Goal: Task Accomplishment & Management: Manage account settings

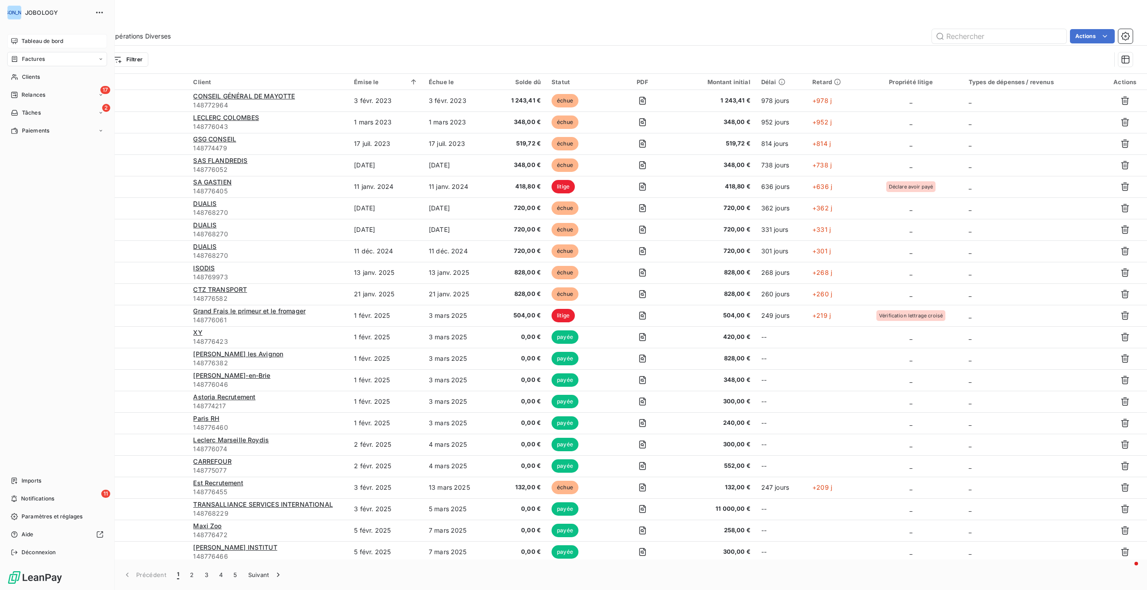
click at [17, 38] on icon at bounding box center [14, 41] width 7 height 7
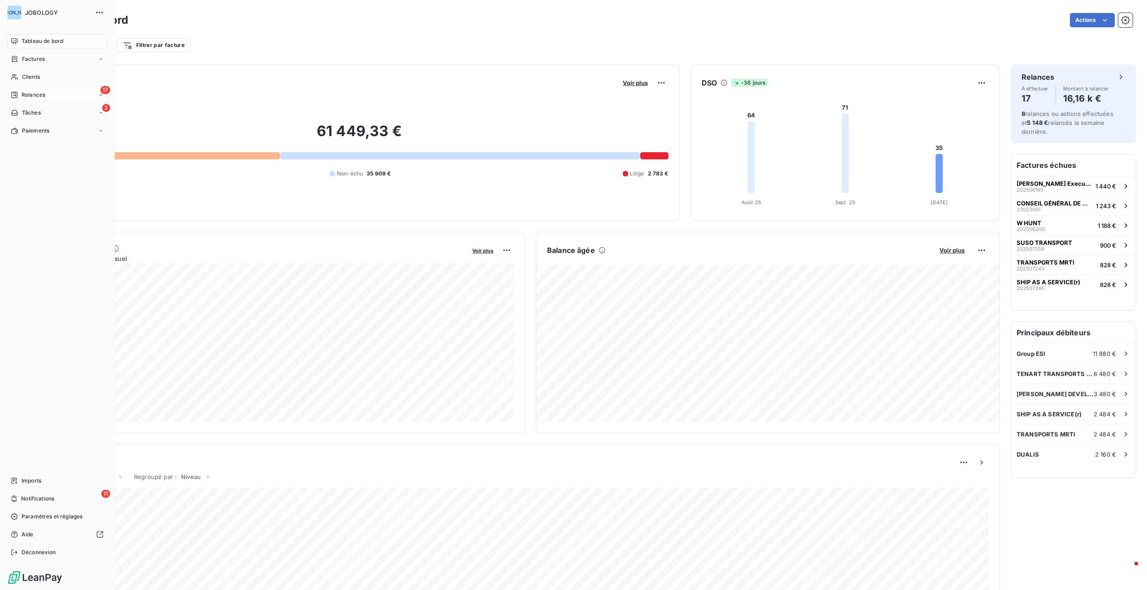
click at [22, 91] on span "Relances" at bounding box center [33, 95] width 24 height 8
click at [32, 112] on span "À effectuer" at bounding box center [35, 113] width 29 height 8
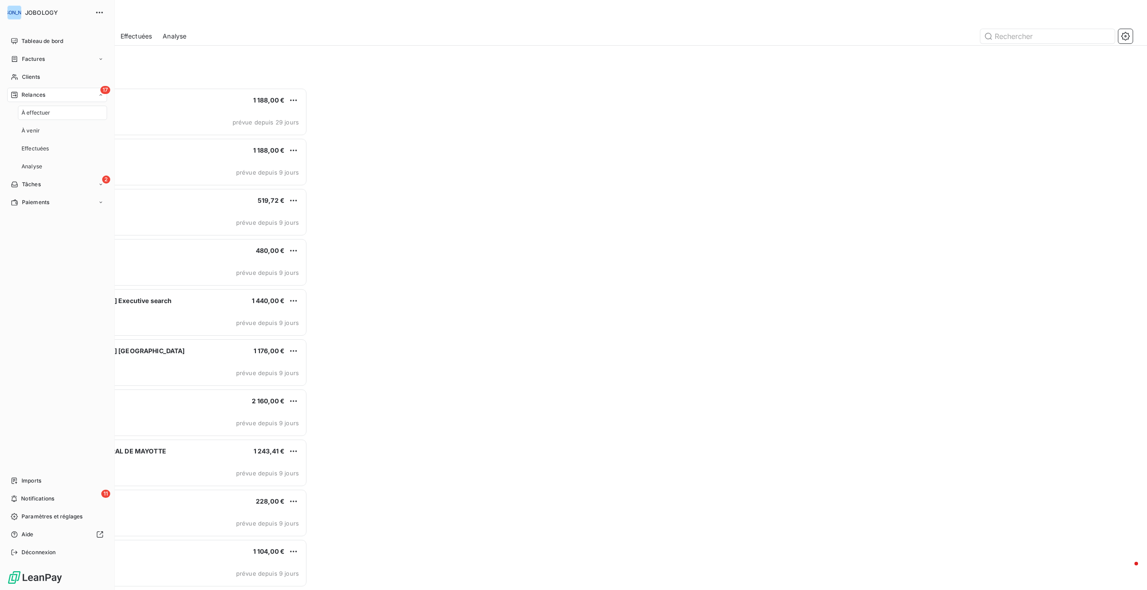
scroll to position [503, 264]
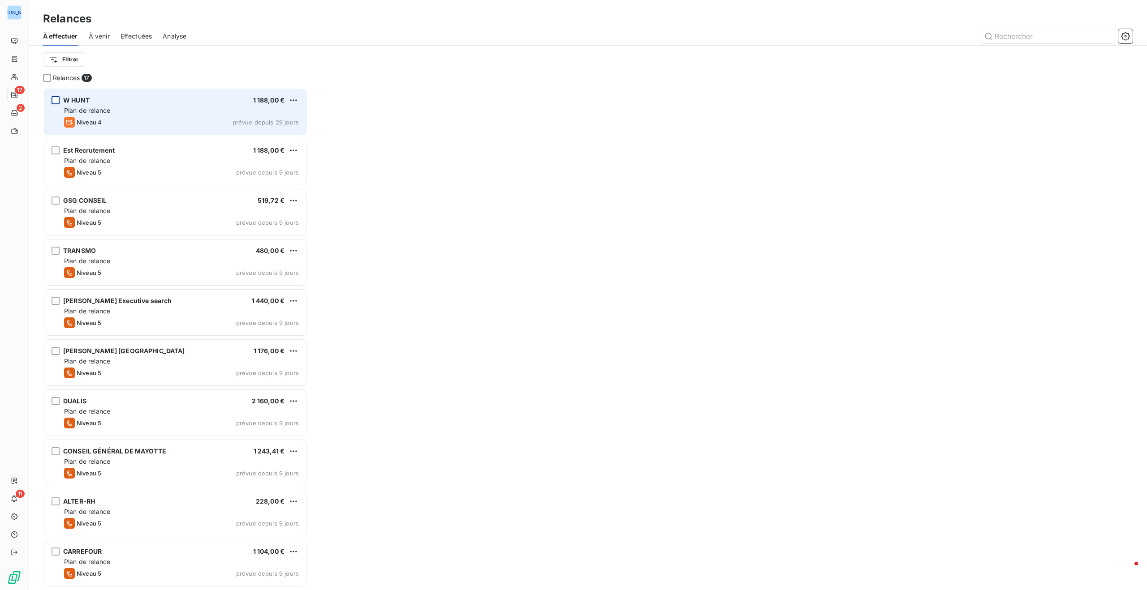
click at [56, 99] on div "grid" at bounding box center [56, 100] width 8 height 8
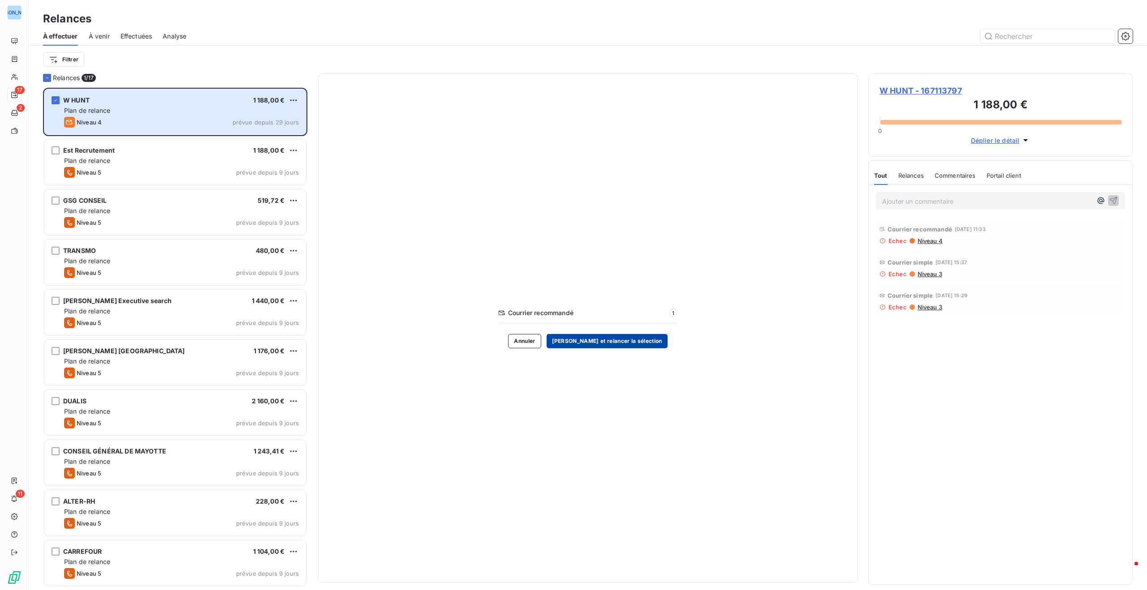
click at [605, 342] on button "[PERSON_NAME] et relancer la sélection" at bounding box center [606, 341] width 121 height 14
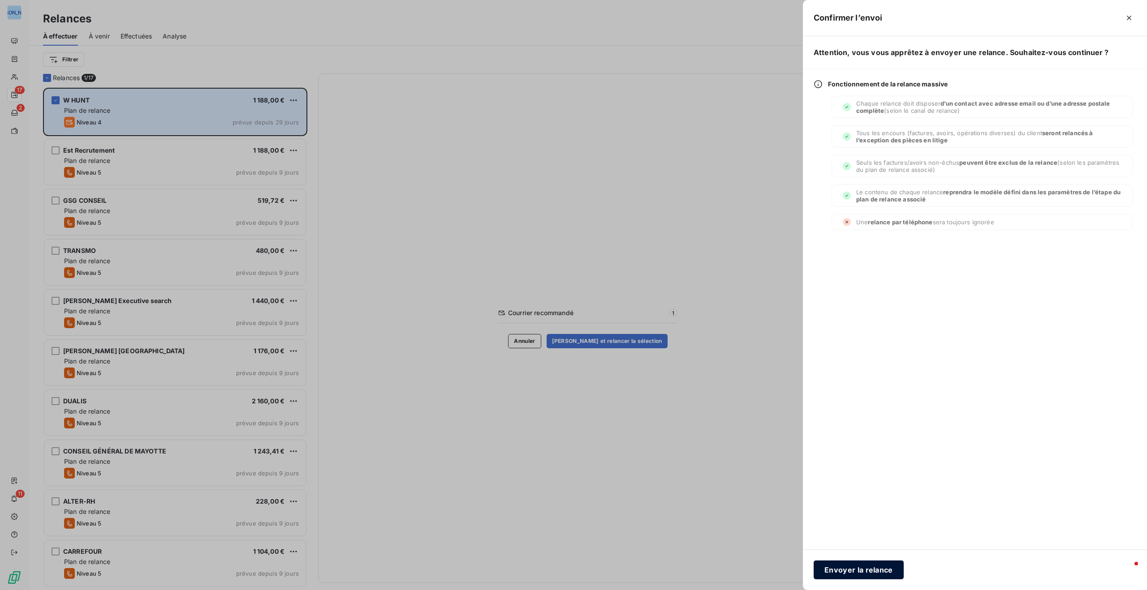
click at [869, 570] on button "Envoyer la relance" at bounding box center [858, 570] width 90 height 19
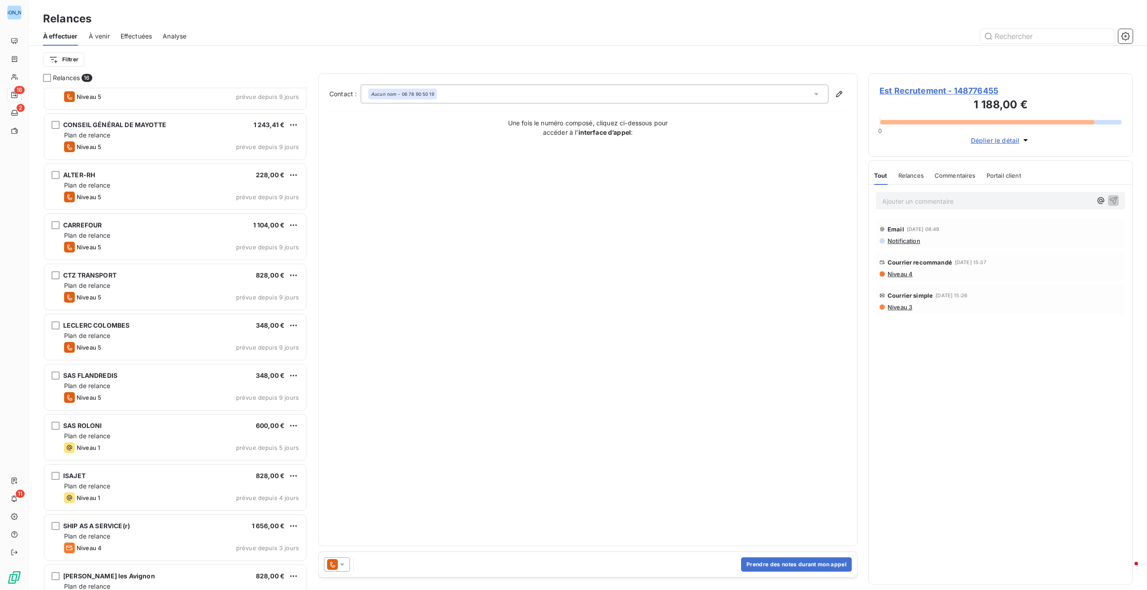
scroll to position [301, 0]
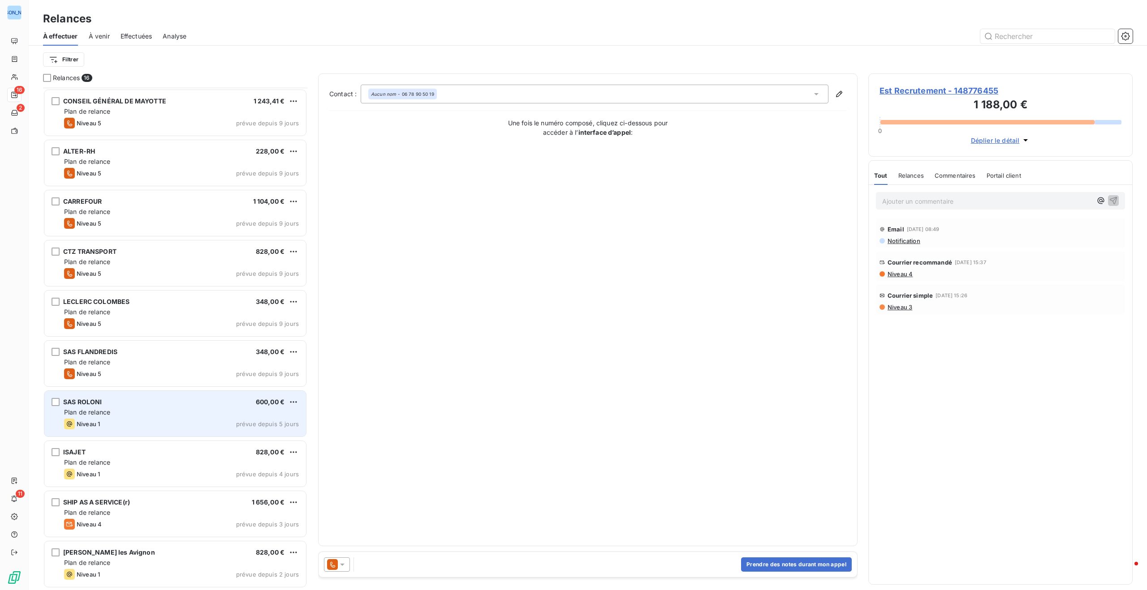
click at [229, 411] on div "Plan de relance" at bounding box center [181, 412] width 235 height 9
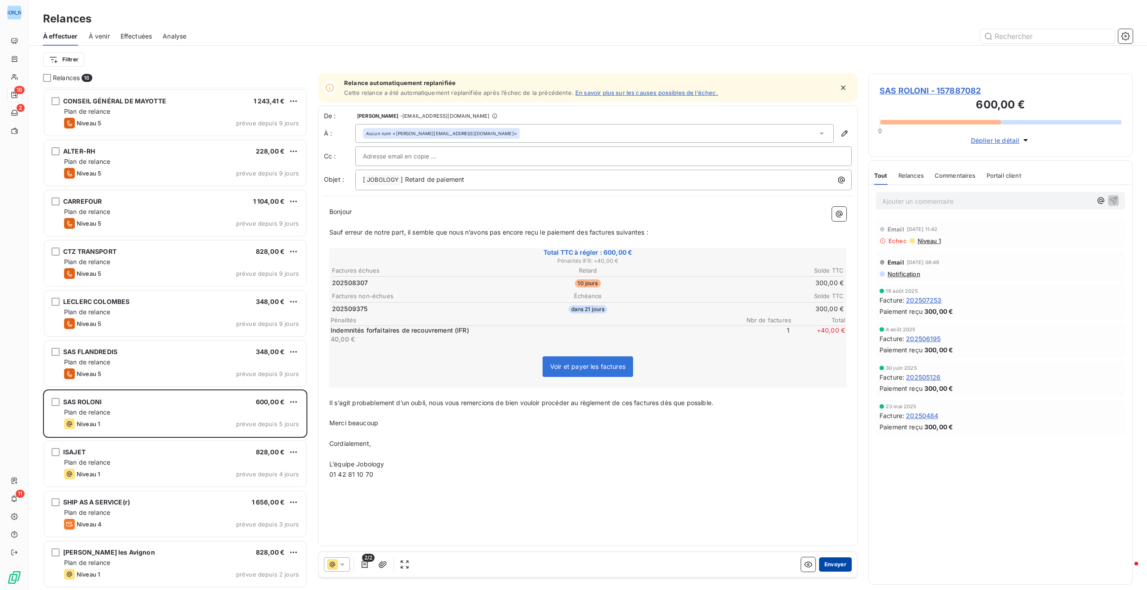
click at [838, 565] on button "Envoyer" at bounding box center [835, 565] width 33 height 14
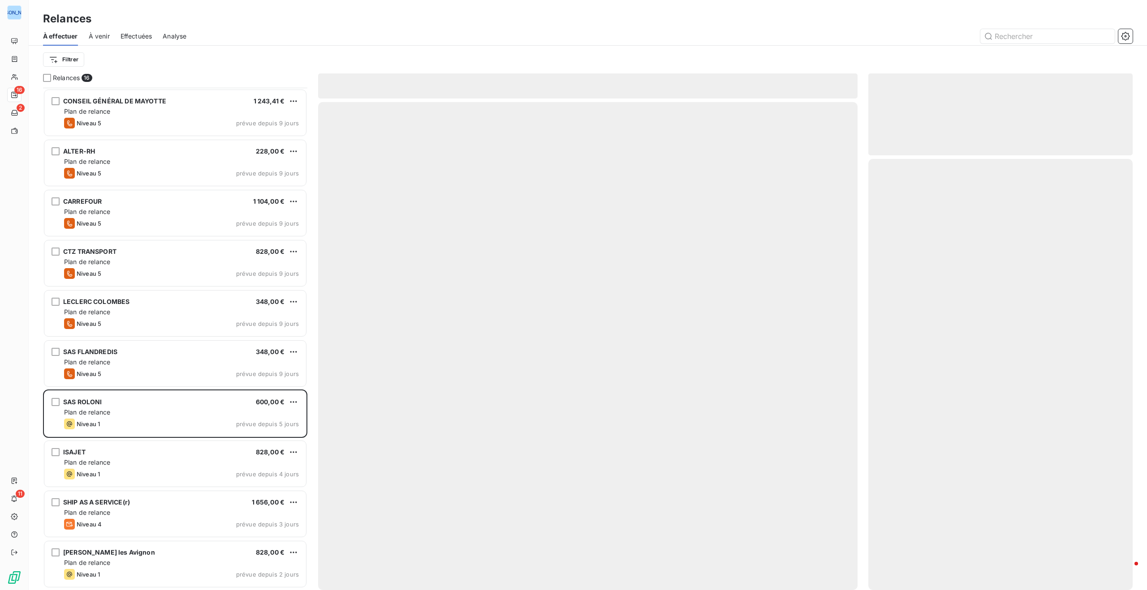
scroll to position [250, 0]
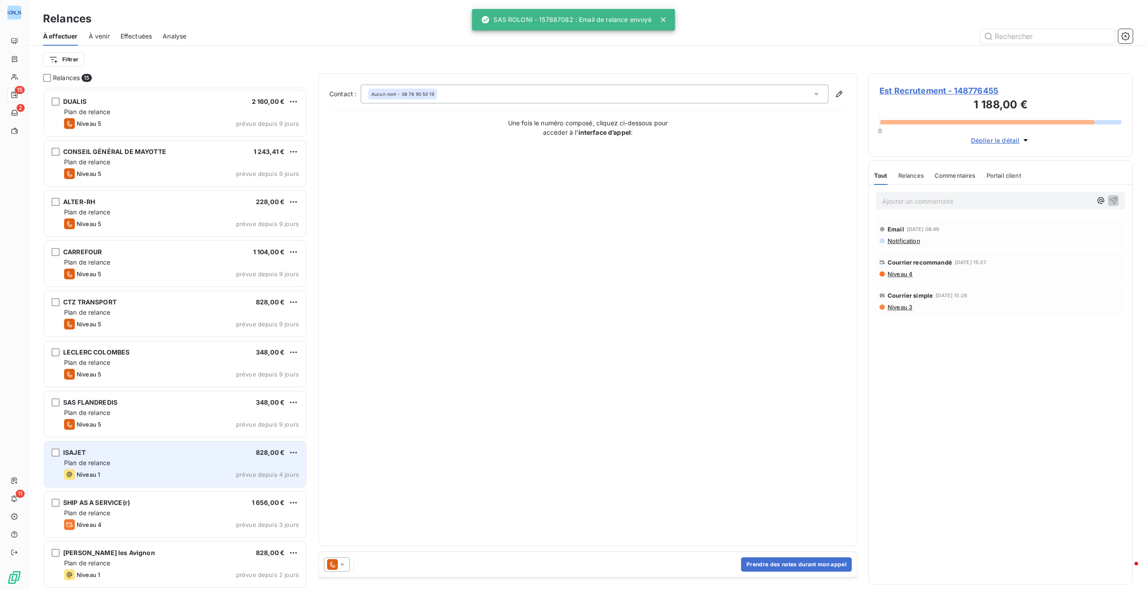
click at [144, 454] on div "ISAJET 828,00 €" at bounding box center [181, 453] width 235 height 8
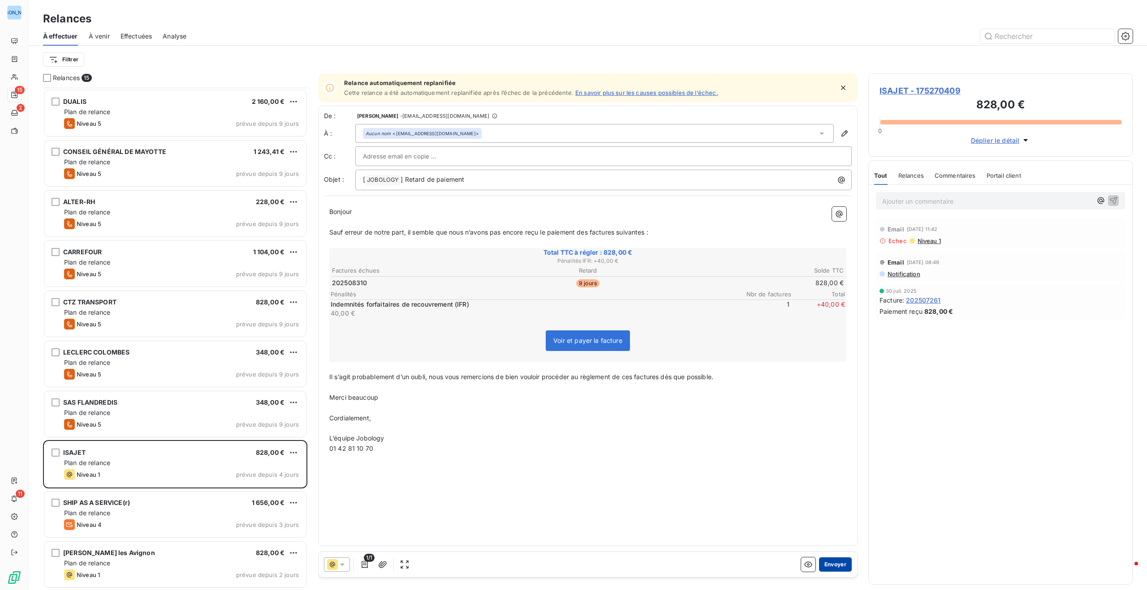
click at [835, 563] on button "Envoyer" at bounding box center [835, 565] width 33 height 14
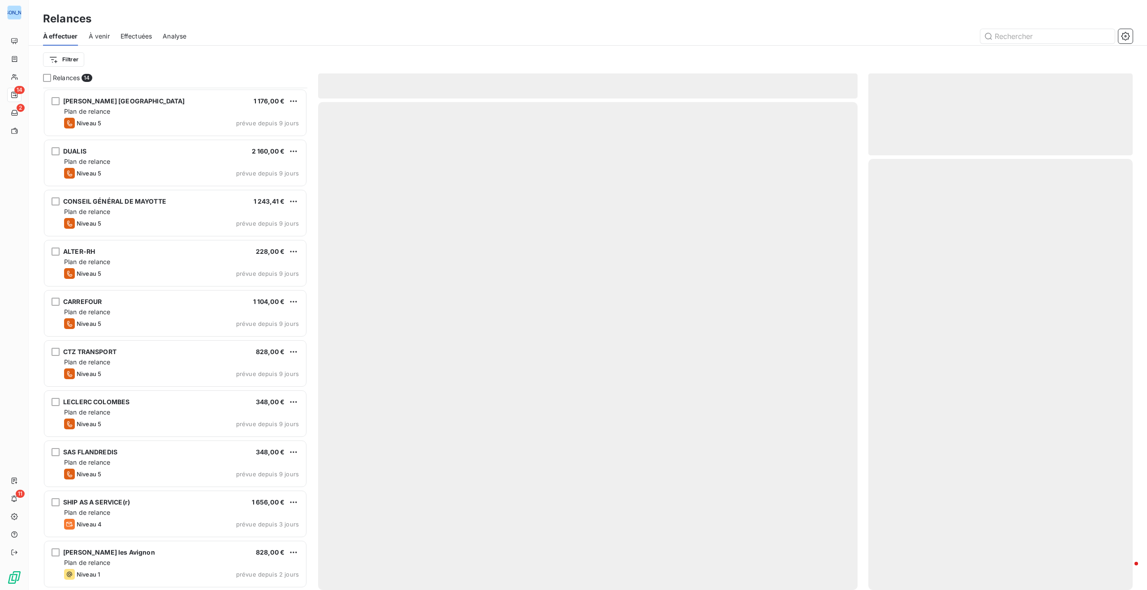
scroll to position [200, 0]
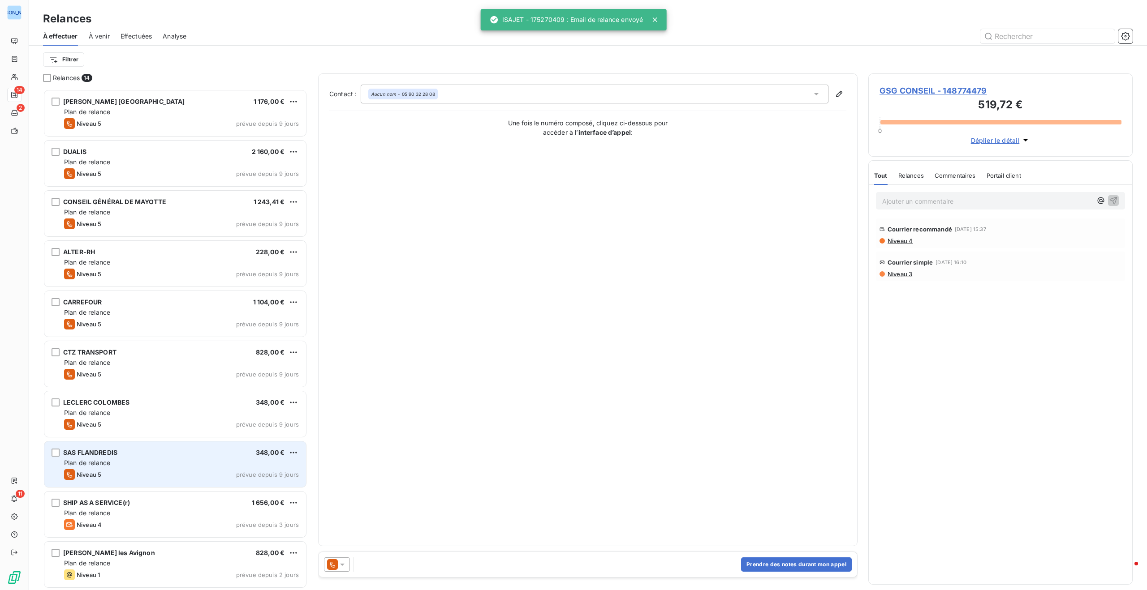
scroll to position [200, 0]
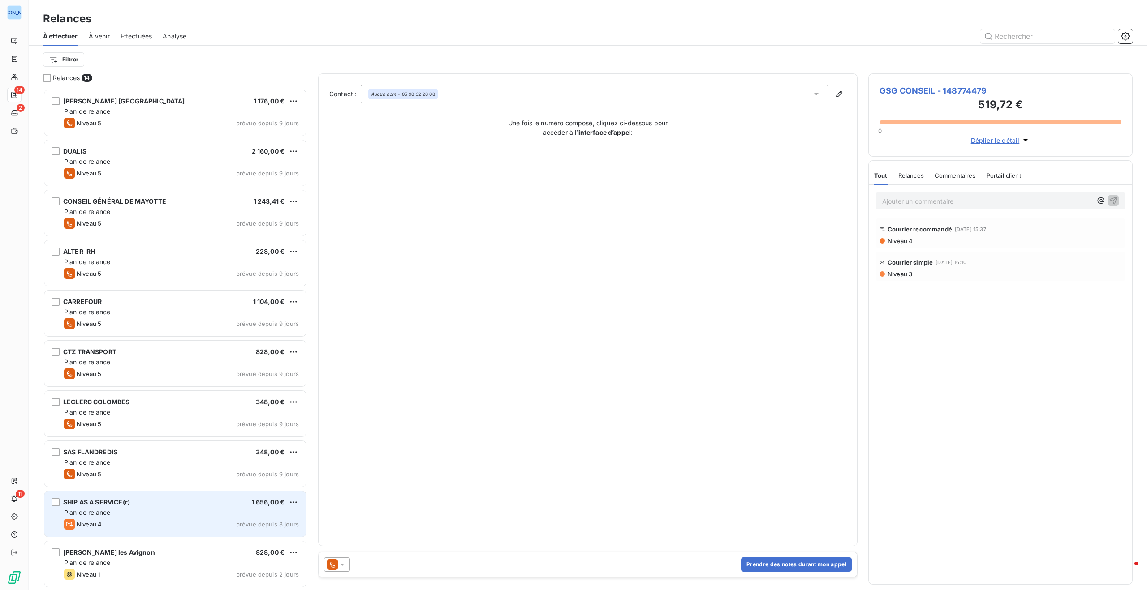
click at [198, 515] on div "Plan de relance" at bounding box center [181, 512] width 235 height 9
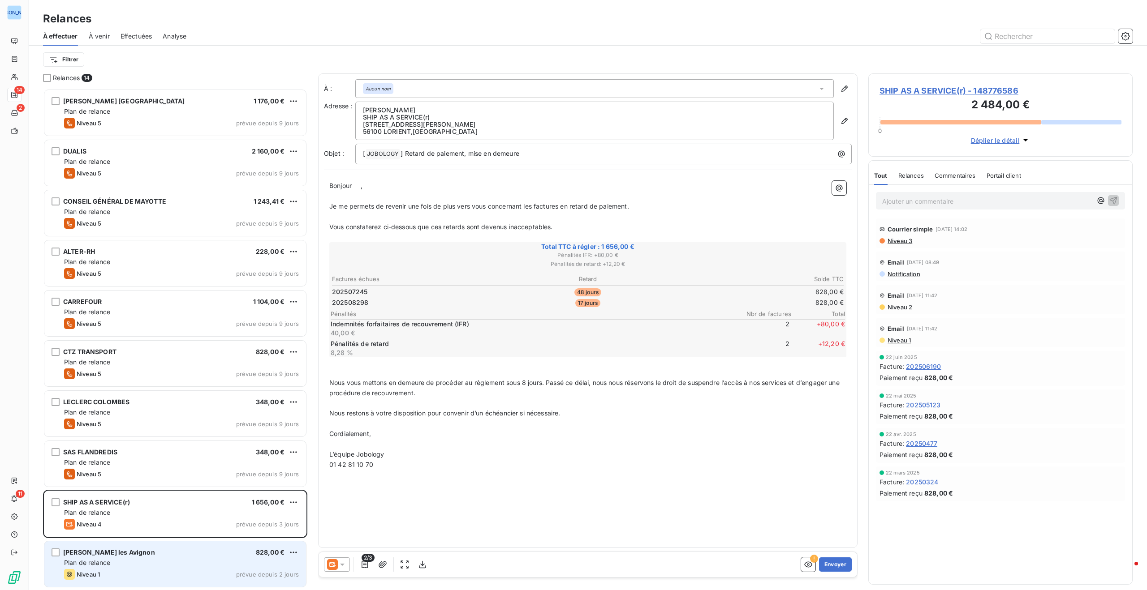
click at [173, 555] on div "[PERSON_NAME] Morieres les Avignon 828,00 €" at bounding box center [181, 553] width 235 height 8
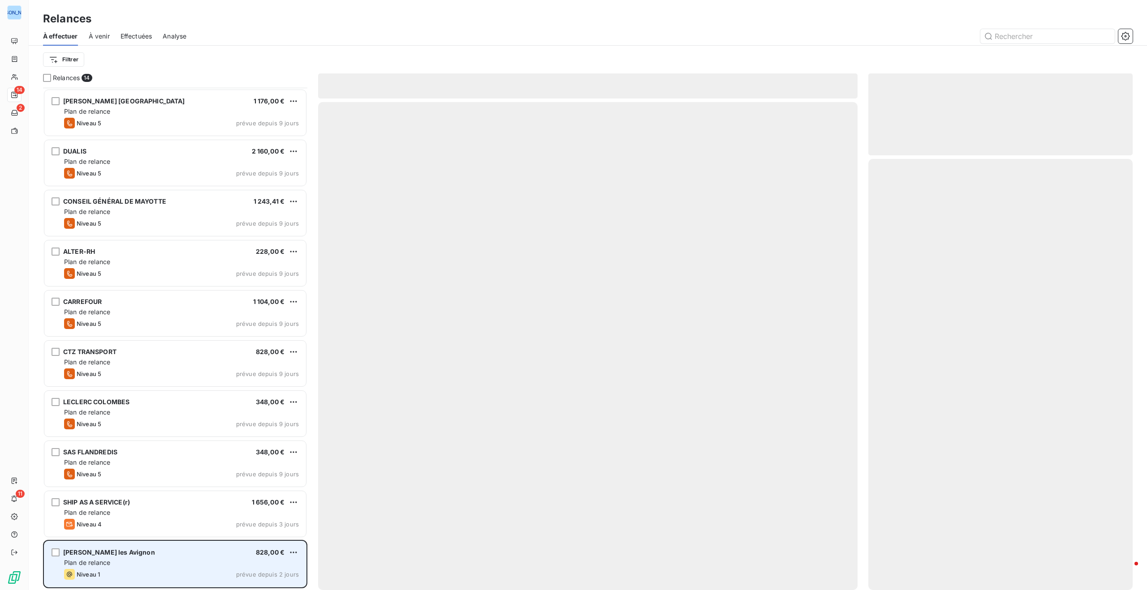
scroll to position [200, 0]
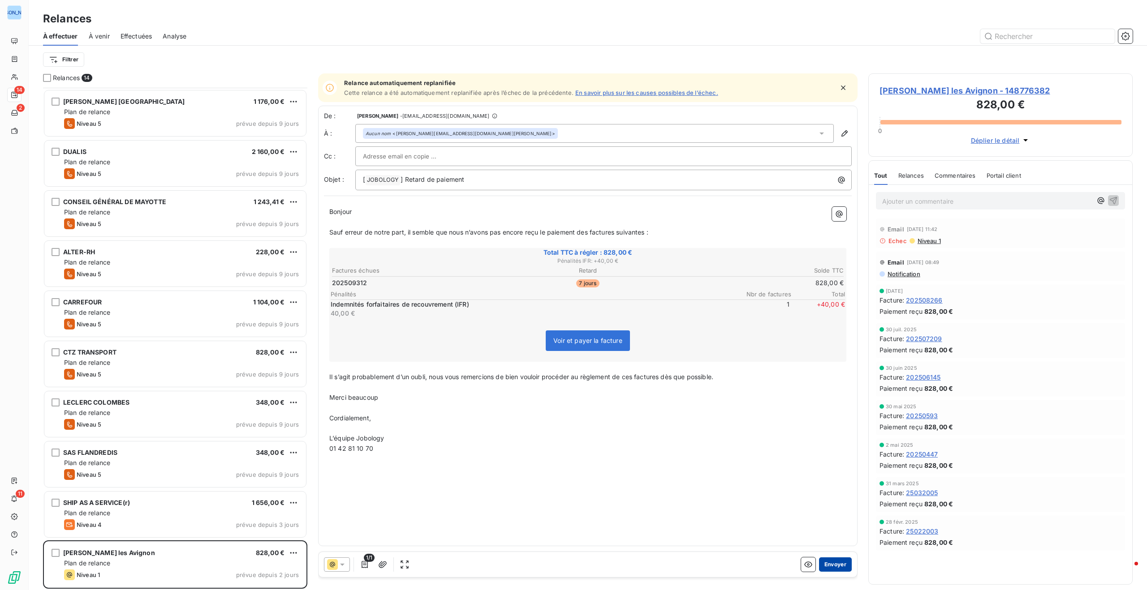
click at [838, 564] on button "Envoyer" at bounding box center [835, 565] width 33 height 14
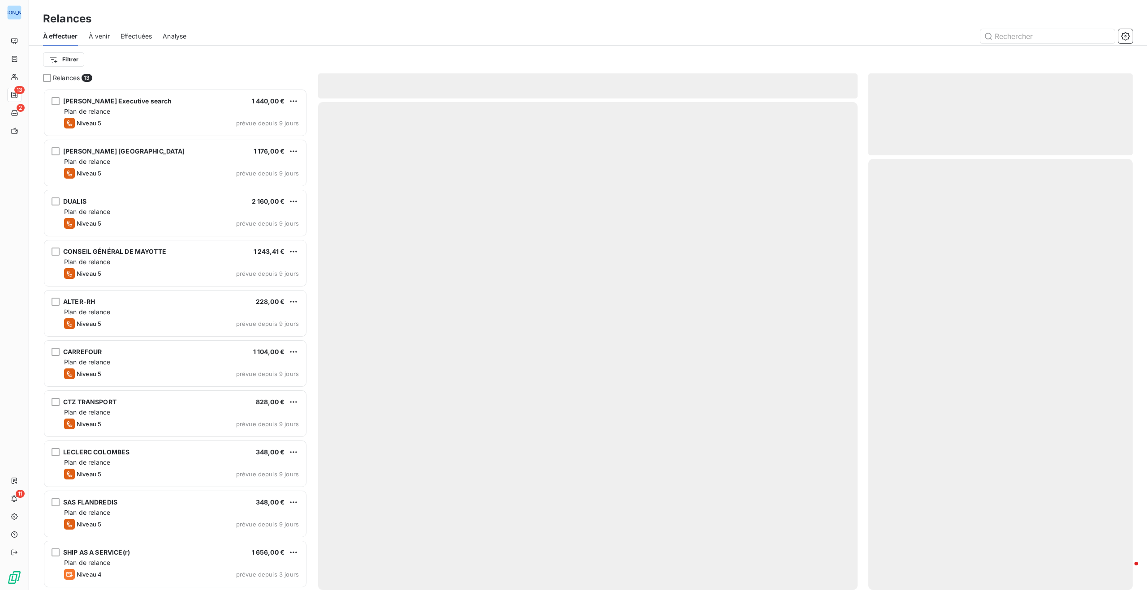
scroll to position [150, 0]
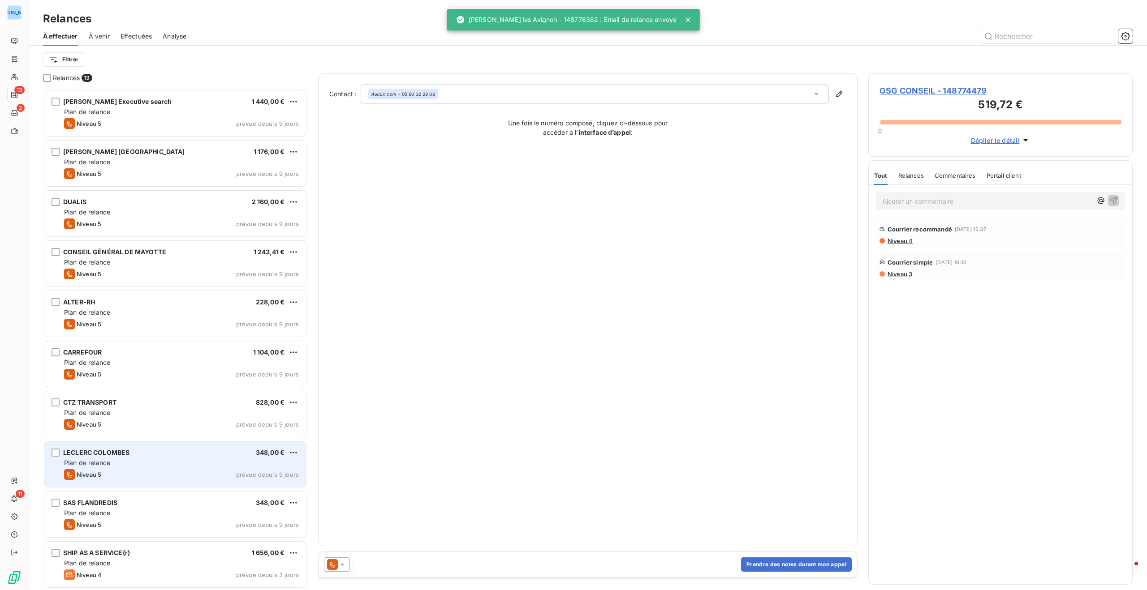
scroll to position [150, 0]
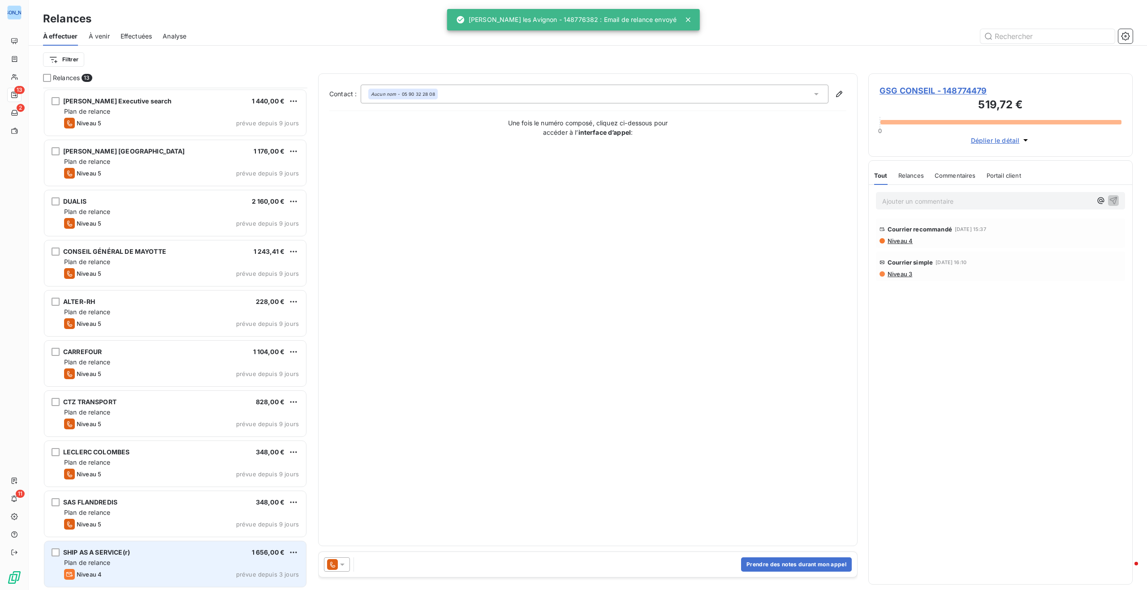
click at [208, 554] on div "SHIP AS A SERVICE(r) 1 656,00 €" at bounding box center [181, 553] width 235 height 8
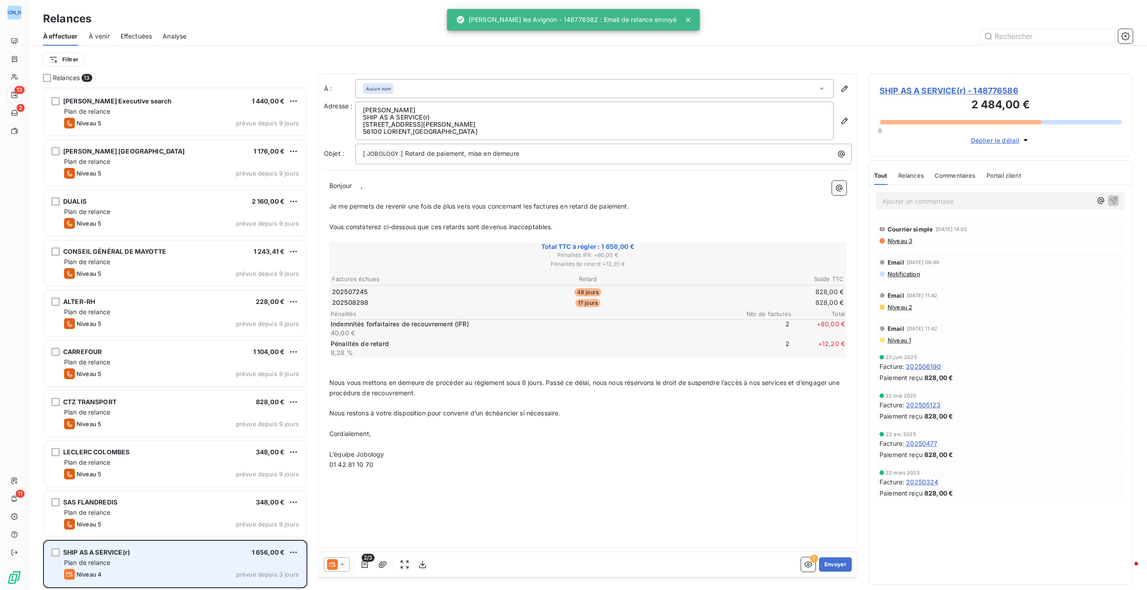
scroll to position [150, 0]
click at [56, 554] on div "grid" at bounding box center [56, 553] width 8 height 8
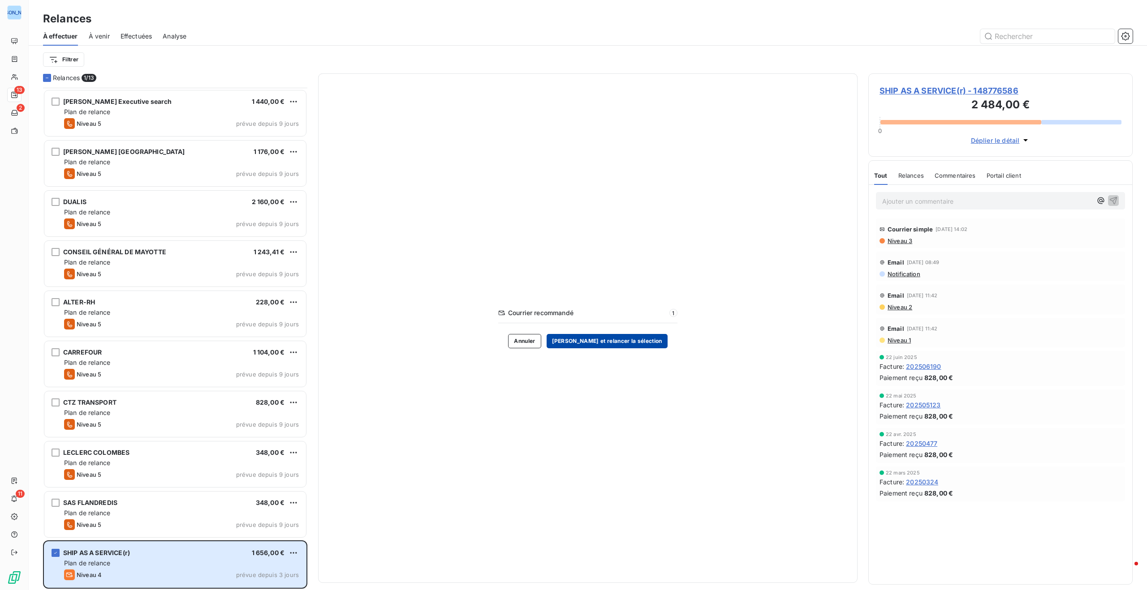
click at [631, 341] on button "[PERSON_NAME] et relancer la sélection" at bounding box center [606, 341] width 121 height 14
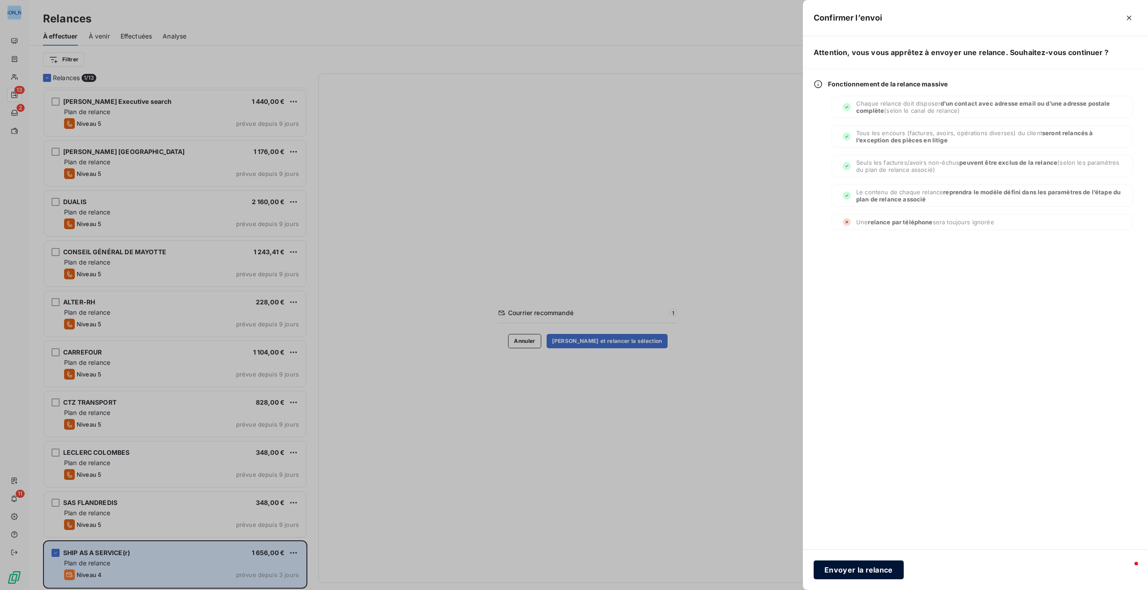
click at [867, 572] on button "Envoyer la relance" at bounding box center [858, 570] width 90 height 19
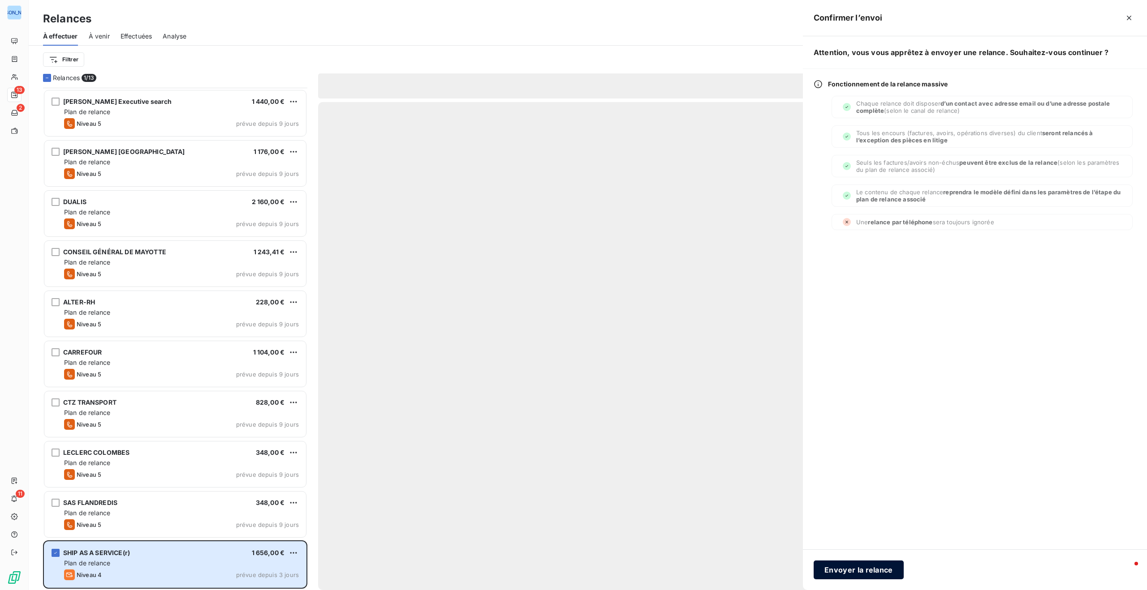
scroll to position [99, 0]
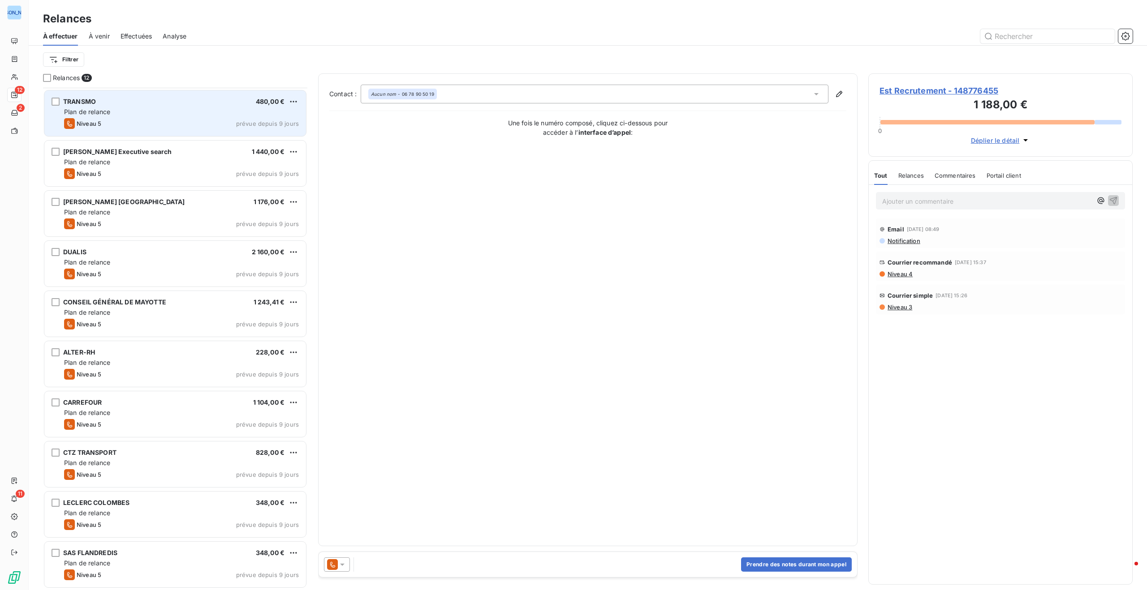
click at [140, 116] on div "Plan de relance" at bounding box center [181, 111] width 235 height 9
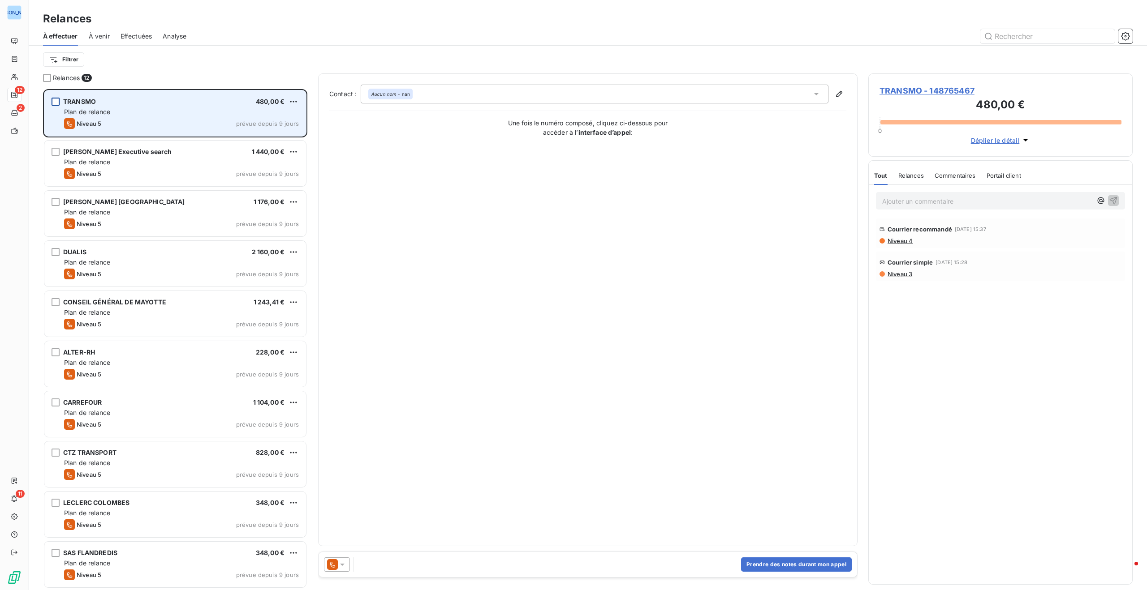
click at [56, 100] on div "grid" at bounding box center [56, 102] width 8 height 8
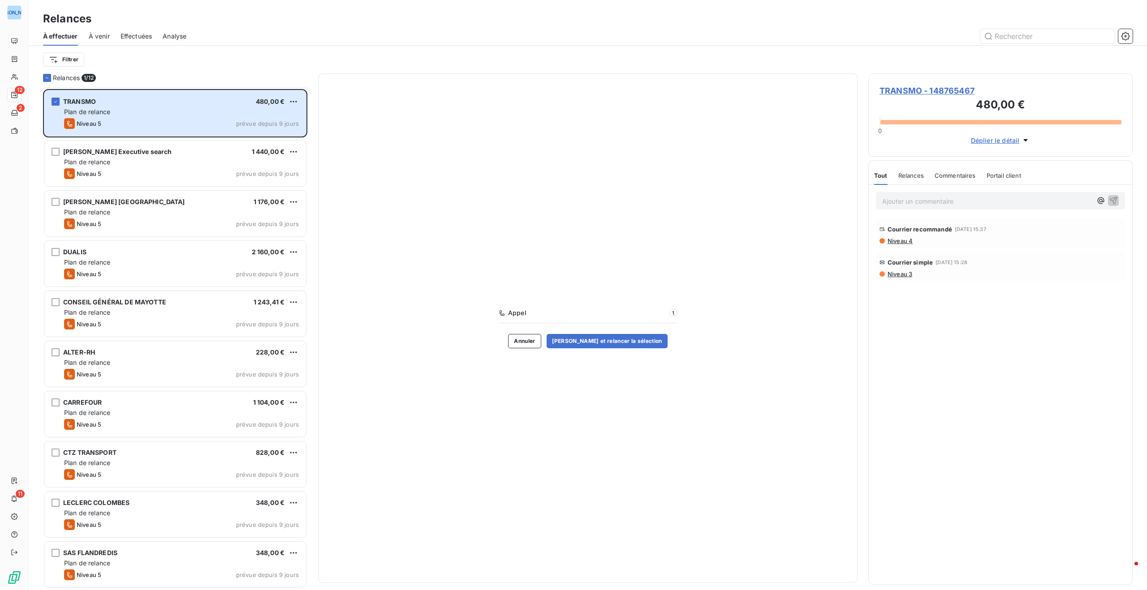
click at [904, 177] on span "Relances" at bounding box center [911, 175] width 26 height 7
click at [954, 176] on span "Commentaires" at bounding box center [955, 175] width 41 height 7
click at [1001, 175] on span "Portail client" at bounding box center [1005, 175] width 34 height 7
click at [965, 175] on span "Commentaires" at bounding box center [953, 175] width 41 height 7
click at [881, 176] on span "Tout" at bounding box center [880, 175] width 13 height 7
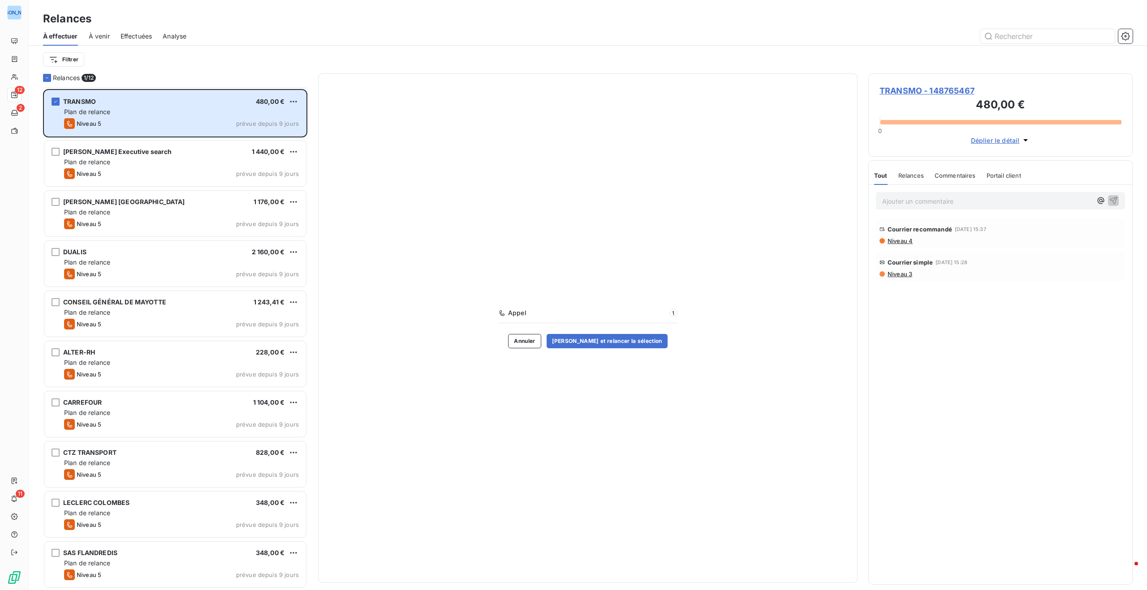
click at [1002, 141] on span "Déplier le détail" at bounding box center [995, 140] width 49 height 9
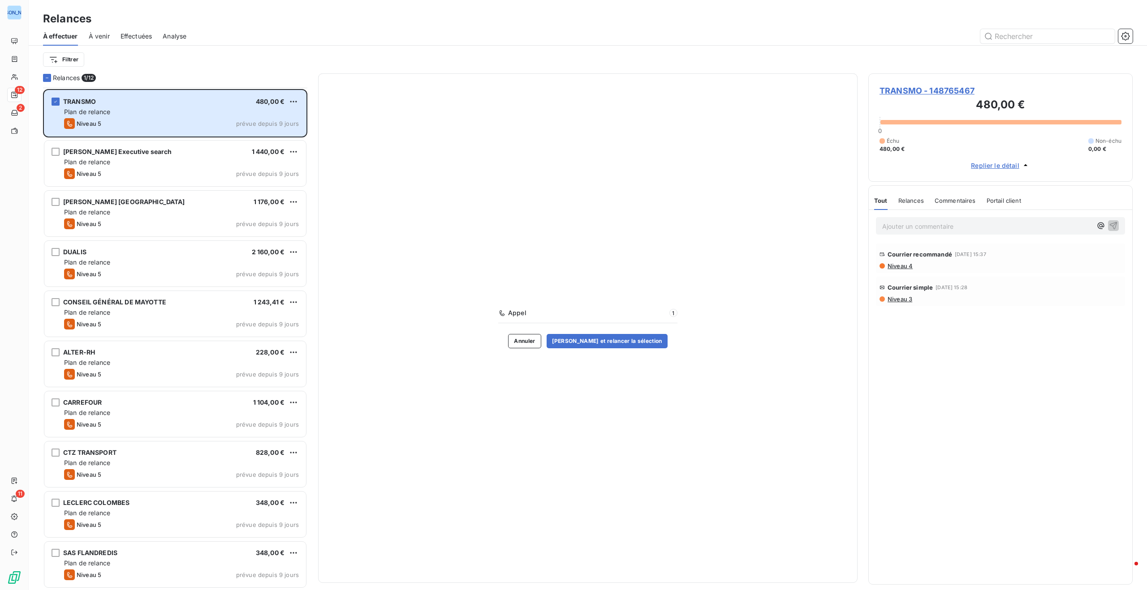
click at [935, 90] on span "TRANSMO - 148765467" at bounding box center [1000, 91] width 242 height 12
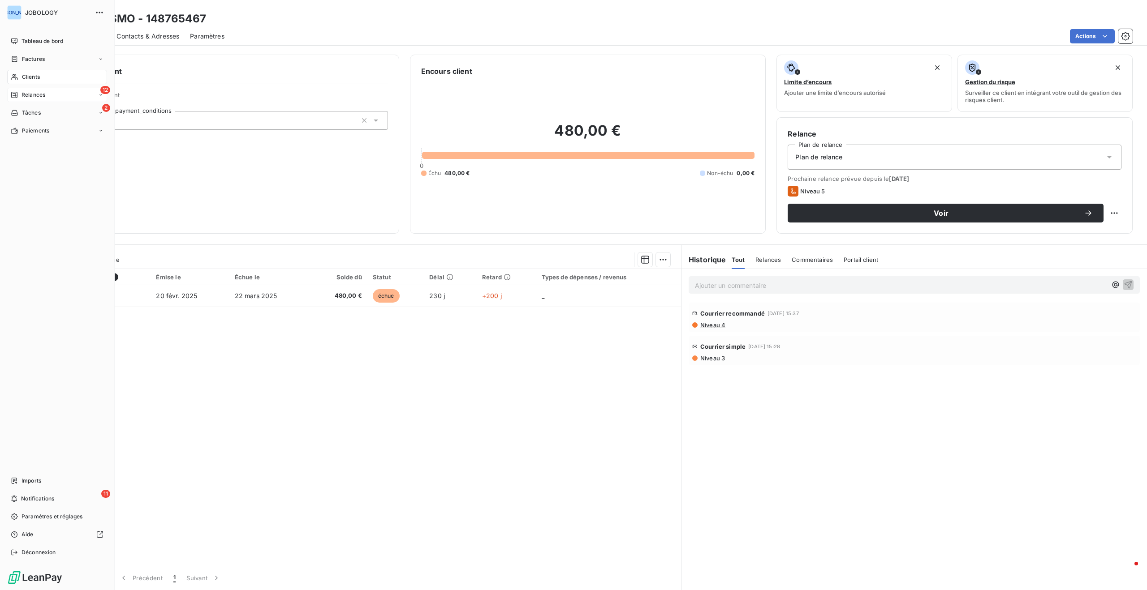
click at [18, 92] on div "Relances" at bounding box center [28, 95] width 34 height 8
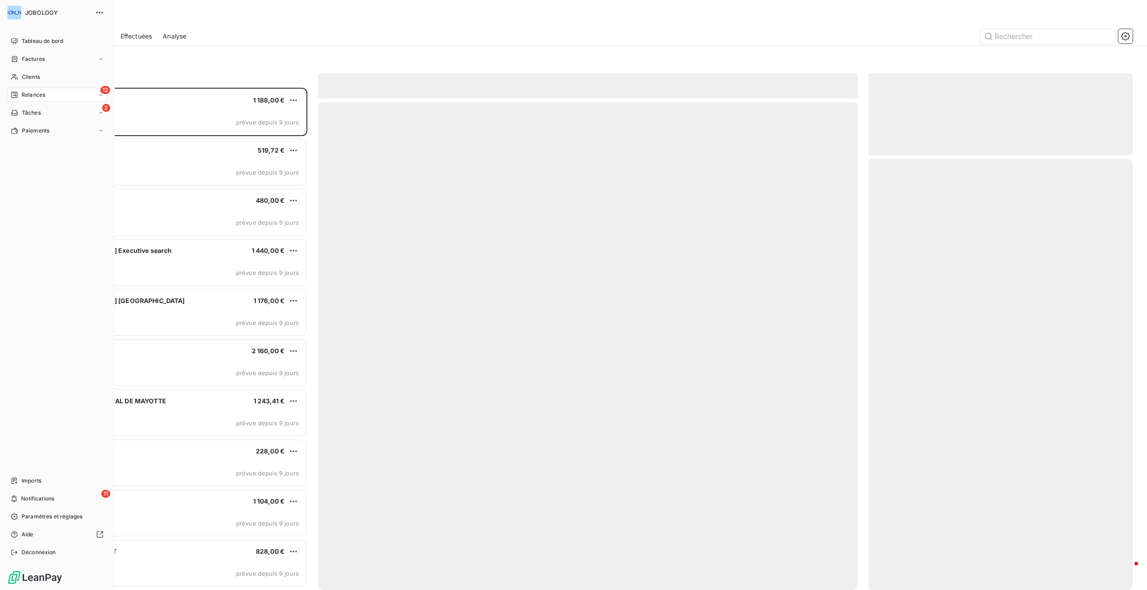
scroll to position [503, 264]
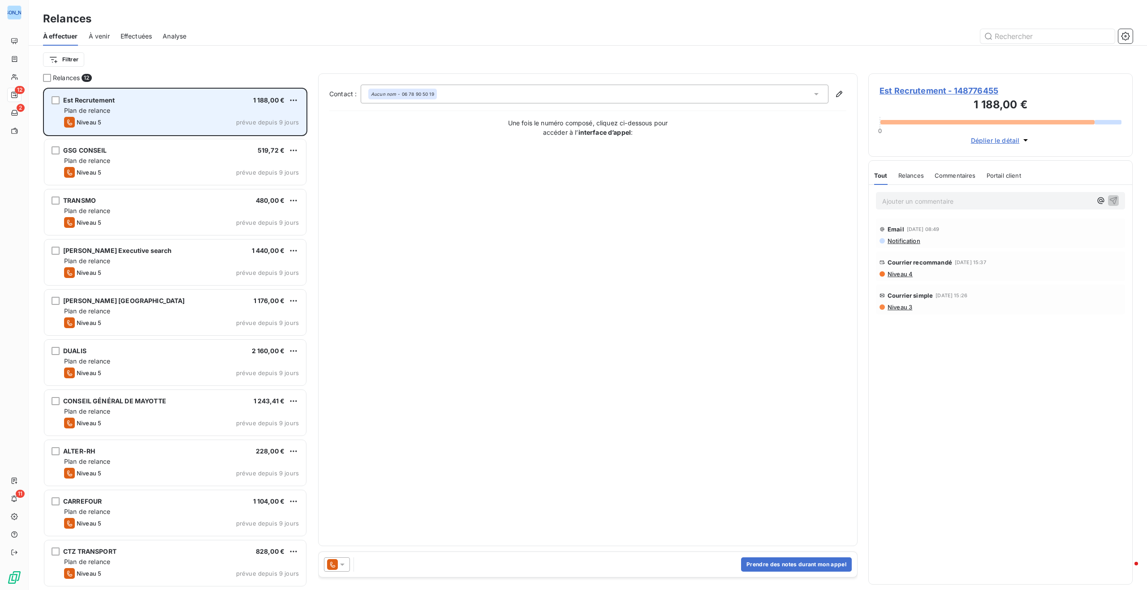
click at [159, 117] on div "Niveau 5 prévue depuis 9 jours" at bounding box center [181, 122] width 235 height 11
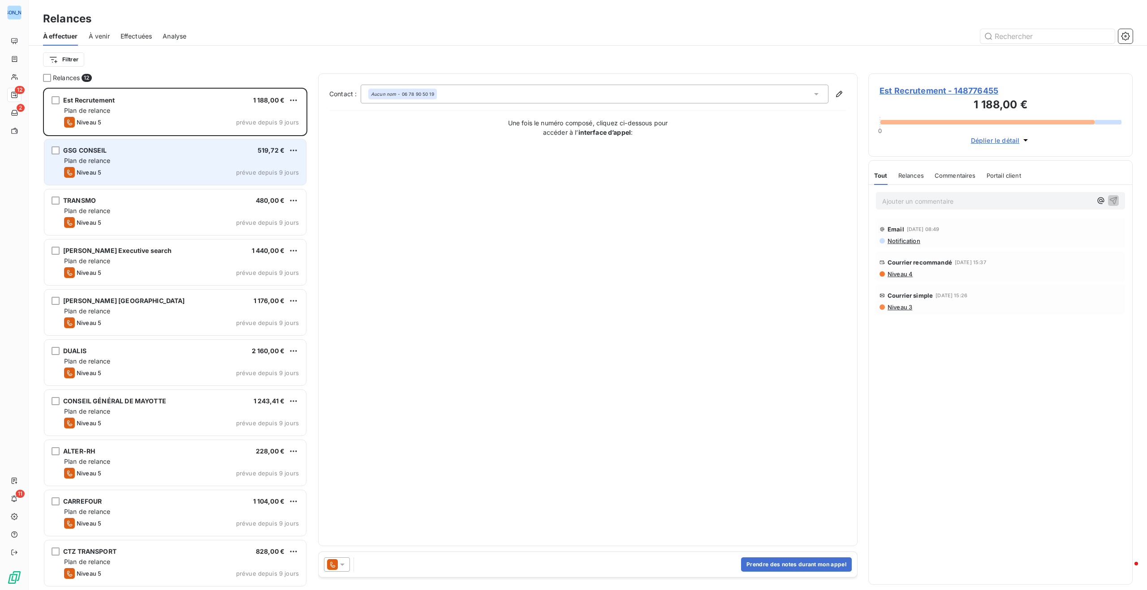
click at [168, 162] on div "Plan de relance" at bounding box center [181, 160] width 235 height 9
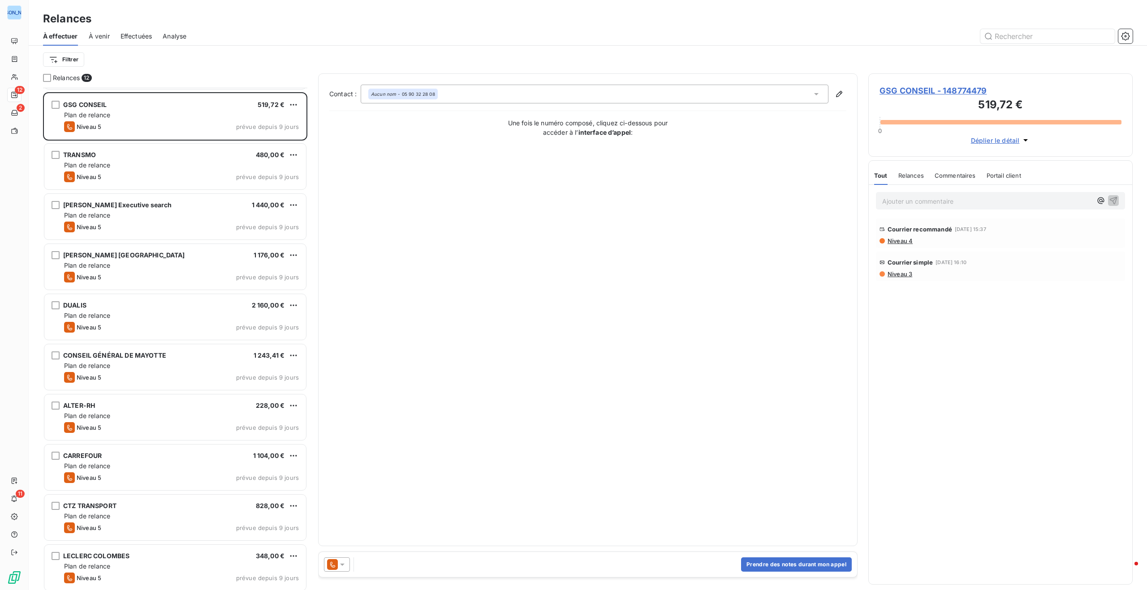
scroll to position [100, 0]
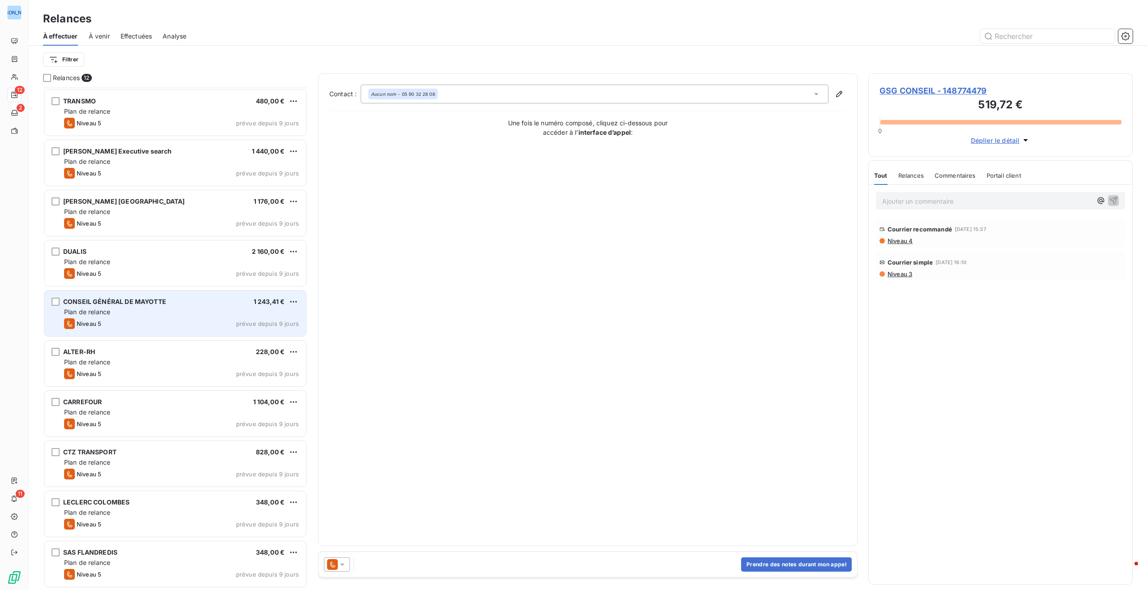
click at [172, 313] on div "Plan de relance" at bounding box center [181, 312] width 235 height 9
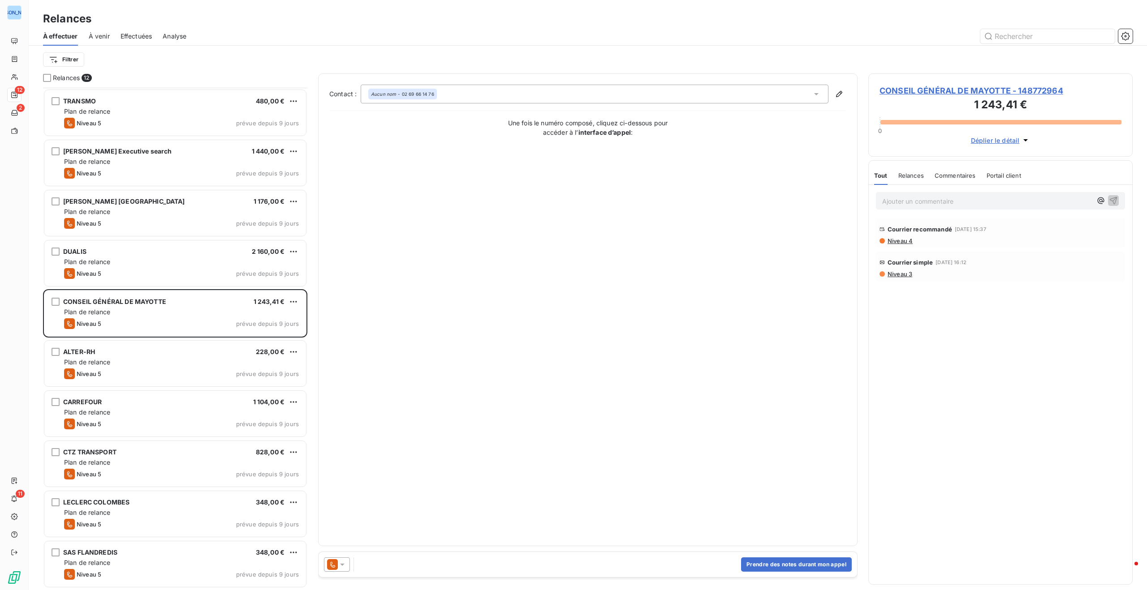
click at [986, 91] on span "CONSEIL GÉNÉRAL DE MAYOTTE - 148772964" at bounding box center [1000, 91] width 242 height 12
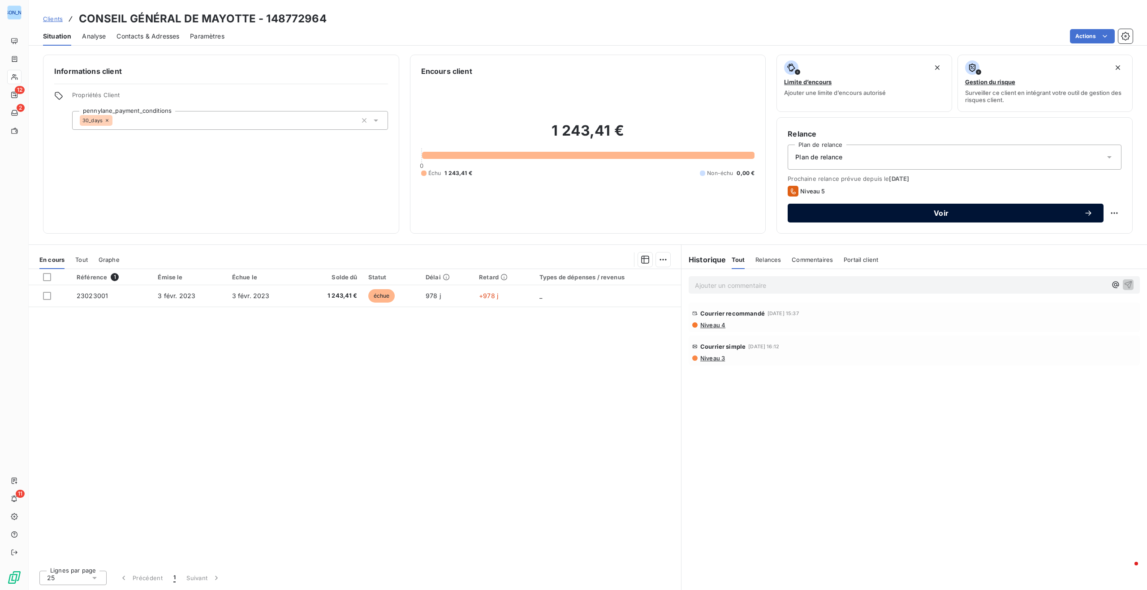
click at [847, 215] on span "Voir" at bounding box center [940, 213] width 285 height 7
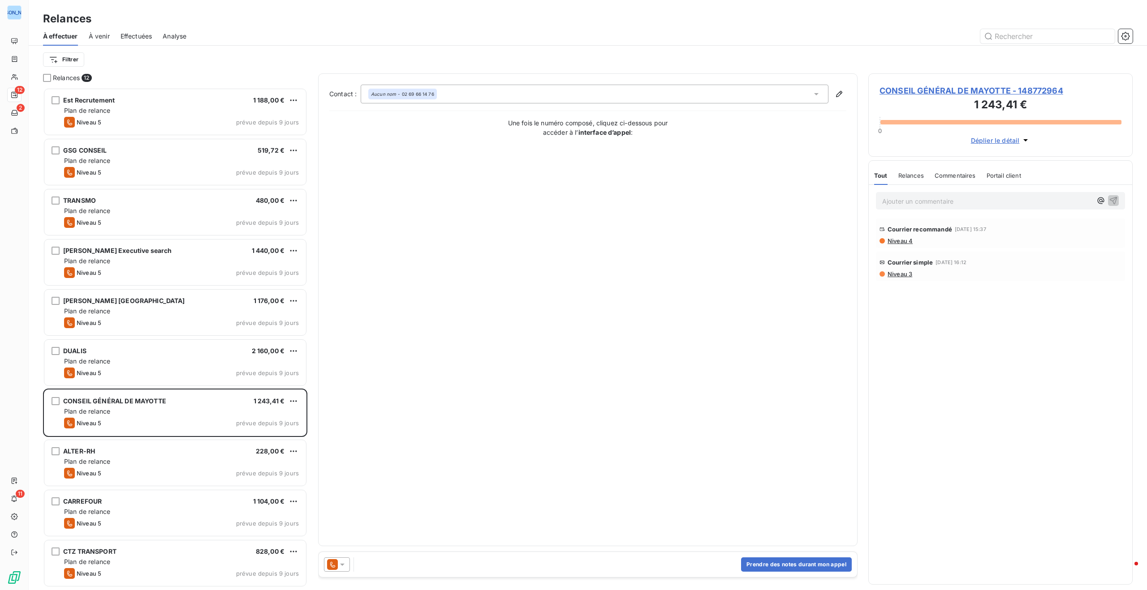
scroll to position [503, 264]
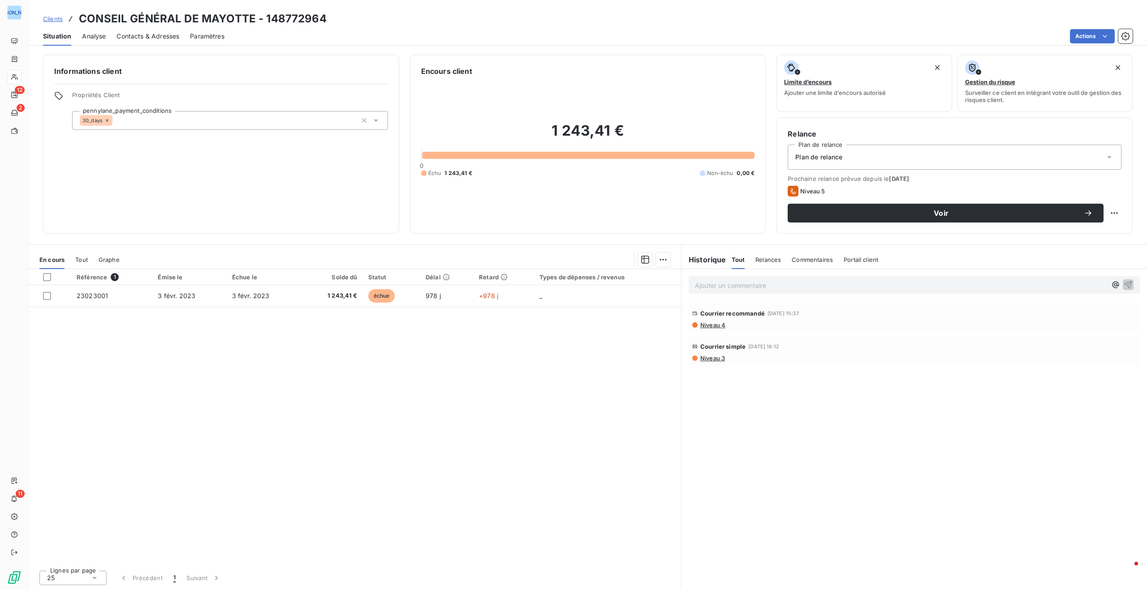
click at [95, 36] on span "Analyse" at bounding box center [94, 36] width 24 height 9
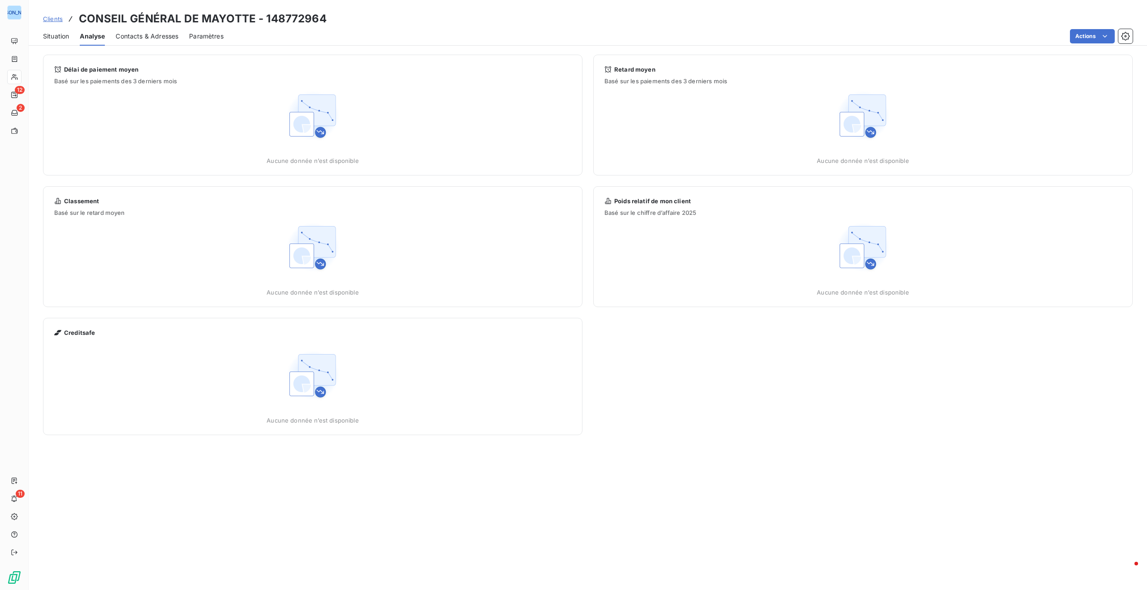
click at [162, 37] on span "Contacts & Adresses" at bounding box center [147, 36] width 63 height 9
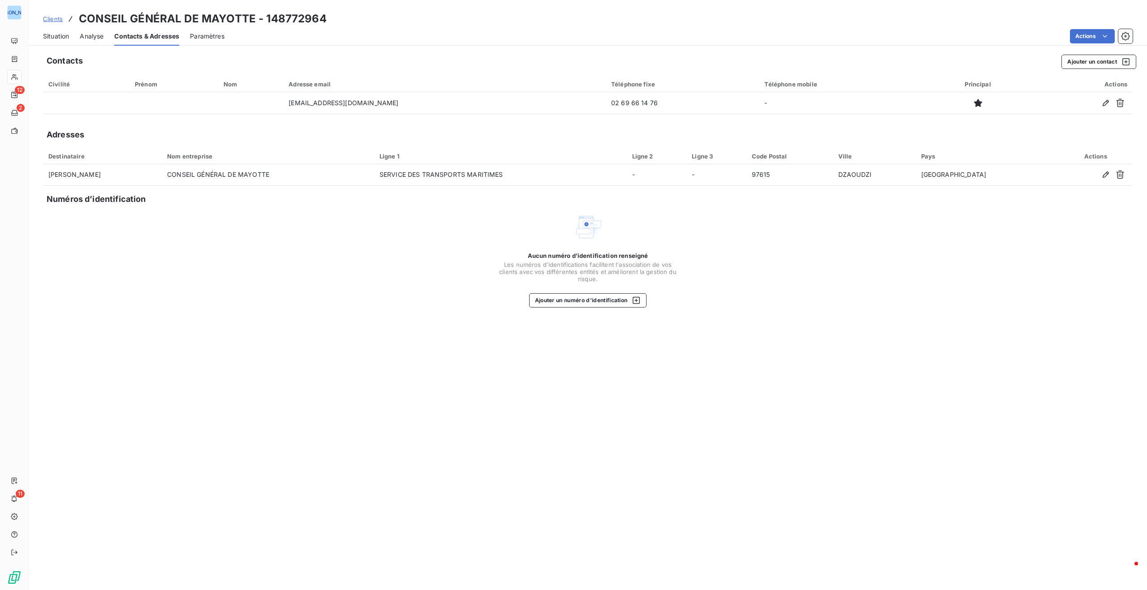
click at [203, 36] on span "Paramètres" at bounding box center [207, 36] width 34 height 9
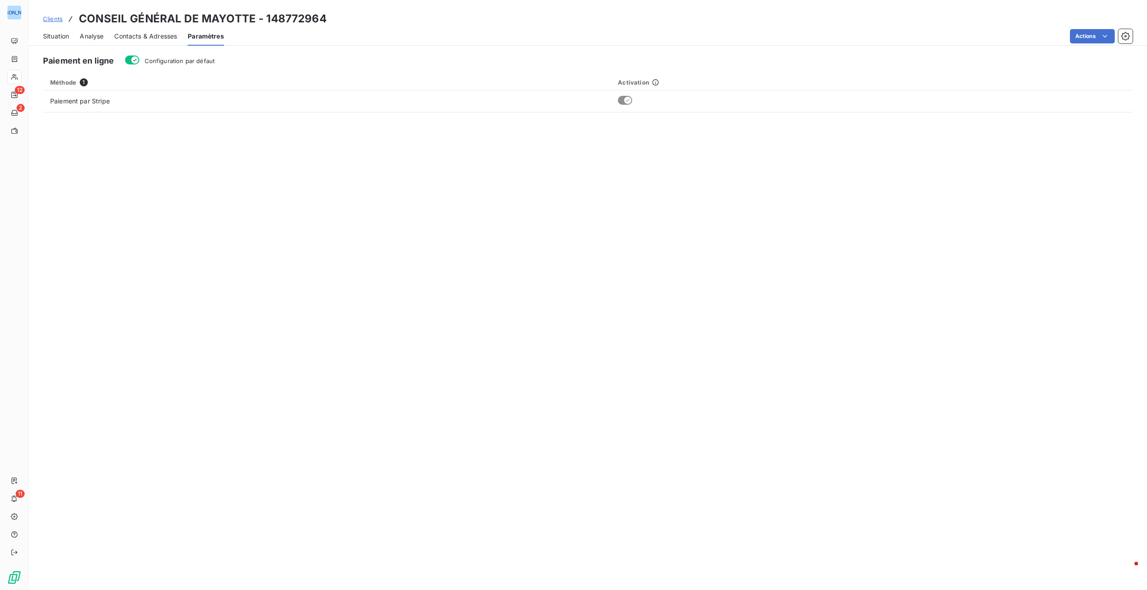
click at [164, 37] on span "Contacts & Adresses" at bounding box center [145, 36] width 63 height 9
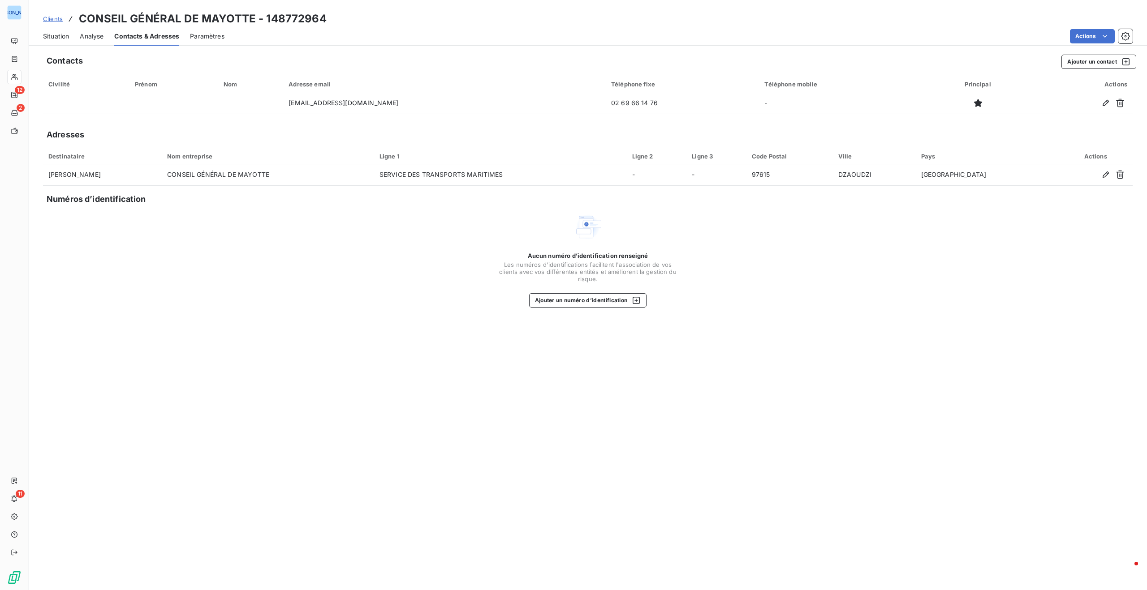
click at [90, 35] on span "Analyse" at bounding box center [92, 36] width 24 height 9
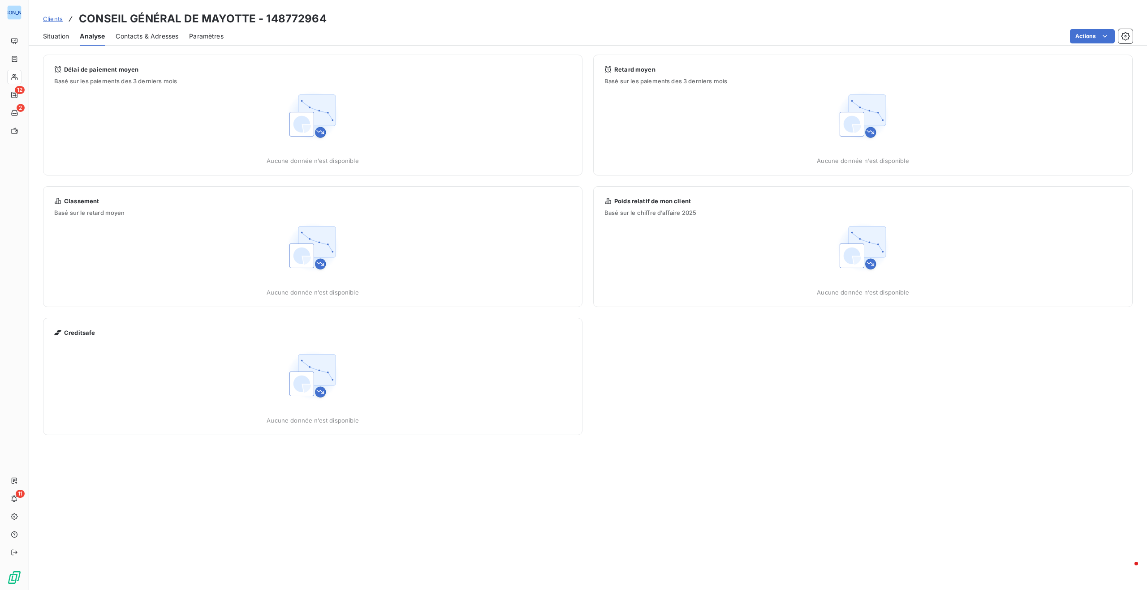
click at [57, 35] on span "Situation" at bounding box center [56, 36] width 26 height 9
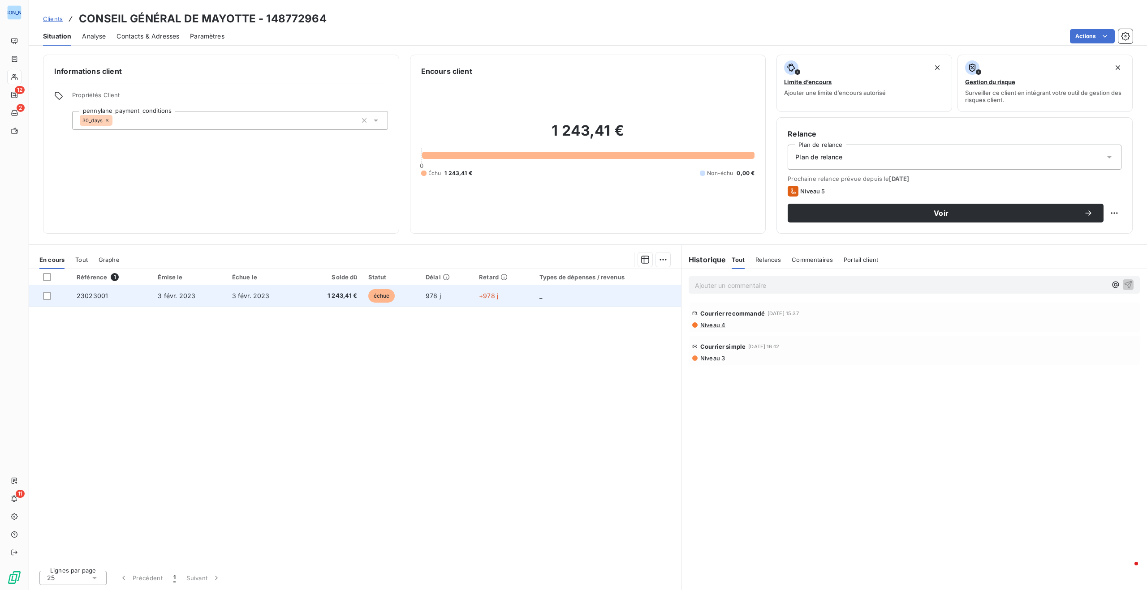
click at [228, 296] on td "3 févr. 2023" at bounding box center [264, 295] width 74 height 21
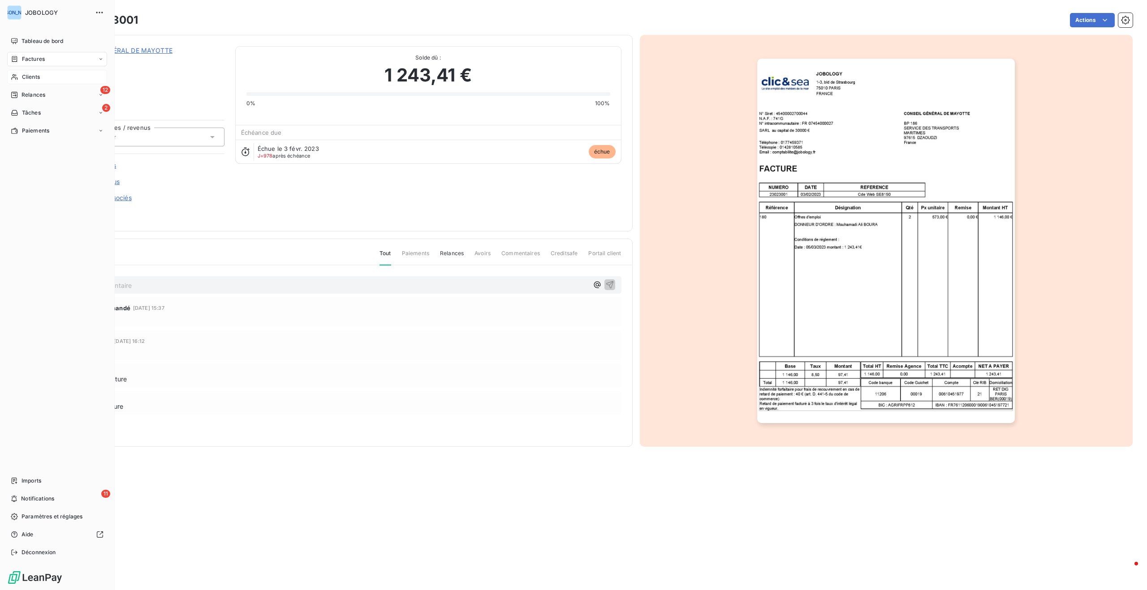
click at [22, 75] on span "Clients" at bounding box center [31, 77] width 18 height 8
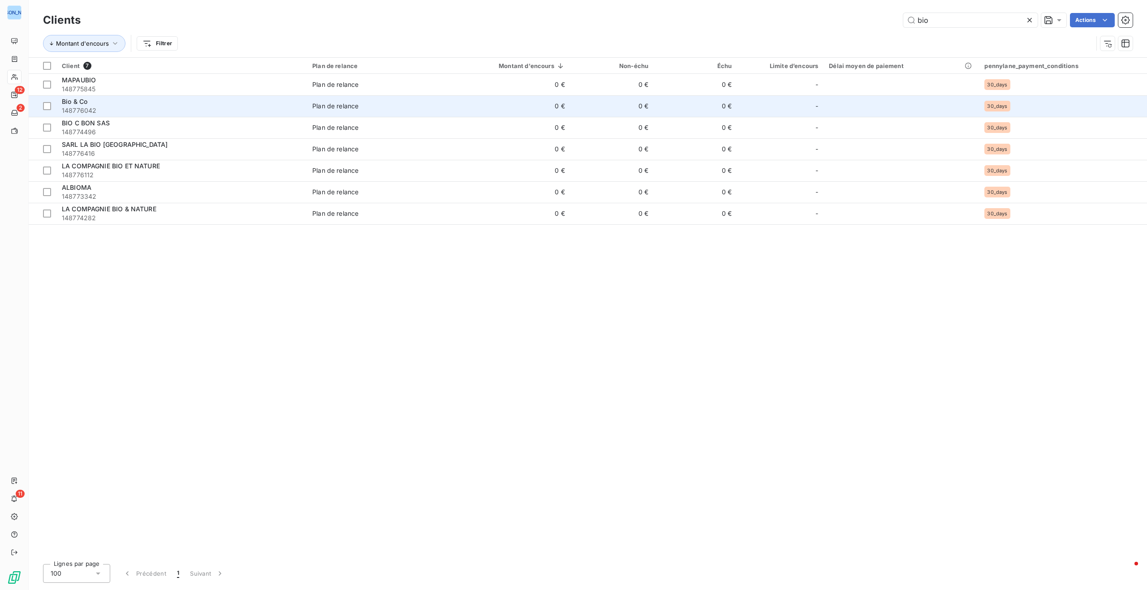
type input "bio"
click at [202, 107] on span "148776042" at bounding box center [182, 110] width 240 height 9
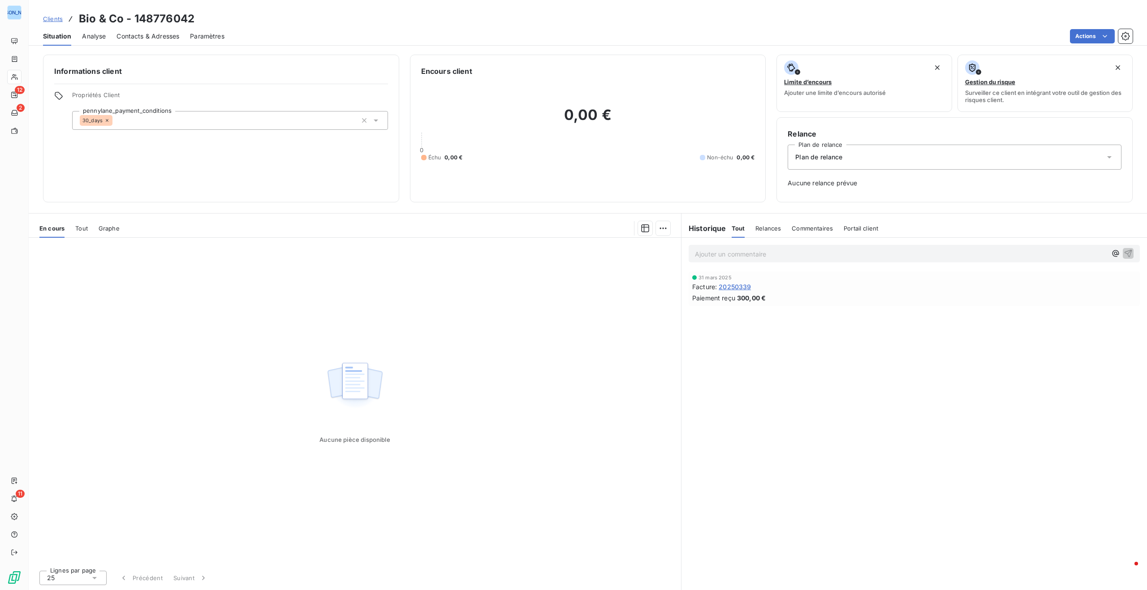
click at [46, 16] on span "Clients" at bounding box center [53, 18] width 20 height 7
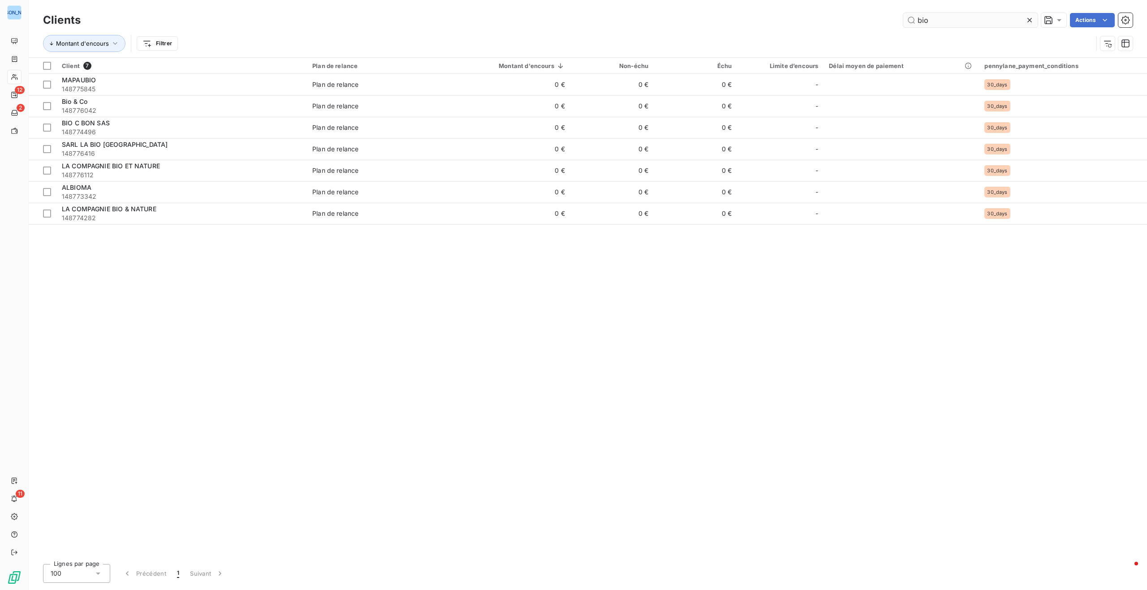
click at [1028, 18] on icon at bounding box center [1029, 20] width 9 height 9
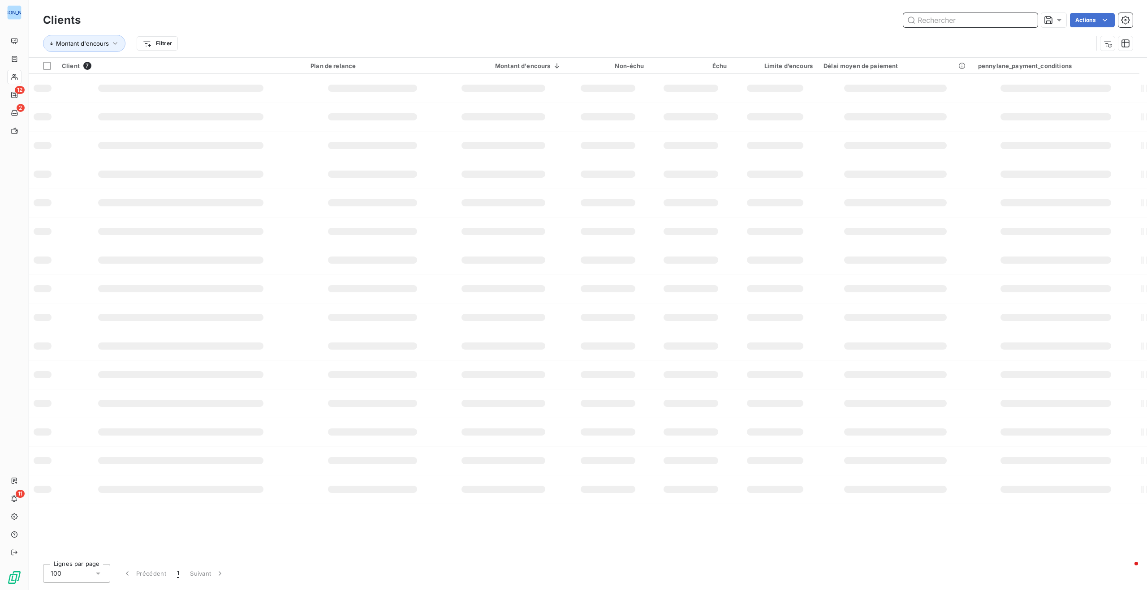
click at [975, 20] on input "text" at bounding box center [970, 20] width 134 height 14
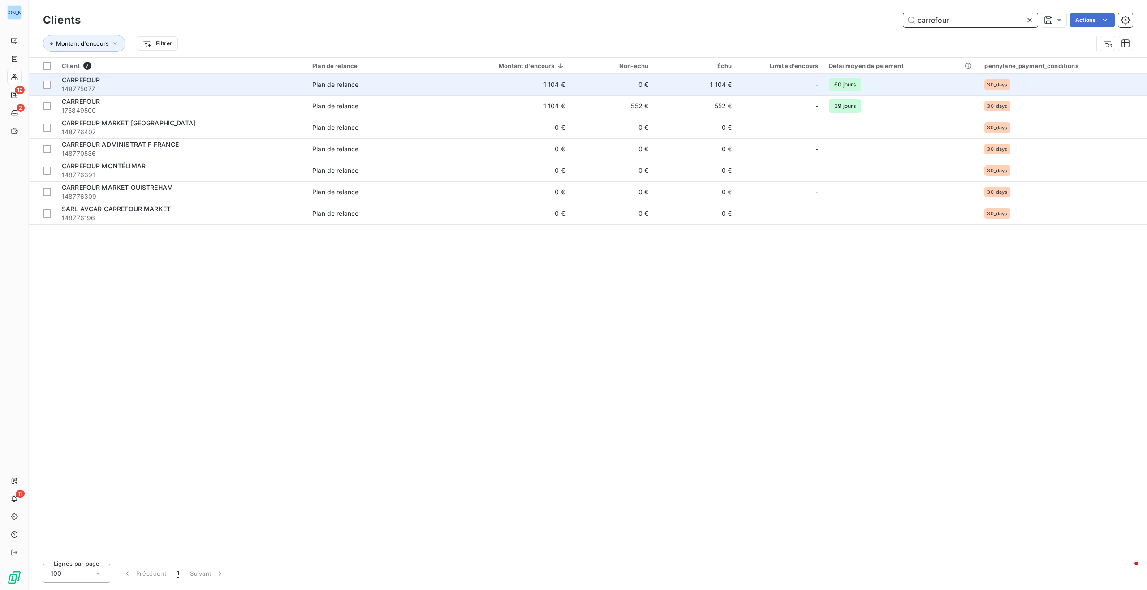
type input "carrefour"
click at [560, 86] on td "1 104 €" at bounding box center [507, 84] width 128 height 21
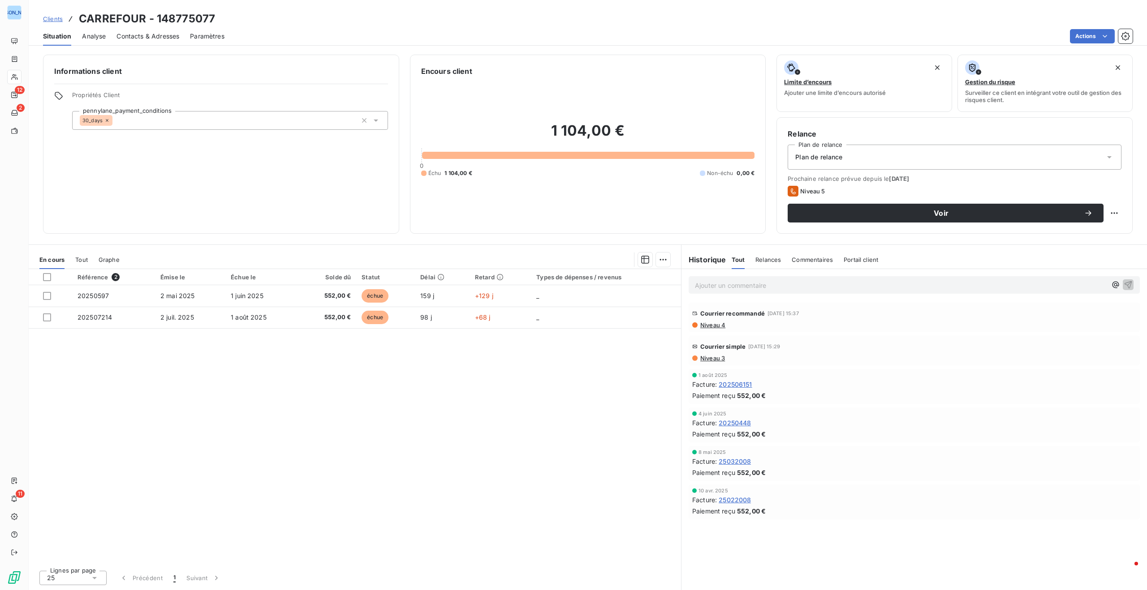
click at [142, 34] on span "Contacts & Adresses" at bounding box center [147, 36] width 63 height 9
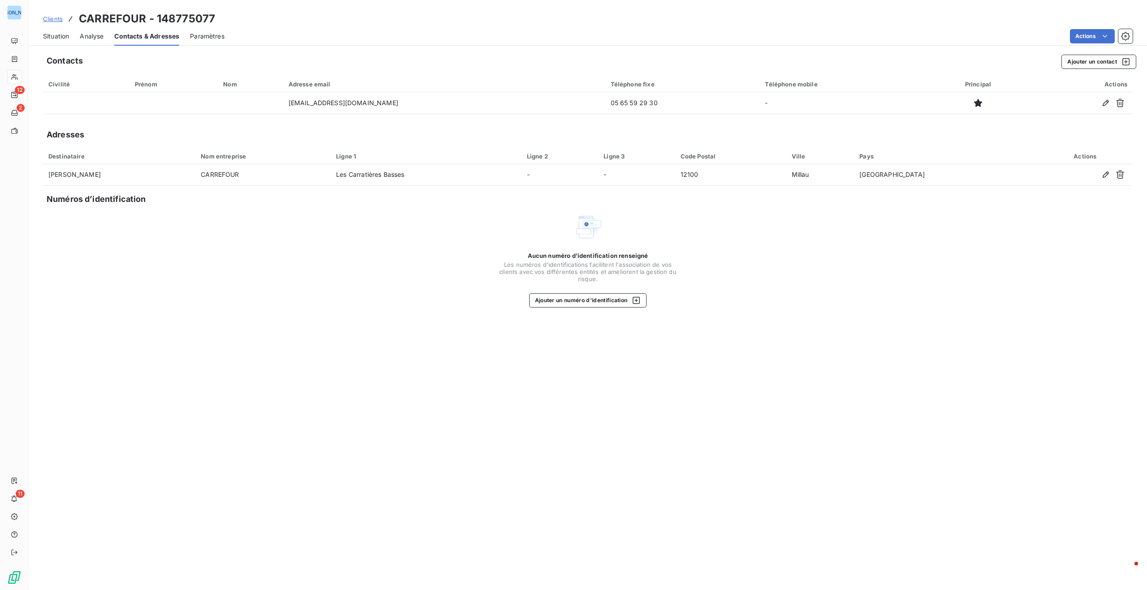
click at [56, 36] on span "Situation" at bounding box center [56, 36] width 26 height 9
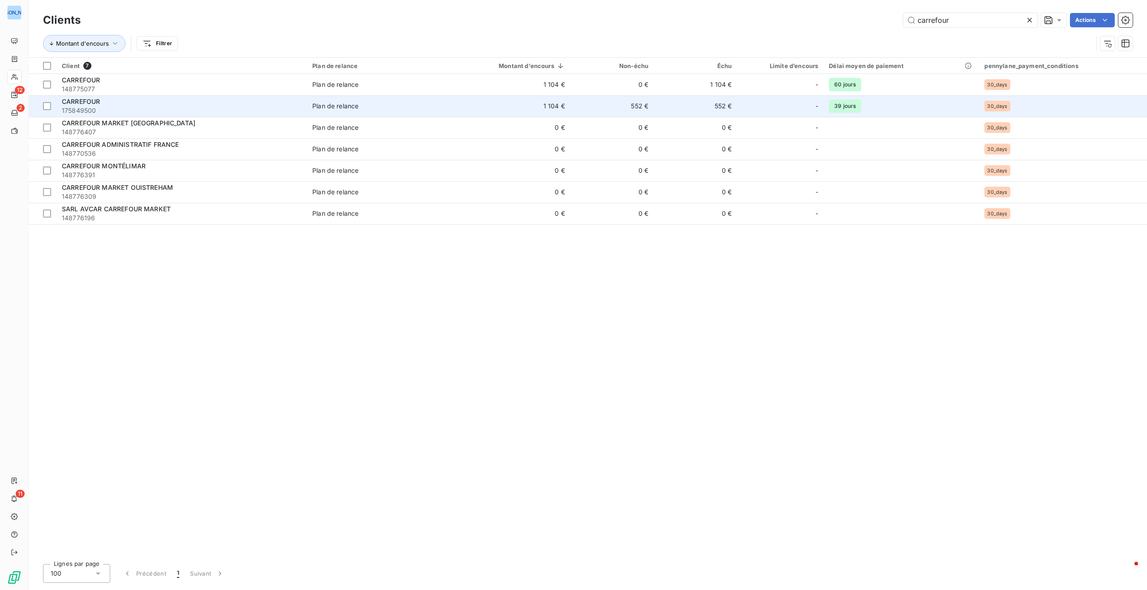
click at [158, 107] on span "175849500" at bounding box center [182, 110] width 240 height 9
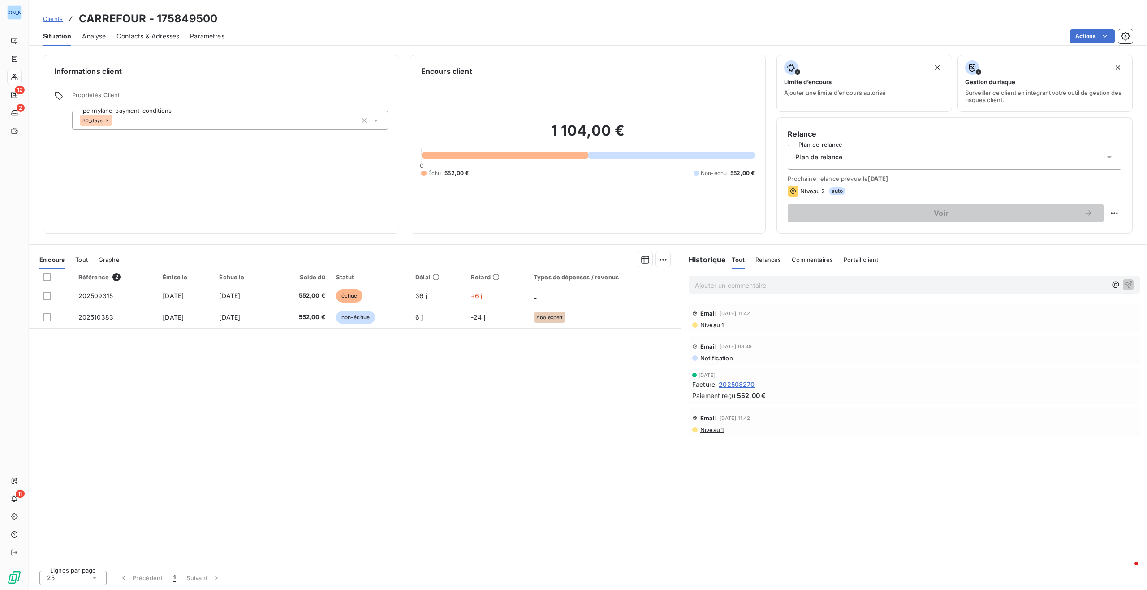
click at [159, 33] on span "Contacts & Adresses" at bounding box center [147, 36] width 63 height 9
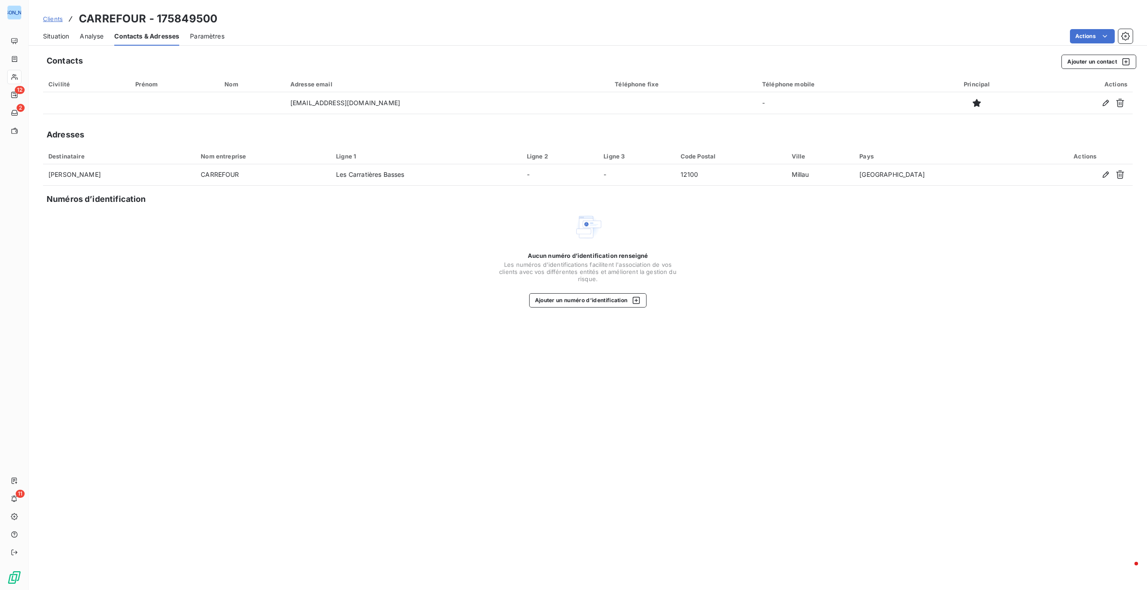
click at [51, 19] on span "Clients" at bounding box center [53, 18] width 20 height 7
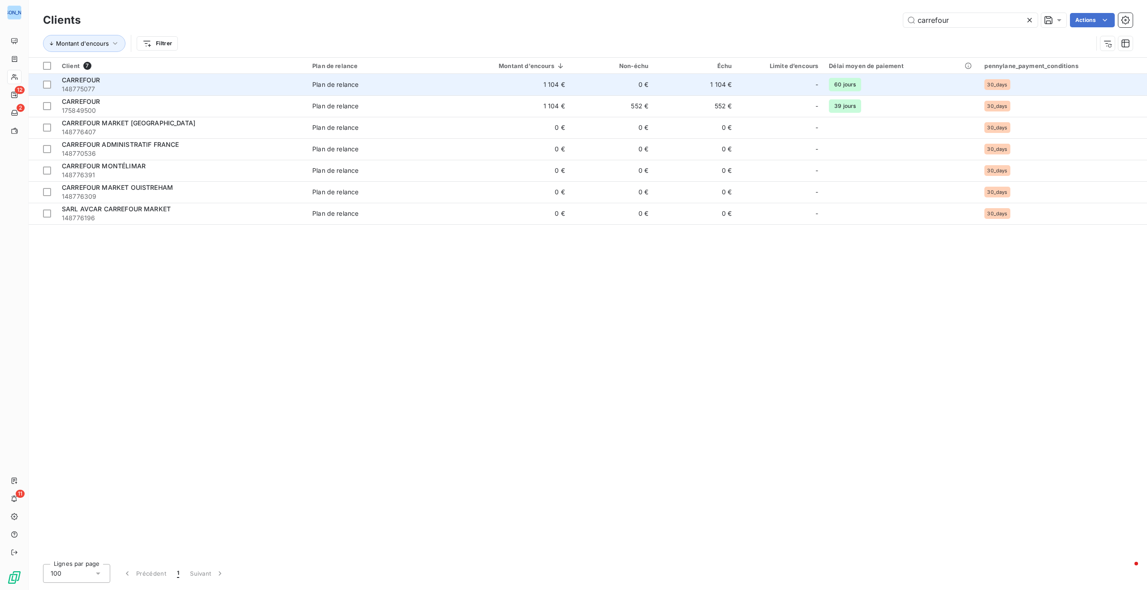
click at [293, 85] on span "148775077" at bounding box center [182, 89] width 240 height 9
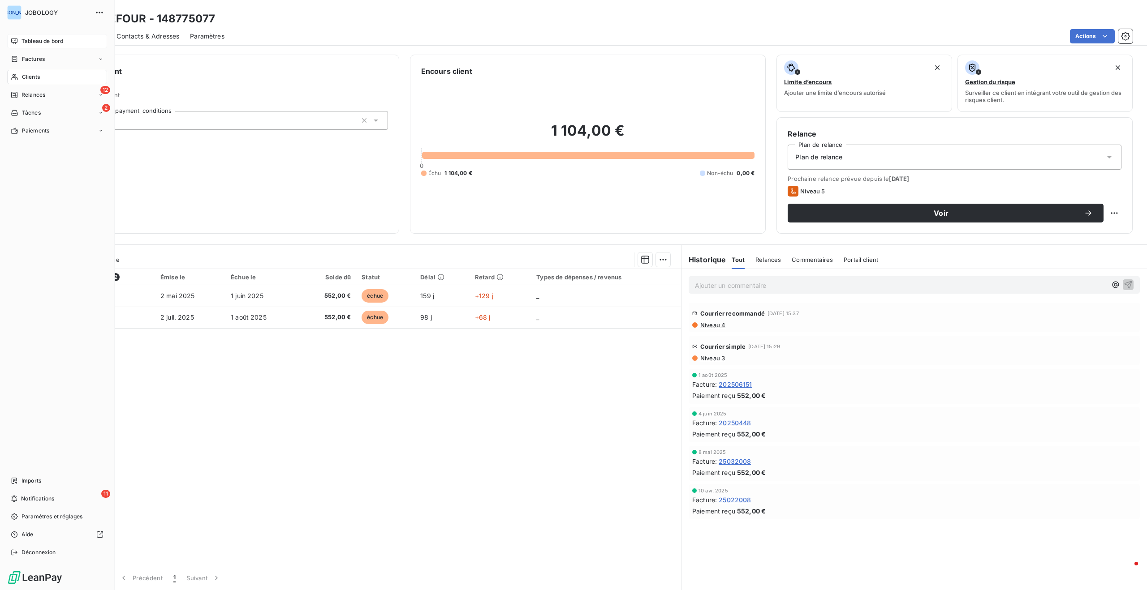
click at [20, 38] on div "Tableau de bord" at bounding box center [57, 41] width 100 height 14
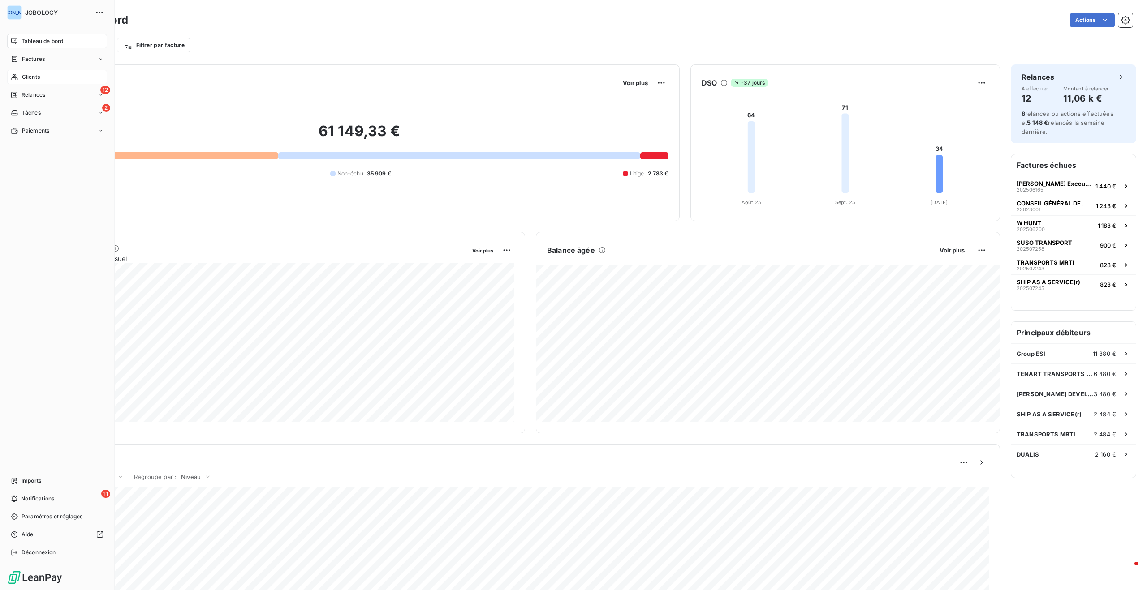
click at [20, 76] on div "Clients" at bounding box center [57, 77] width 100 height 14
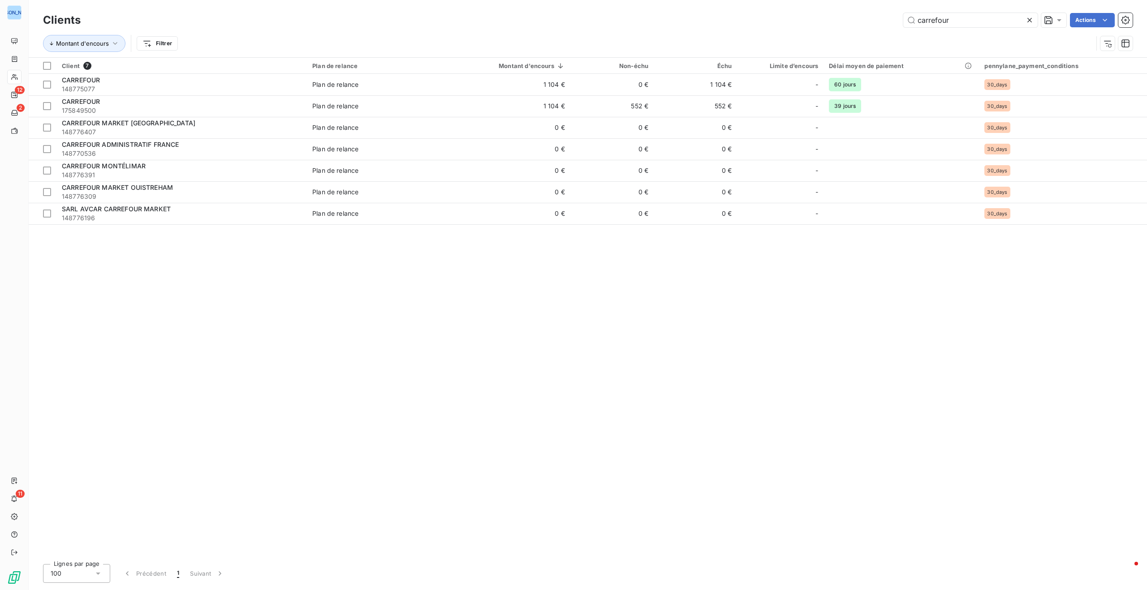
click at [1028, 18] on icon at bounding box center [1029, 20] width 9 height 9
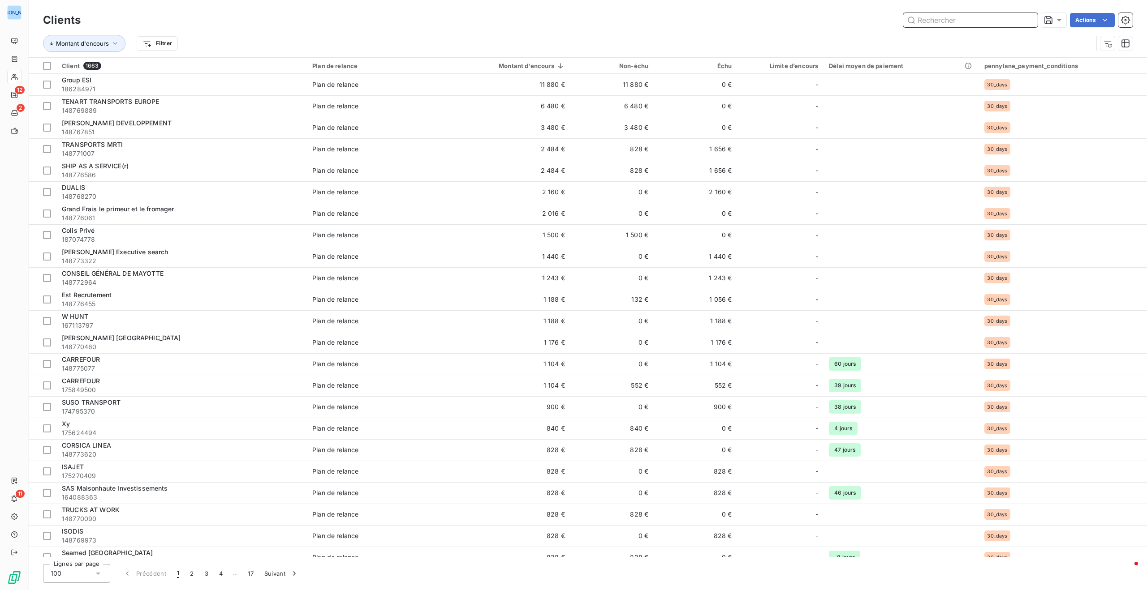
click at [980, 17] on input "text" at bounding box center [970, 20] width 134 height 14
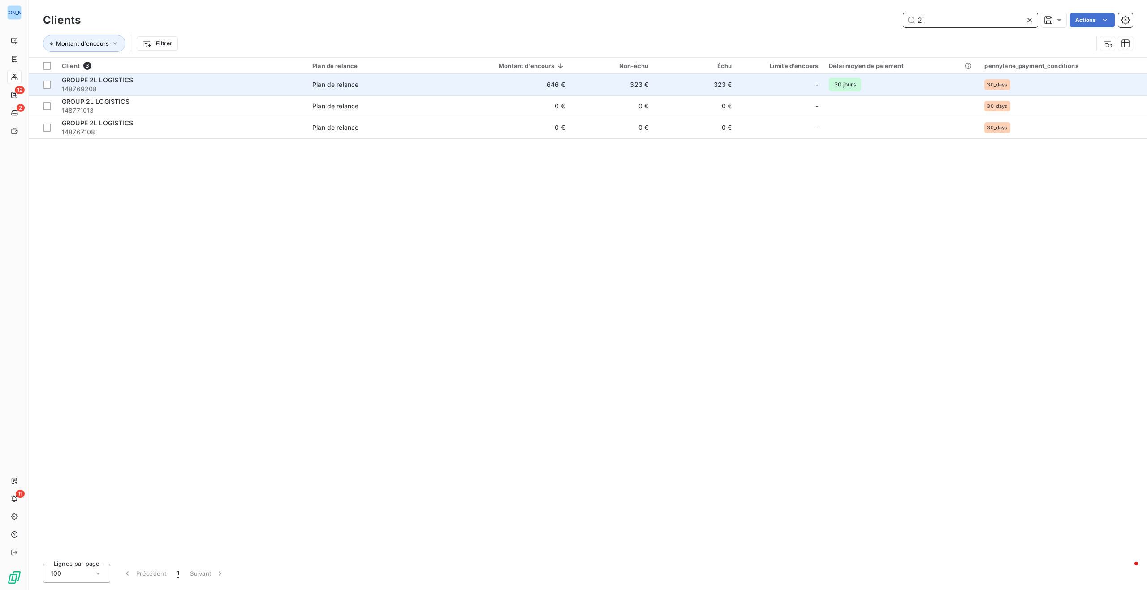
type input "2l"
click at [476, 89] on td "646 €" at bounding box center [507, 84] width 128 height 21
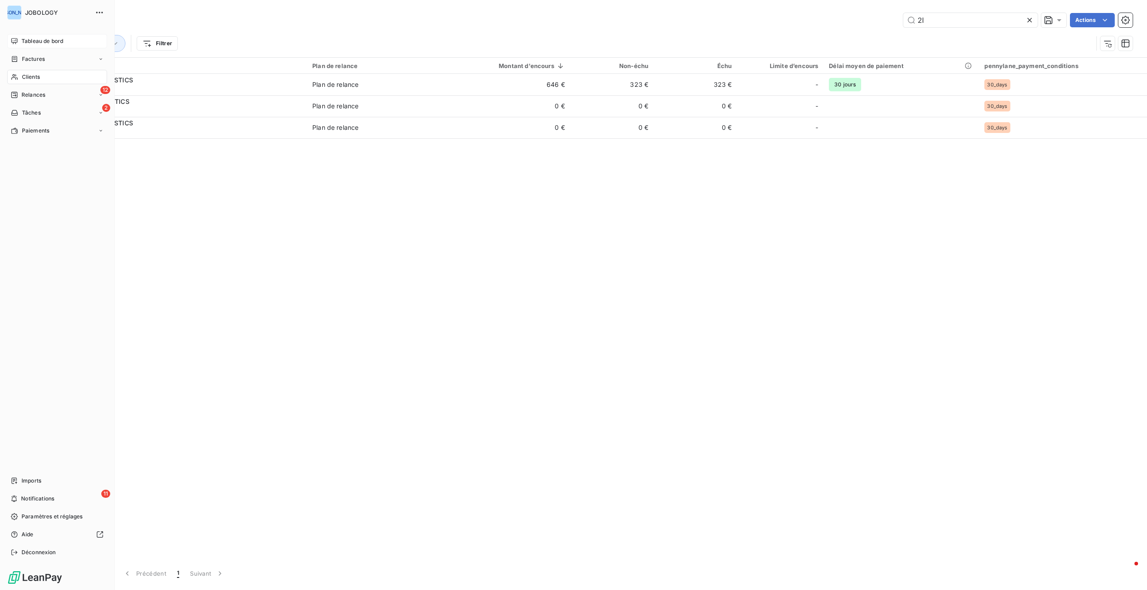
click at [27, 40] on span "Tableau de bord" at bounding box center [42, 41] width 42 height 8
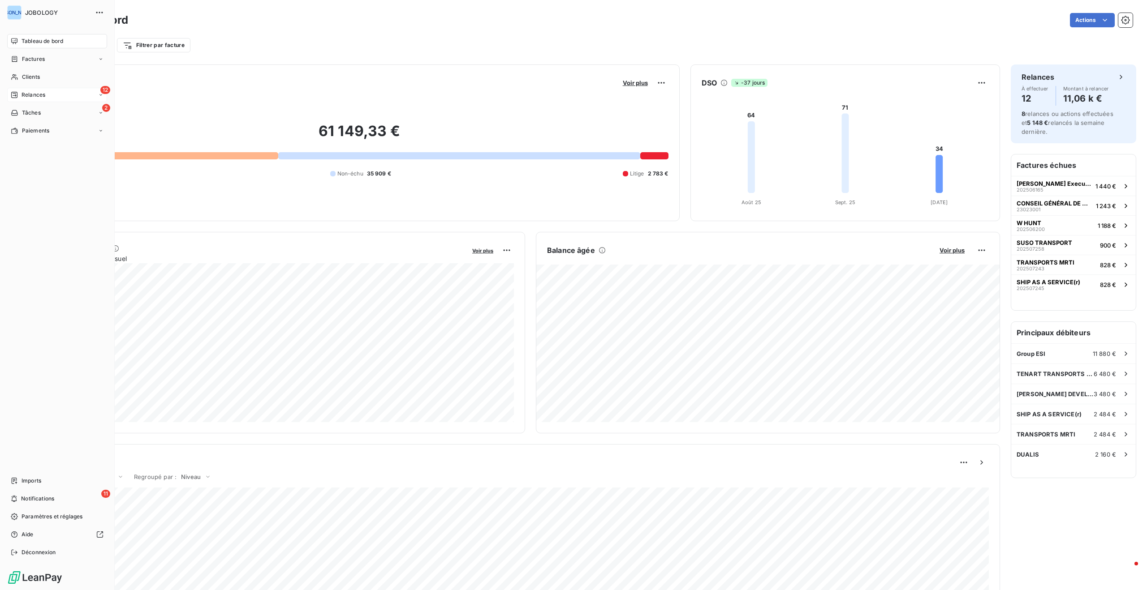
click at [52, 93] on div "12 Relances" at bounding box center [57, 95] width 100 height 14
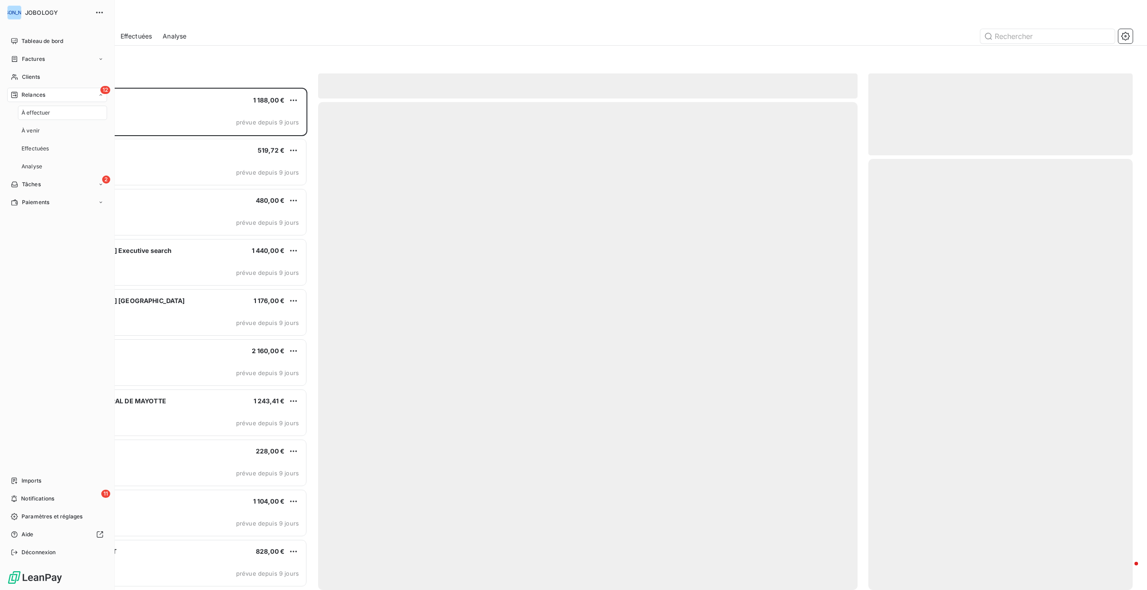
scroll to position [503, 264]
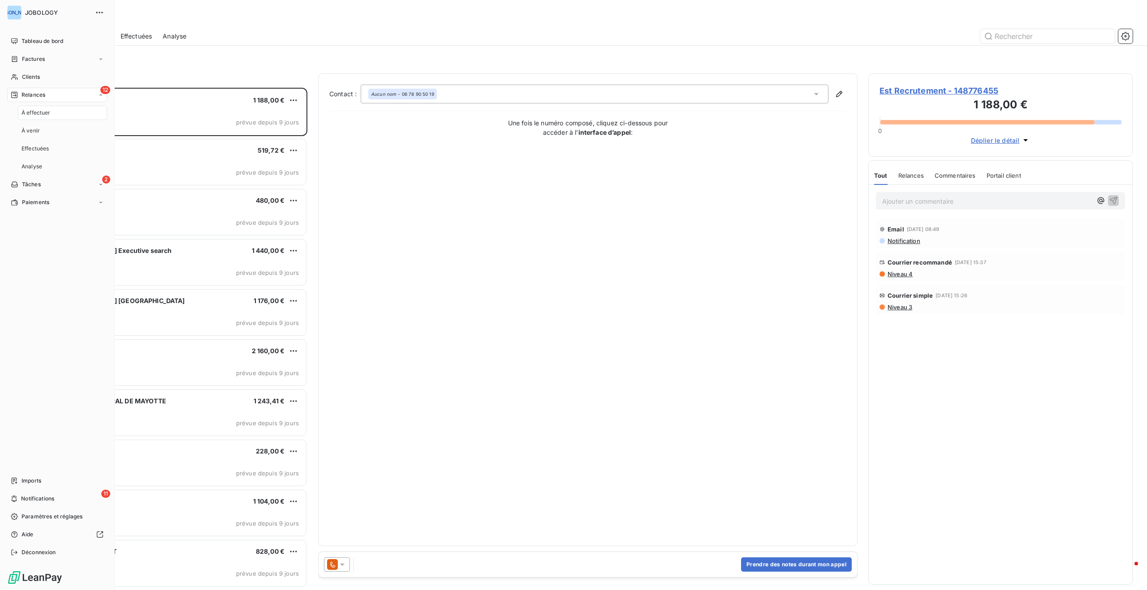
click at [52, 112] on div "À effectuer" at bounding box center [62, 113] width 89 height 14
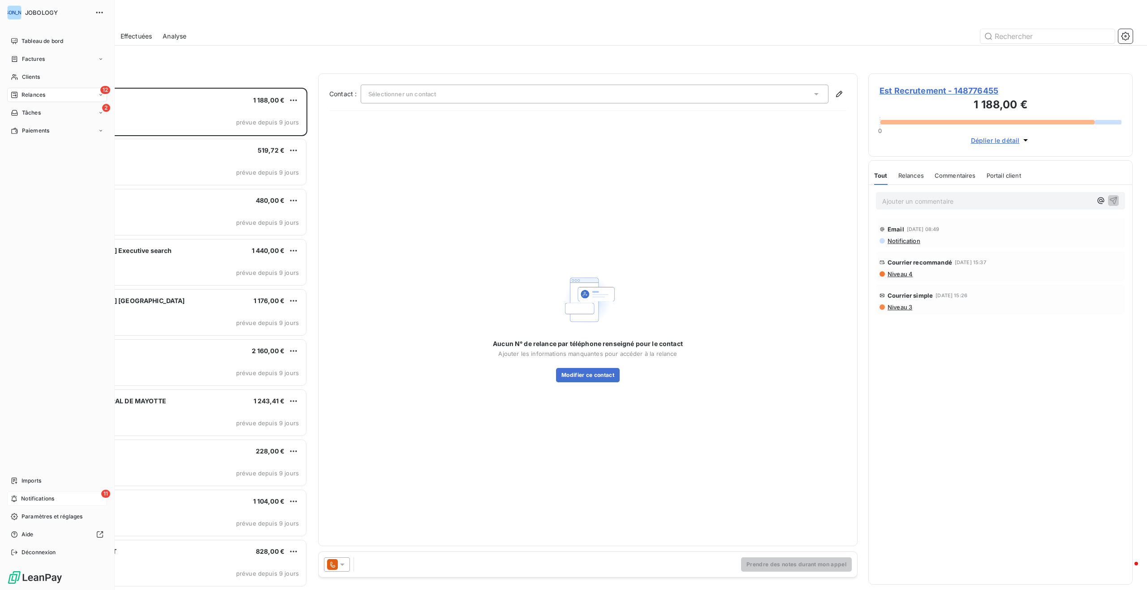
click at [24, 495] on span "Notifications" at bounding box center [37, 499] width 33 height 8
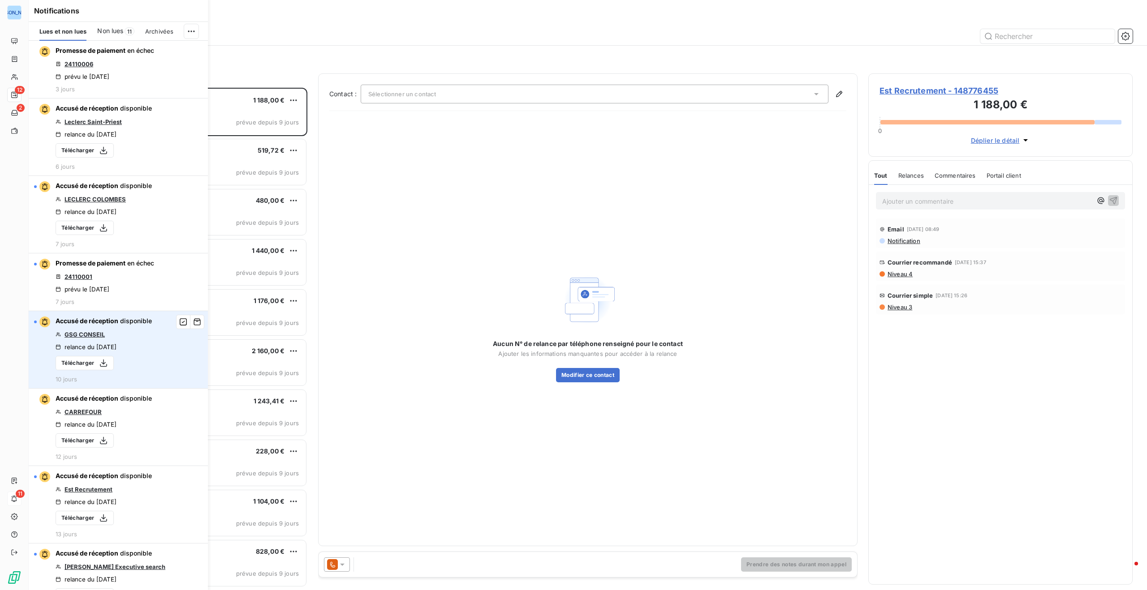
scroll to position [0, 0]
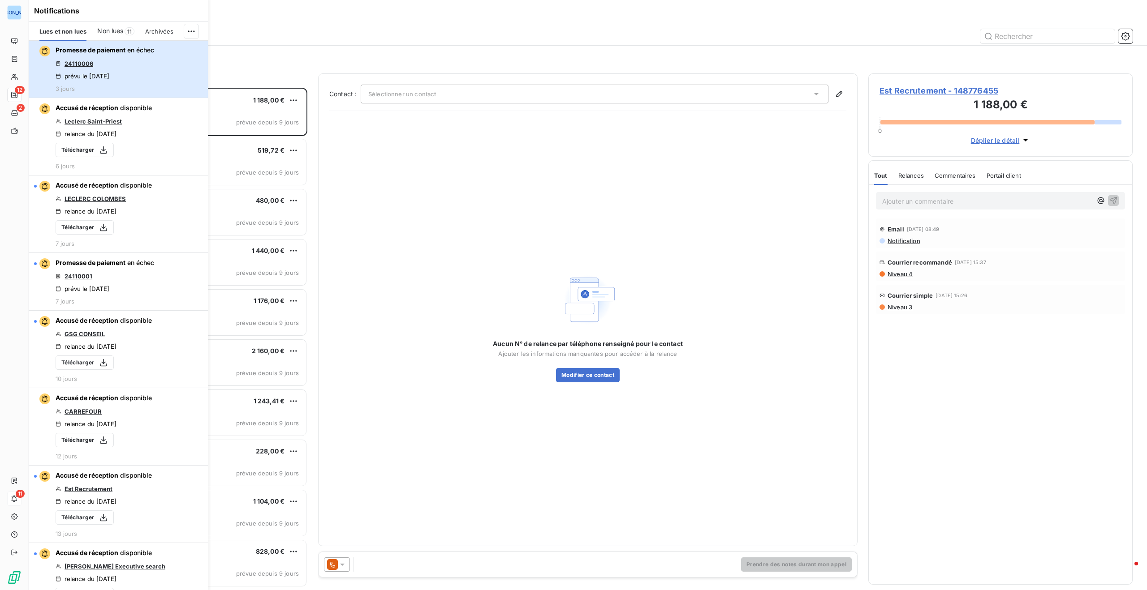
click at [166, 70] on button "Promesse de paiement en échec 24110006 prévu le [DATE] 3 jours" at bounding box center [118, 69] width 179 height 58
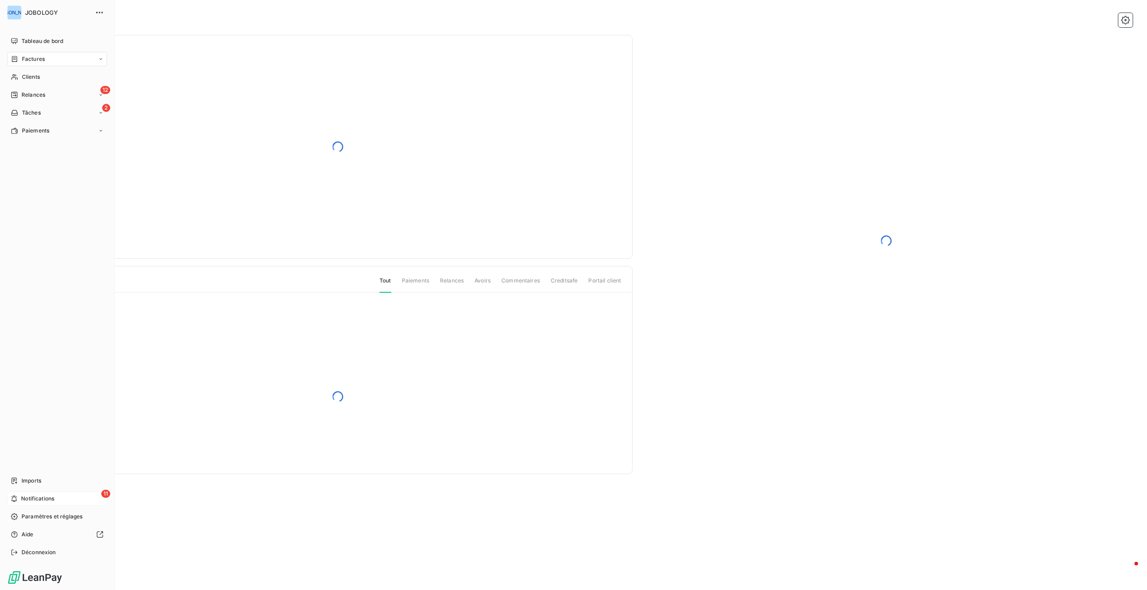
click at [21, 498] on span "Notifications" at bounding box center [37, 499] width 33 height 8
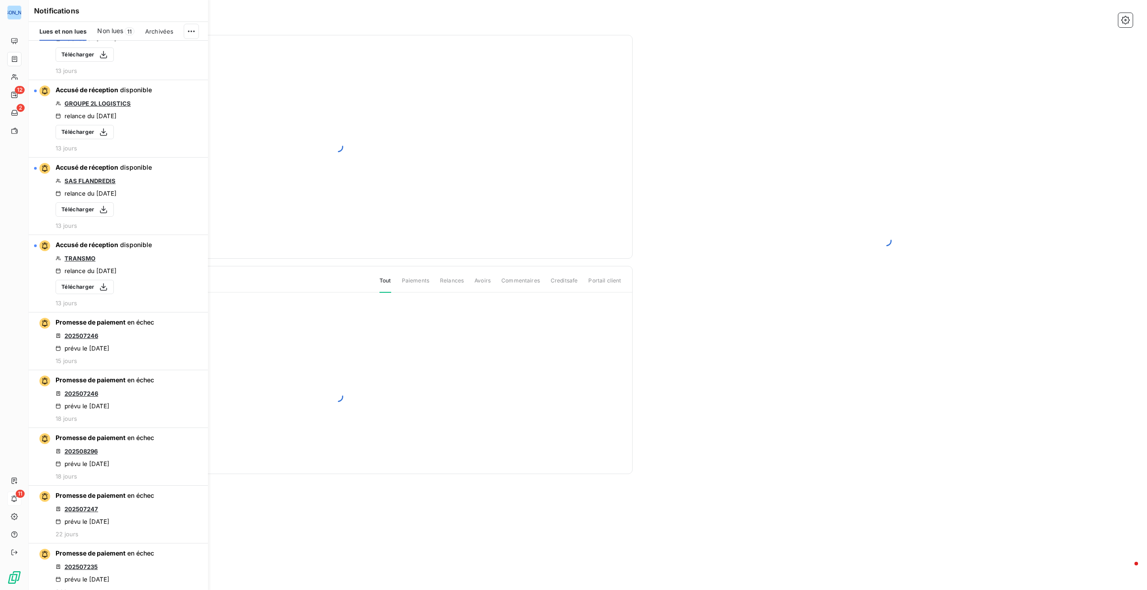
scroll to position [784, 0]
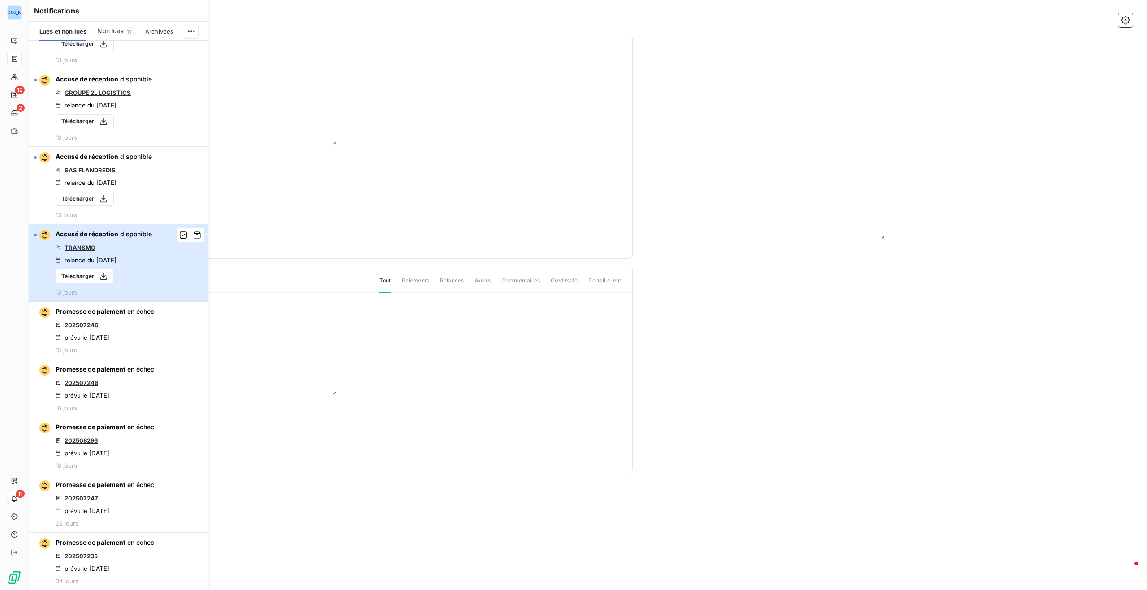
click at [136, 249] on div "Accusé de réception disponible TRANSMO relance du [DATE] Télécharger 13 jours" at bounding box center [104, 263] width 96 height 66
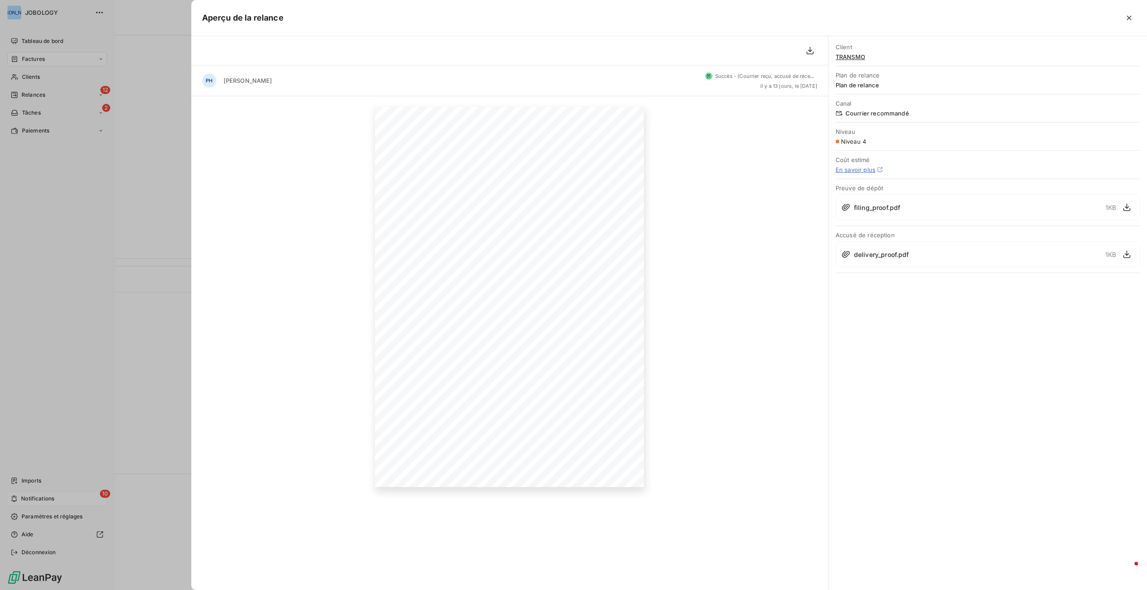
click at [54, 496] on div at bounding box center [573, 295] width 1147 height 590
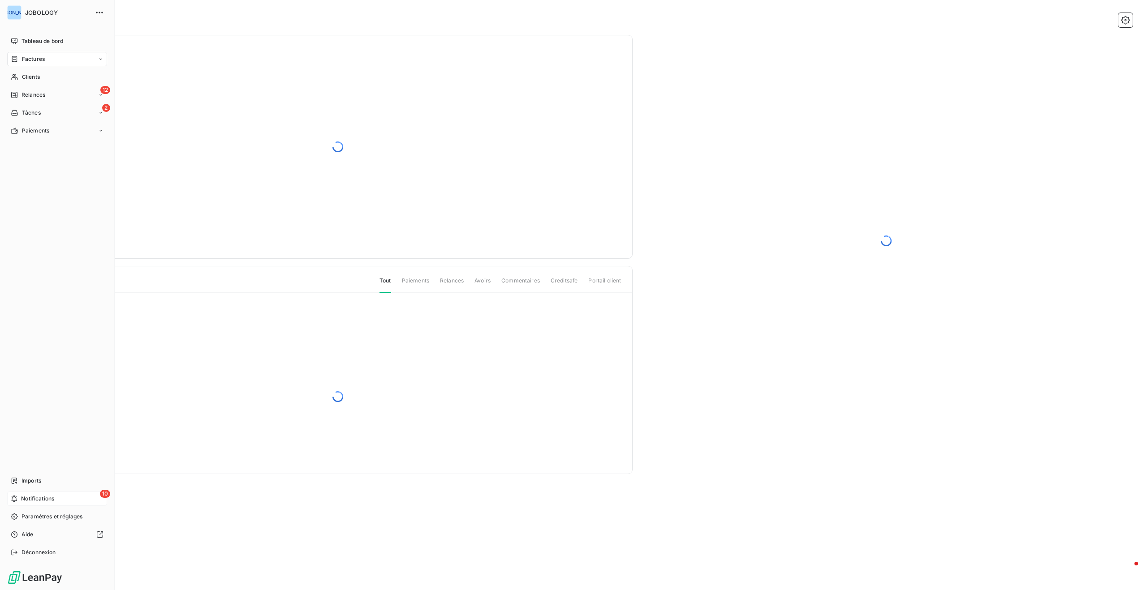
click at [46, 497] on span "Notifications" at bounding box center [37, 499] width 33 height 8
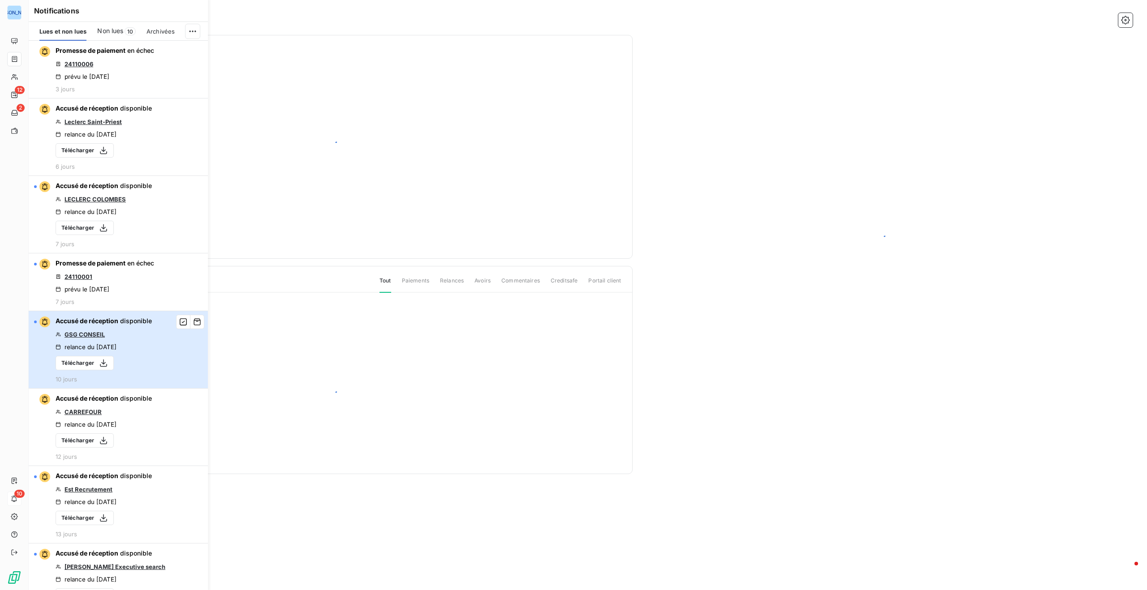
click at [140, 341] on div "Accusé de réception disponible GSG CONSEIL relance du [DATE] Télécharger 10 jou…" at bounding box center [104, 350] width 96 height 66
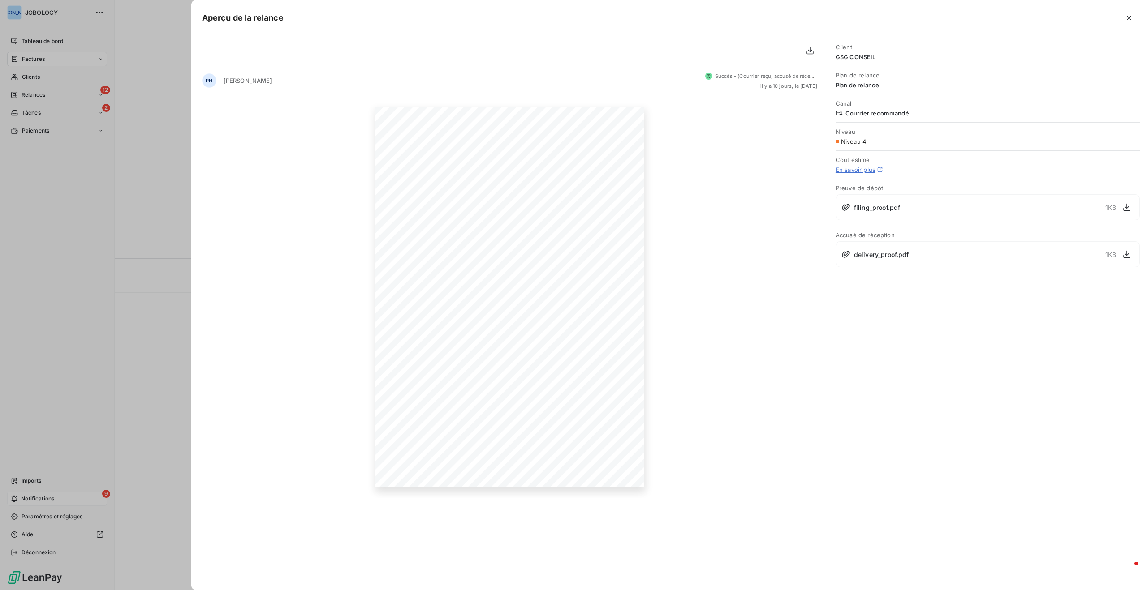
click at [55, 499] on div at bounding box center [573, 295] width 1147 height 590
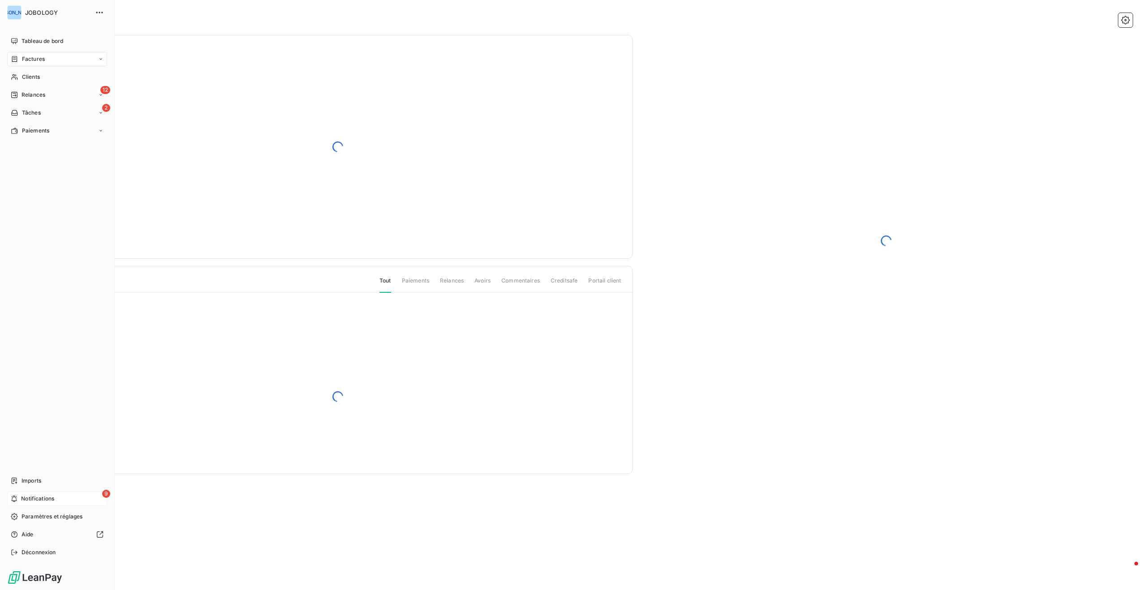
click at [53, 497] on span "Notifications" at bounding box center [37, 499] width 33 height 8
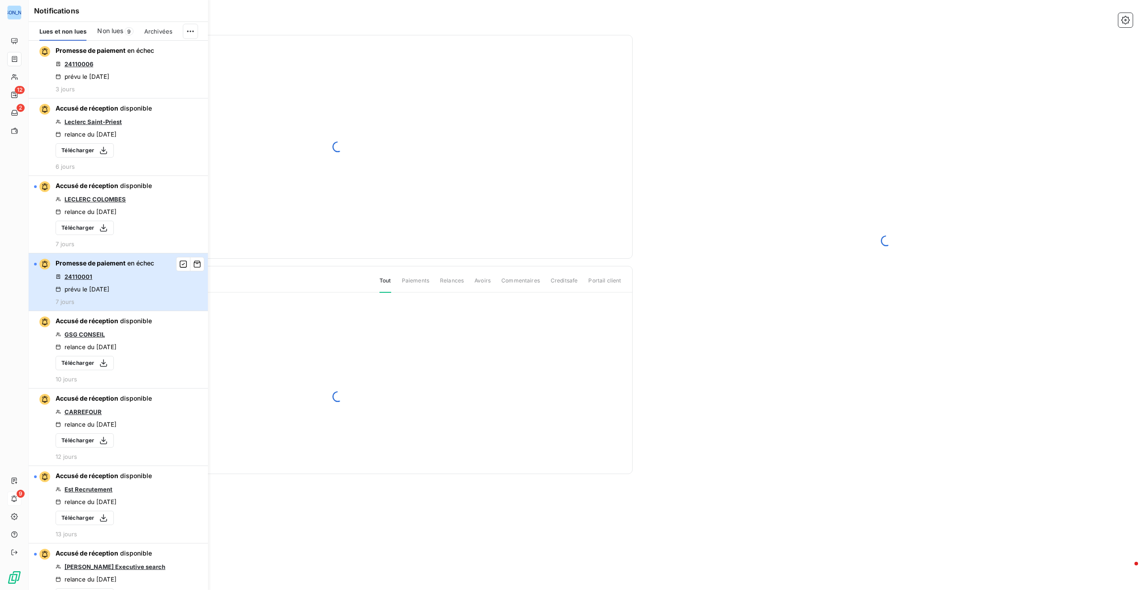
click at [130, 271] on div "Promesse de paiement en échec 24110001 prévu le [DATE] 7 jours" at bounding box center [105, 282] width 99 height 47
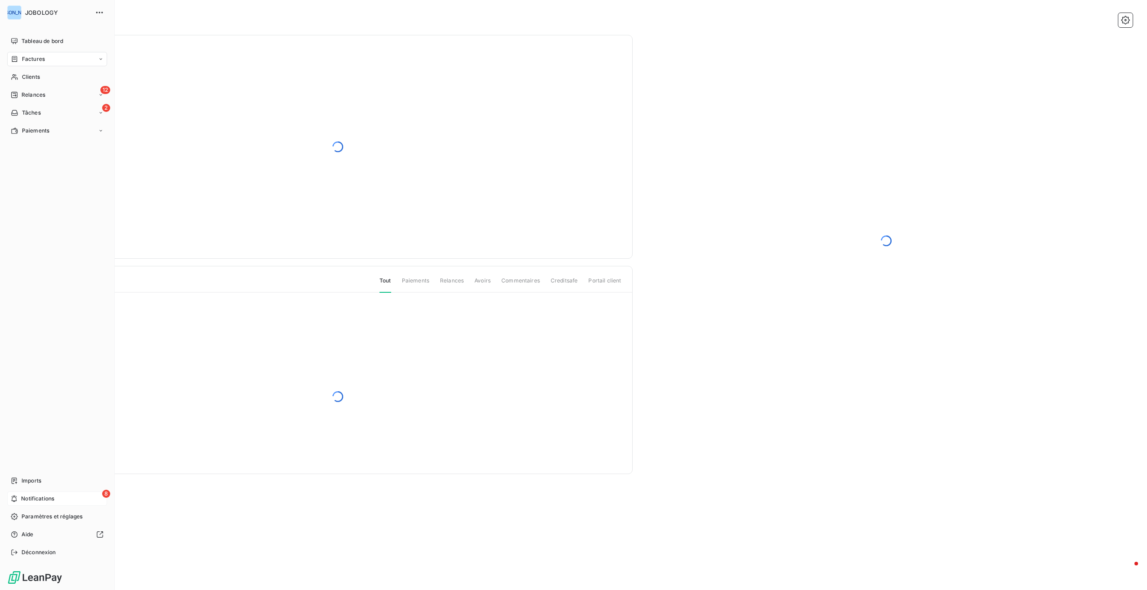
click at [33, 58] on span "Factures" at bounding box center [33, 59] width 23 height 8
click at [37, 78] on span "Factures" at bounding box center [32, 77] width 23 height 8
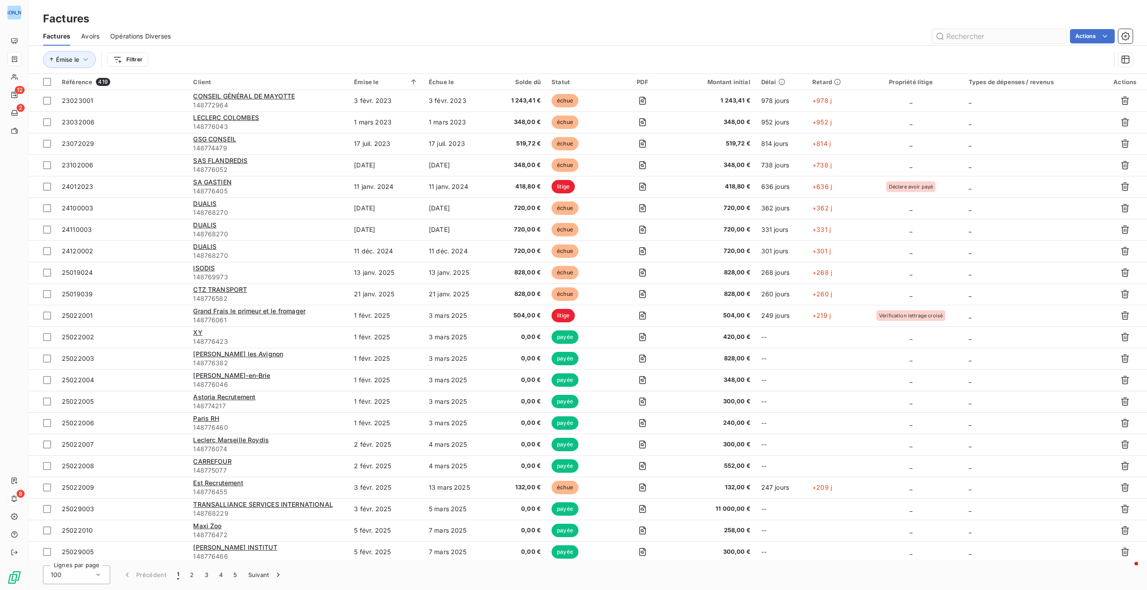
click at [964, 30] on input "text" at bounding box center [999, 36] width 134 height 14
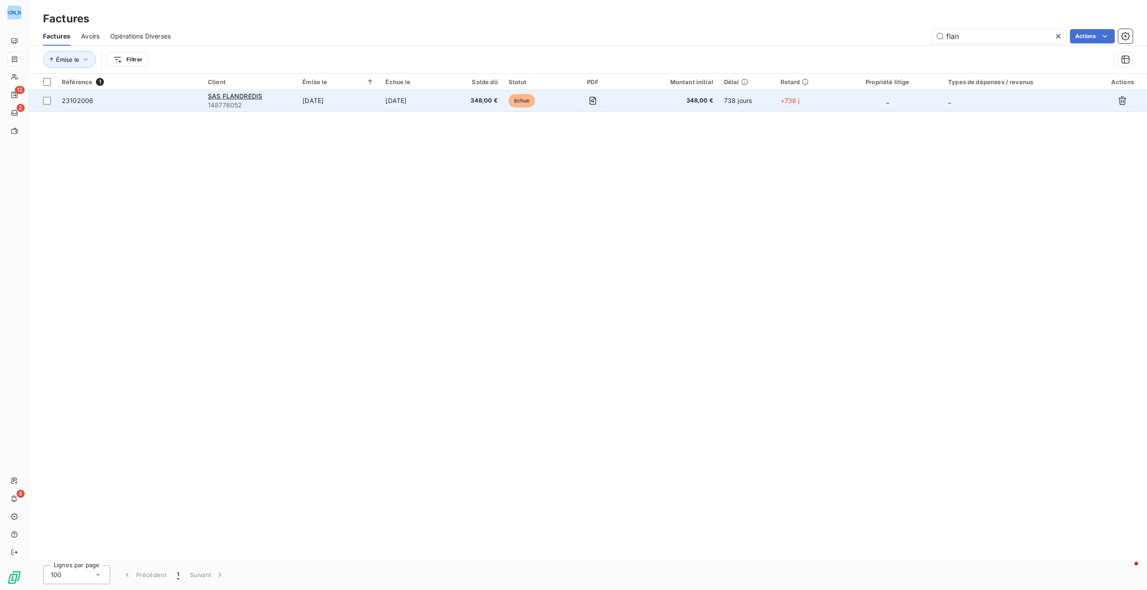
type input "flan"
click at [362, 100] on td "[DATE]" at bounding box center [338, 100] width 83 height 21
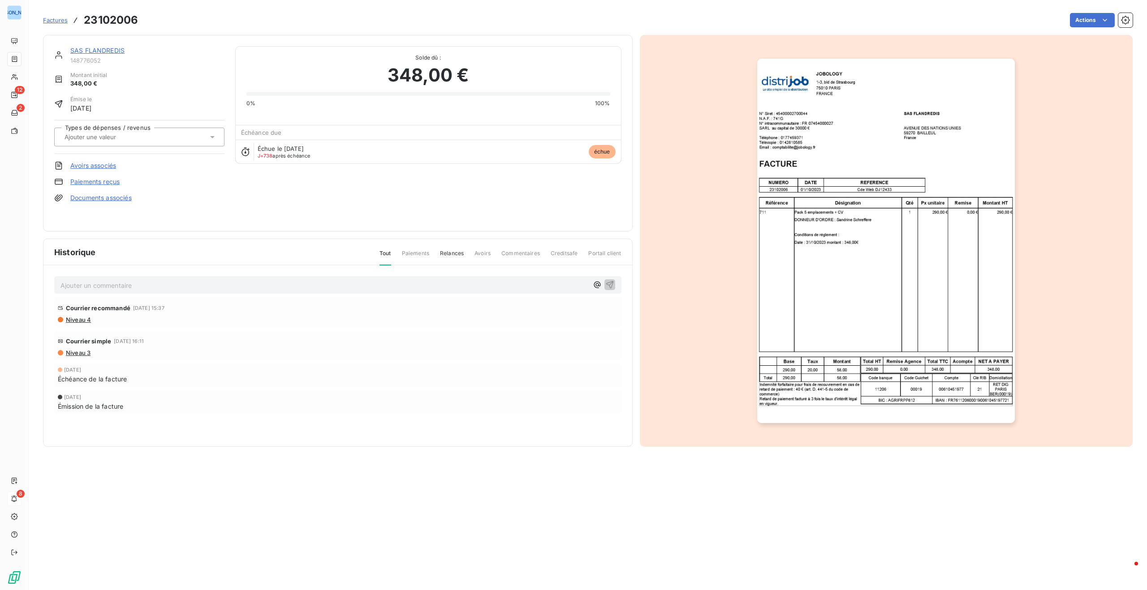
click at [57, 18] on span "Factures" at bounding box center [55, 20] width 25 height 7
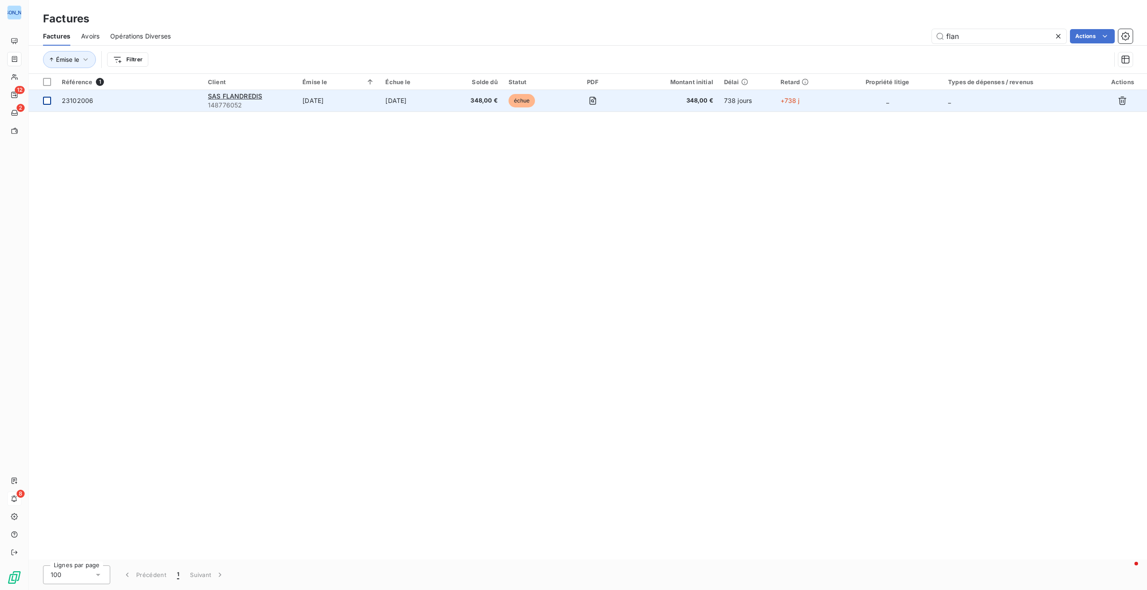
click at [49, 98] on div at bounding box center [47, 101] width 8 height 8
click at [1122, 97] on icon "button" at bounding box center [1122, 101] width 8 height 9
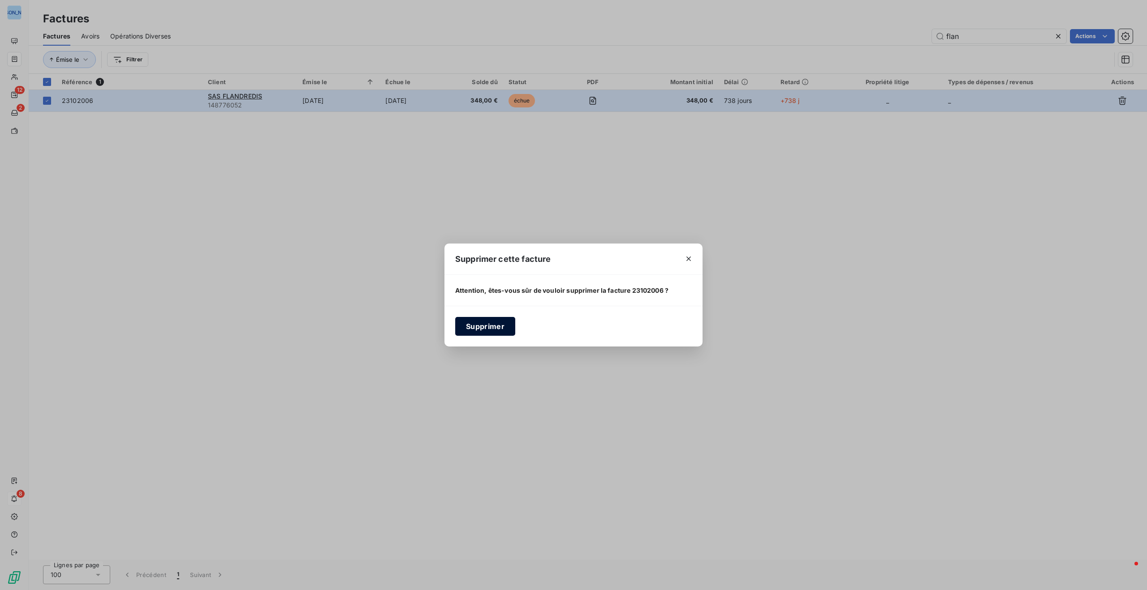
click at [481, 325] on button "Supprimer" at bounding box center [485, 326] width 60 height 19
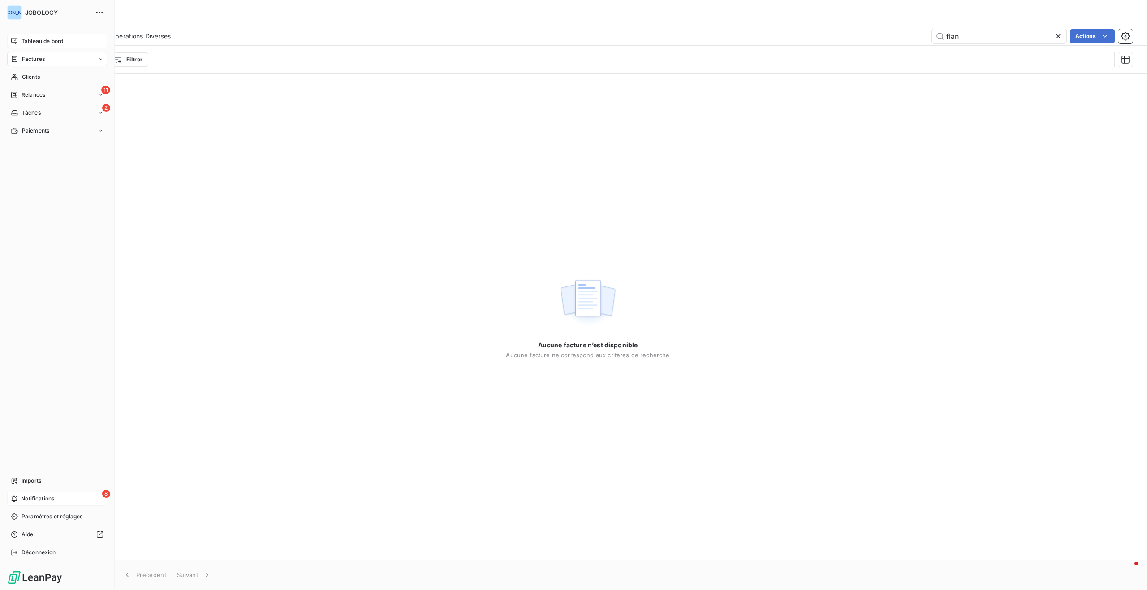
click at [29, 39] on span "Tableau de bord" at bounding box center [42, 41] width 42 height 8
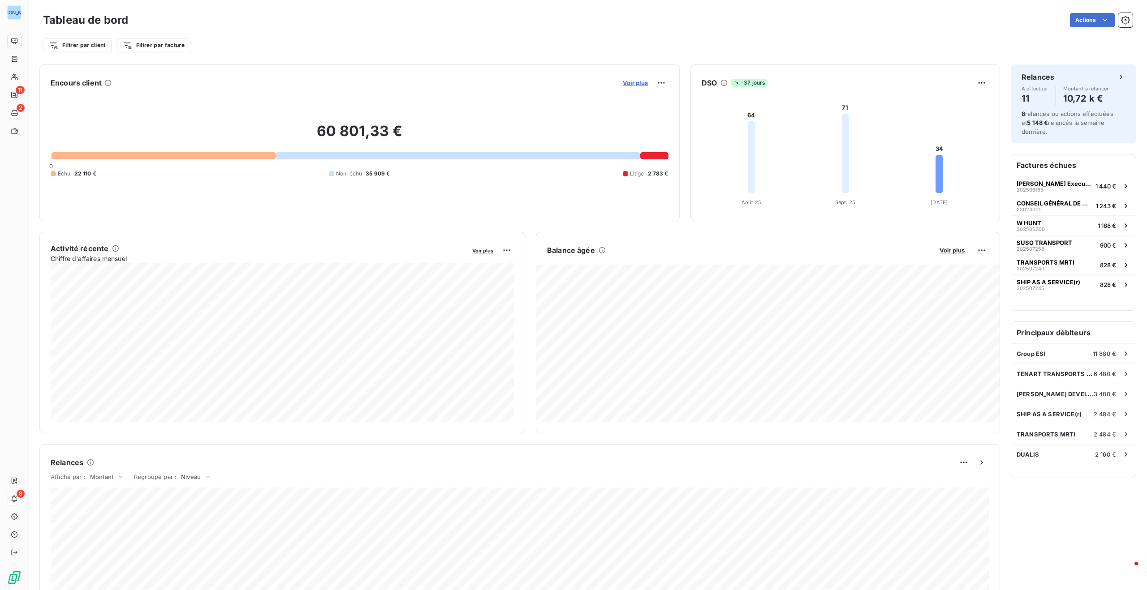
click at [635, 82] on span "Voir plus" at bounding box center [635, 82] width 25 height 7
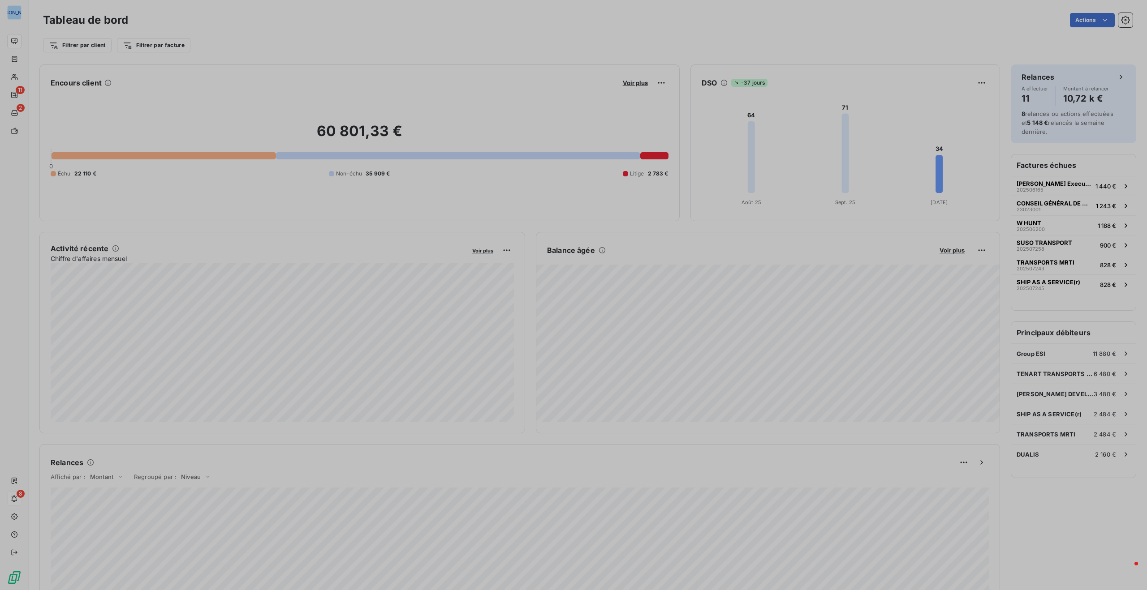
scroll to position [463, 344]
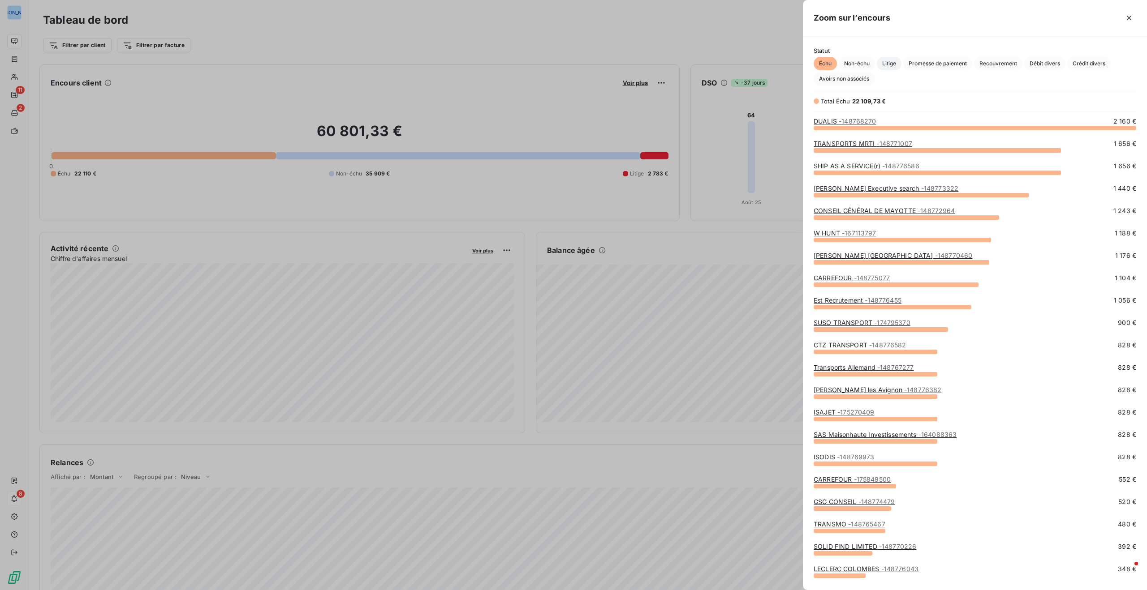
click at [895, 62] on span "Litige" at bounding box center [889, 63] width 25 height 13
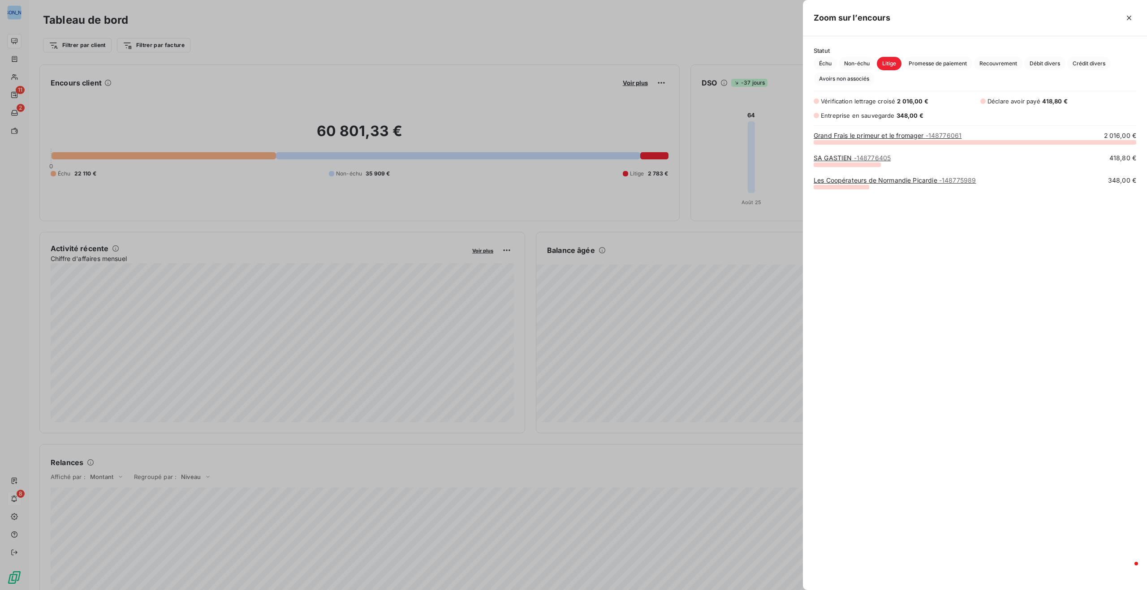
scroll to position [448, 344]
click at [935, 180] on link "Les Coopérateurs de Normandie [GEOGRAPHIC_DATA] - 148775989" at bounding box center [894, 180] width 162 height 8
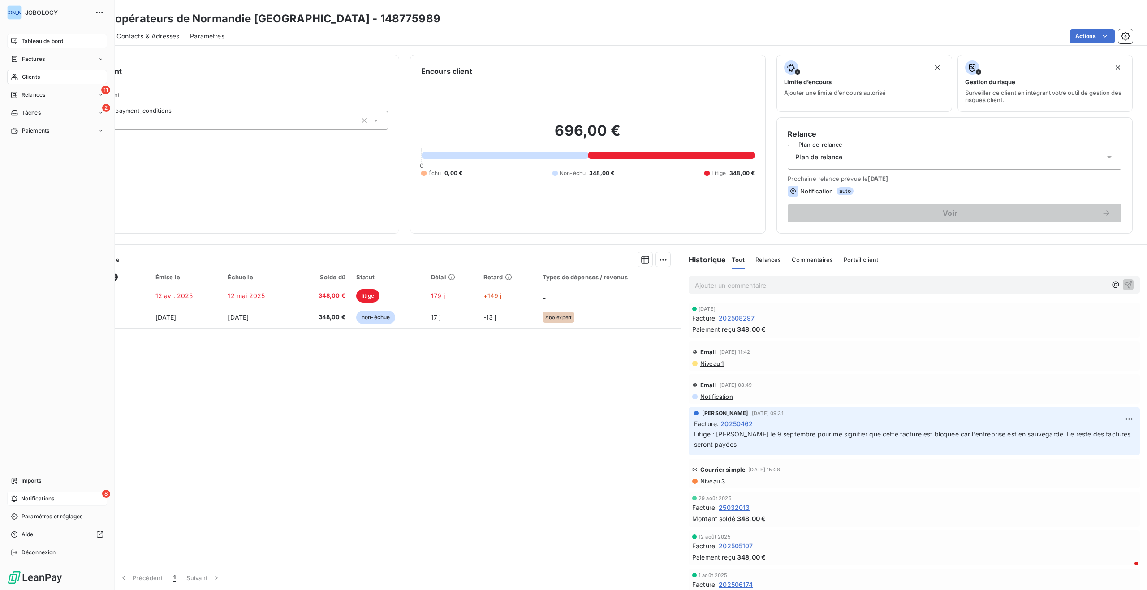
click at [17, 39] on icon at bounding box center [14, 41] width 6 height 6
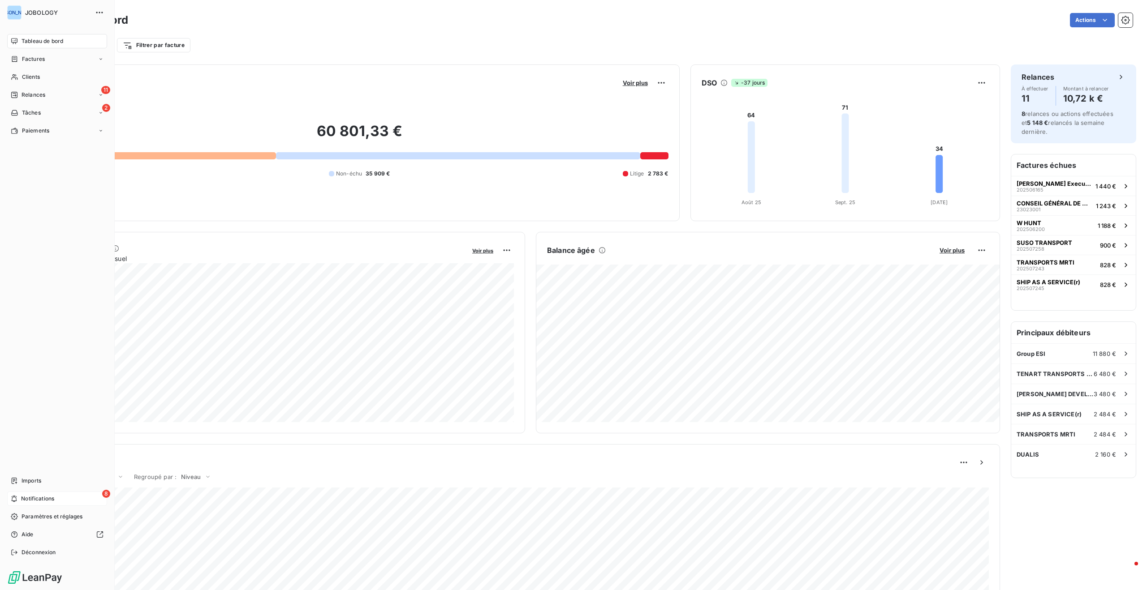
click at [58, 496] on div "8 Notifications" at bounding box center [57, 499] width 100 height 14
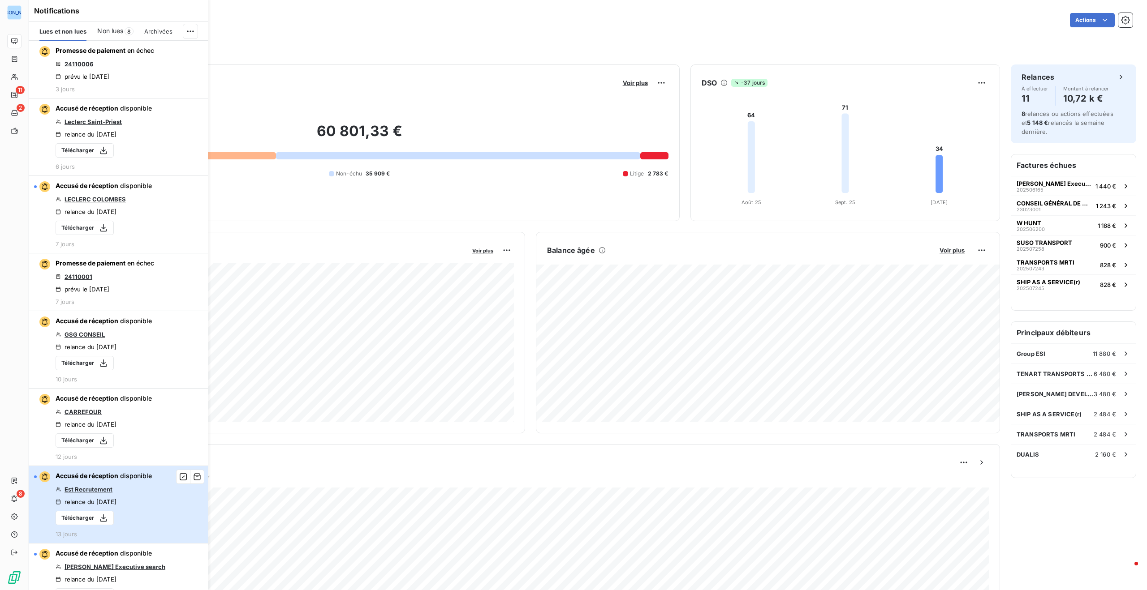
click at [156, 493] on button "Accusé de réception disponible Est Recrutement relance du [DATE] Télécharger 13…" at bounding box center [118, 504] width 179 height 77
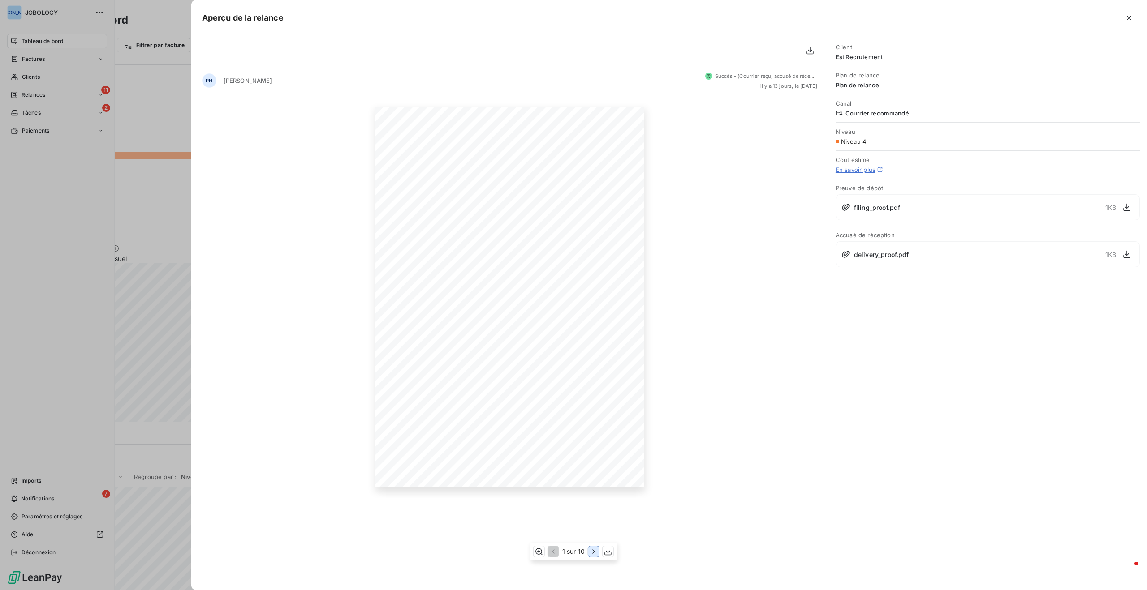
click at [592, 550] on icon "button" at bounding box center [593, 551] width 9 height 9
click at [592, 550] on icon "button" at bounding box center [594, 551] width 9 height 9
click at [592, 550] on icon "button" at bounding box center [593, 551] width 9 height 9
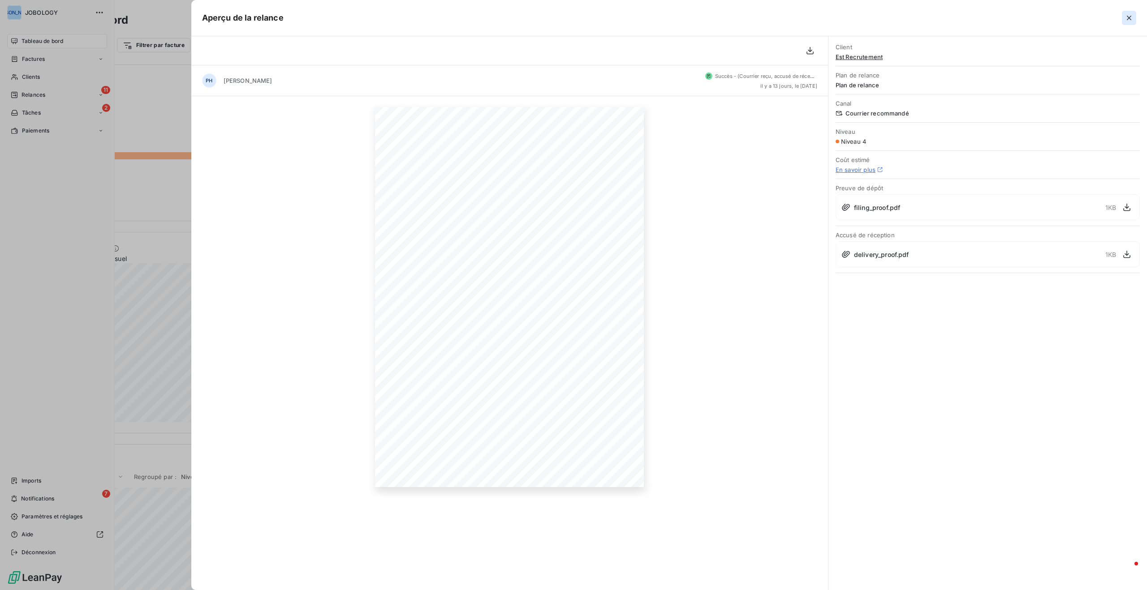
click at [1132, 17] on icon "button" at bounding box center [1128, 17] width 9 height 9
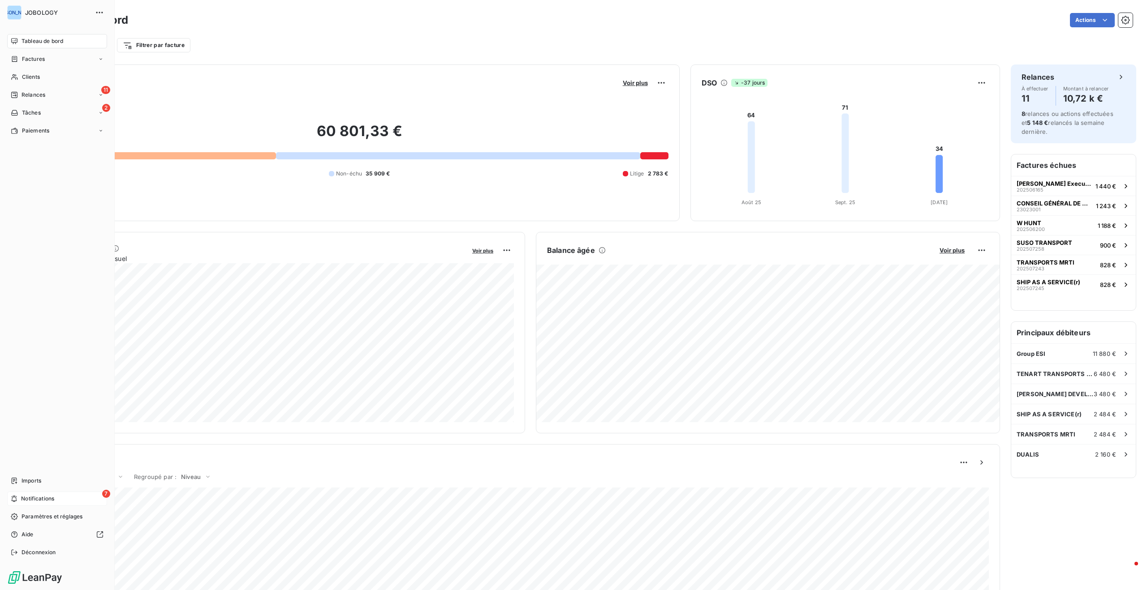
click at [81, 495] on div "7 Notifications" at bounding box center [57, 499] width 100 height 14
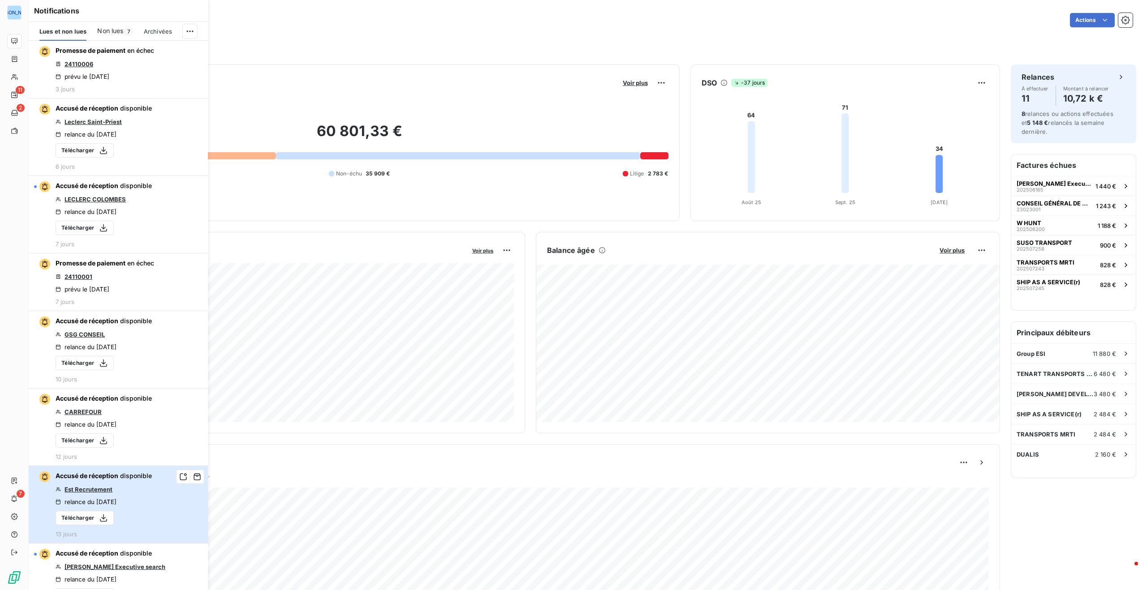
click at [155, 496] on button "Accusé de réception disponible Est Recrutement relance du [DATE] Télécharger 13…" at bounding box center [118, 504] width 179 height 77
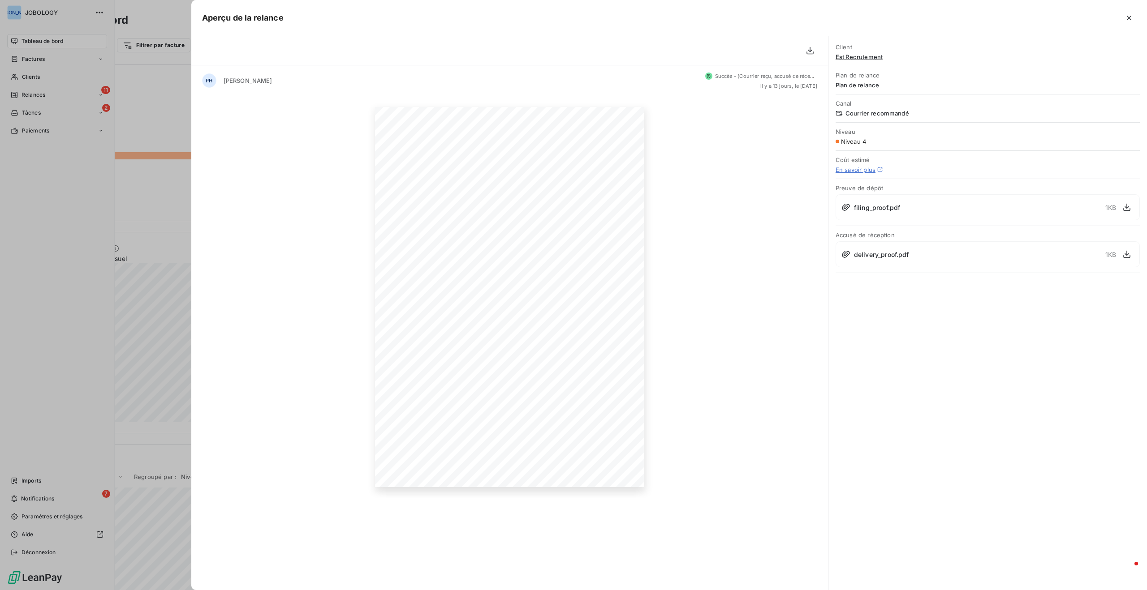
click at [893, 256] on span "delivery_proof.pdf" at bounding box center [881, 254] width 55 height 9
click at [1126, 254] on icon "button" at bounding box center [1126, 255] width 7 height 8
click at [1128, 14] on icon "button" at bounding box center [1128, 17] width 9 height 9
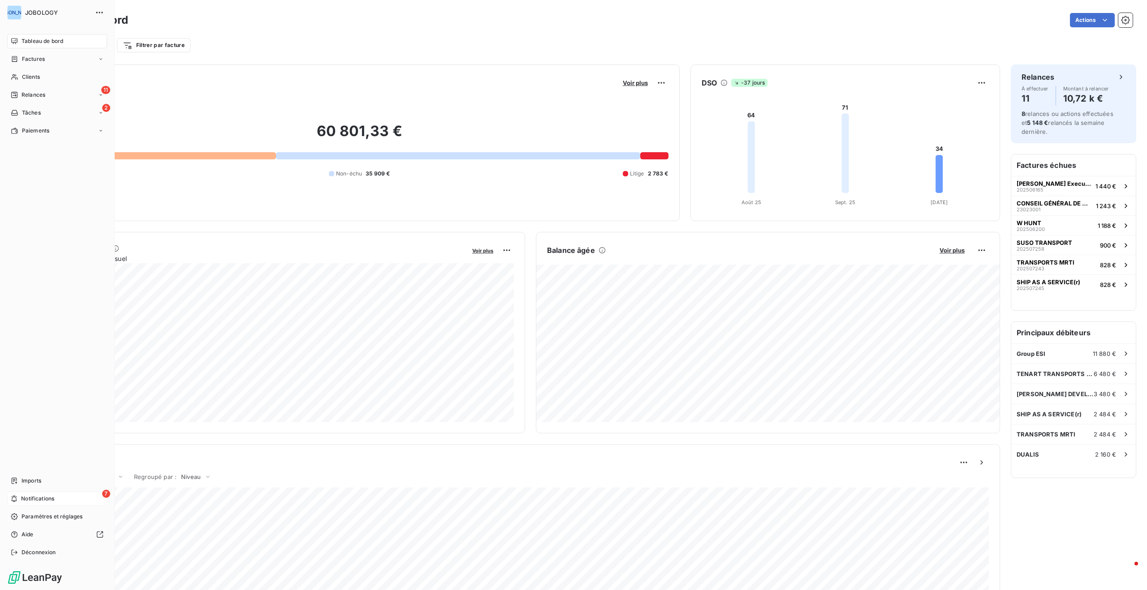
click at [55, 498] on div "7 Notifications" at bounding box center [57, 499] width 100 height 14
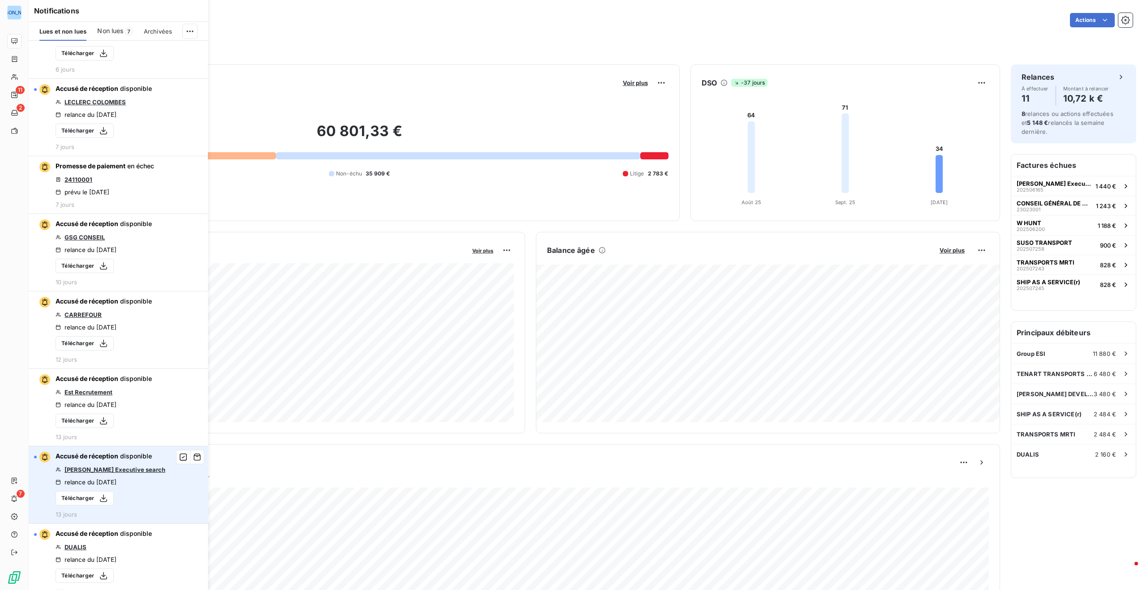
scroll to position [99, 0]
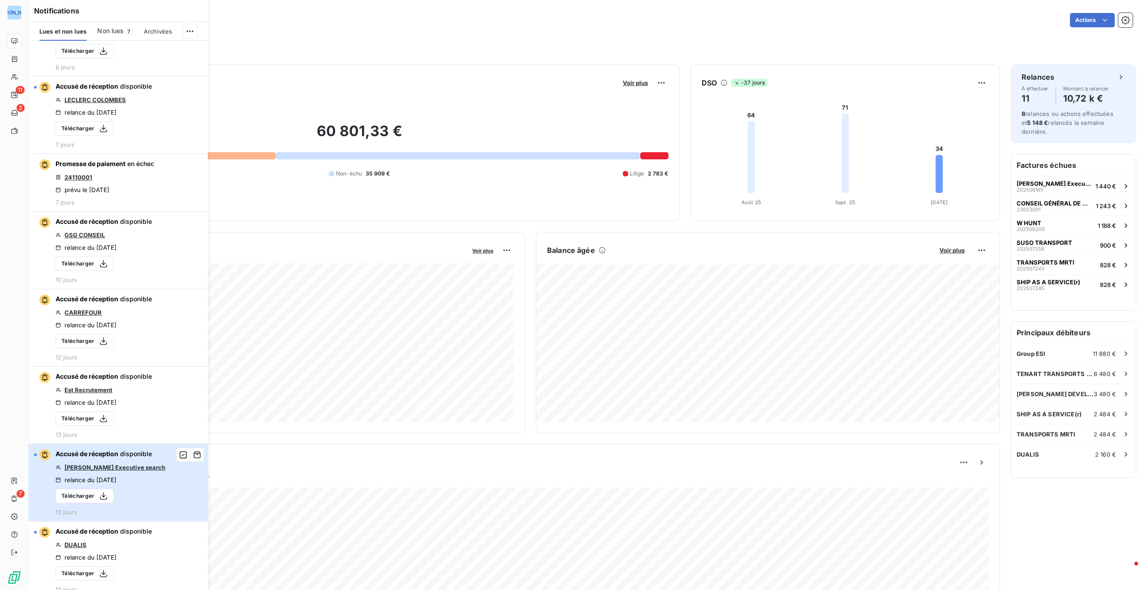
click at [159, 489] on div "Accusé de réception disponible [PERSON_NAME] Executive search relance du [DATE]…" at bounding box center [111, 483] width 110 height 66
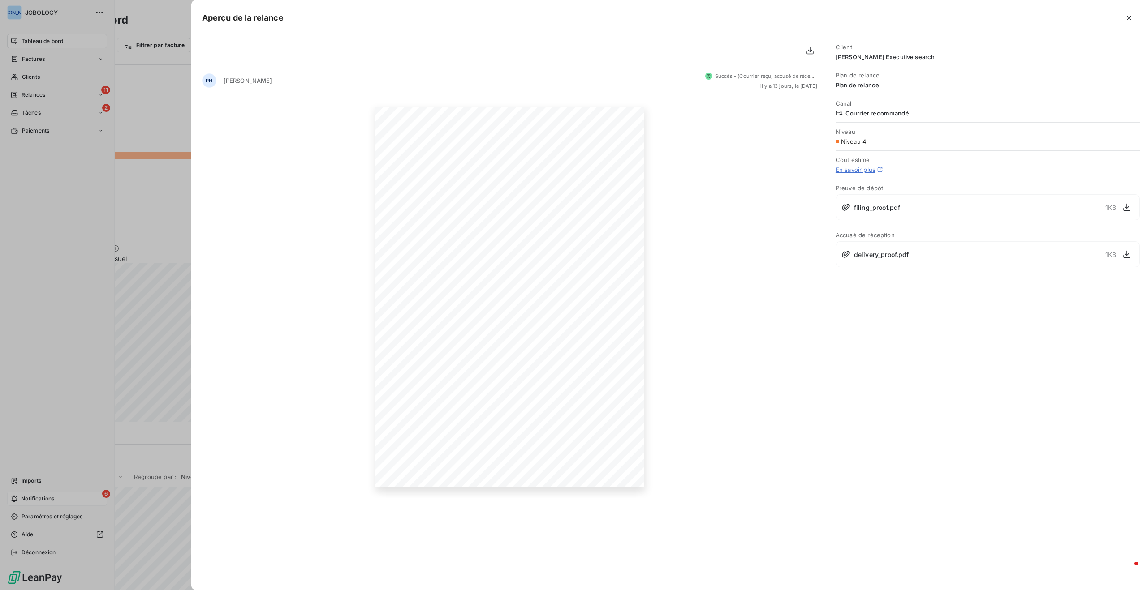
click at [58, 498] on div at bounding box center [573, 295] width 1147 height 590
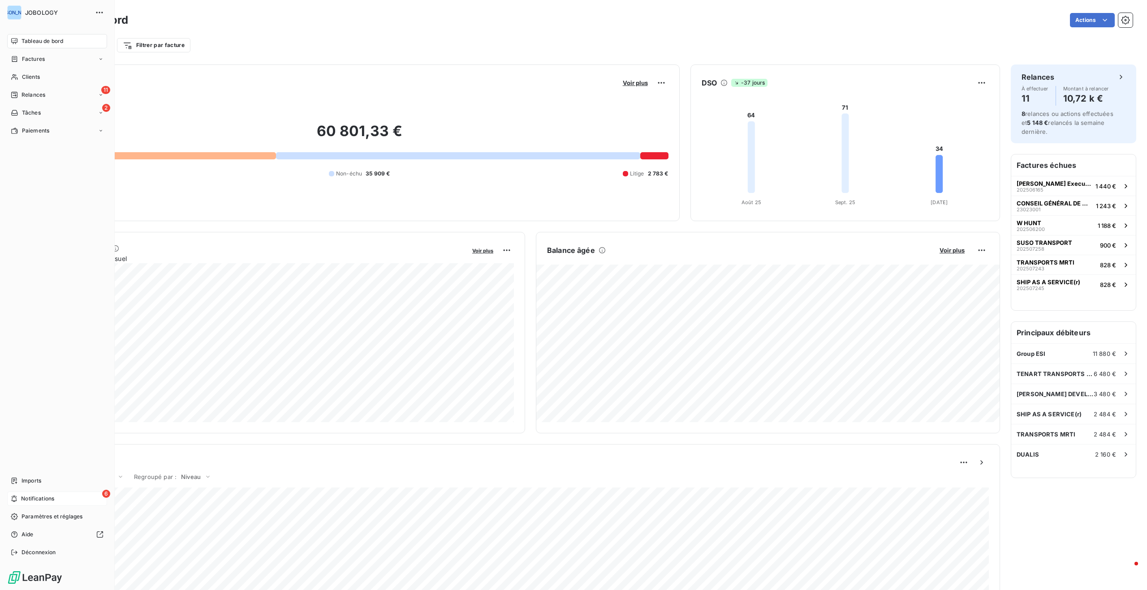
click at [55, 498] on div "6 Notifications" at bounding box center [57, 499] width 100 height 14
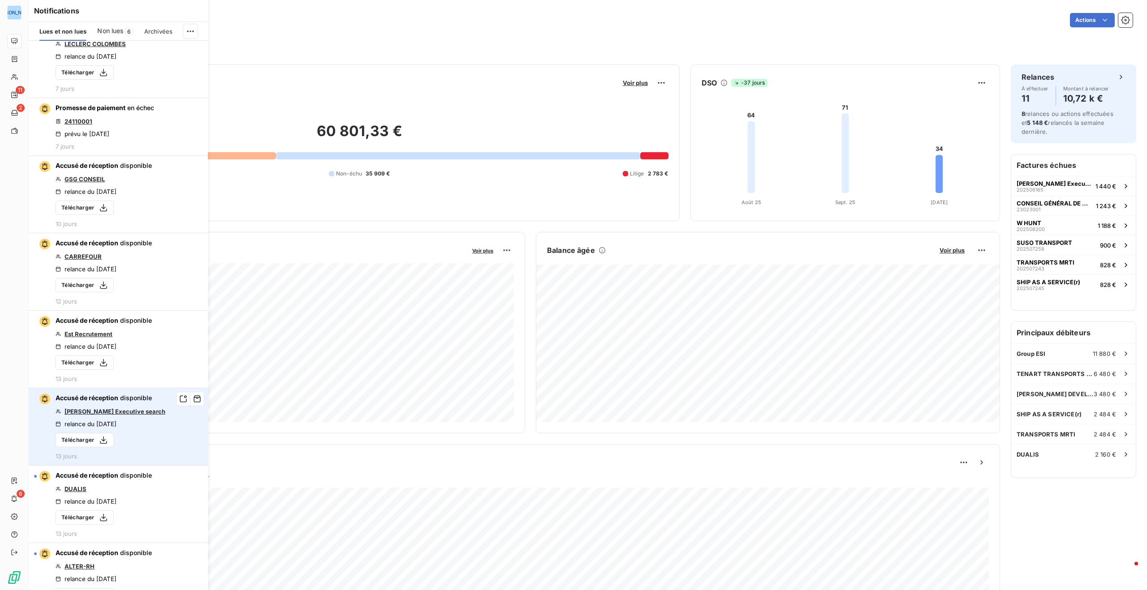
scroll to position [163, 0]
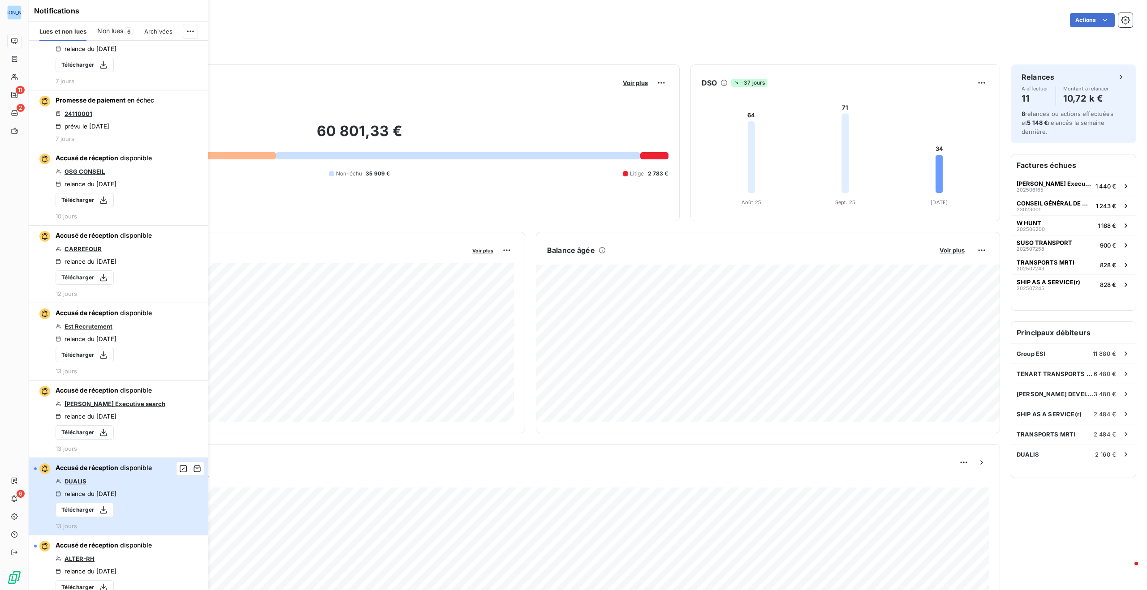
click at [155, 481] on button "Accusé de réception disponible DUALIS relance du [DATE] Télécharger 13 jours" at bounding box center [118, 496] width 179 height 77
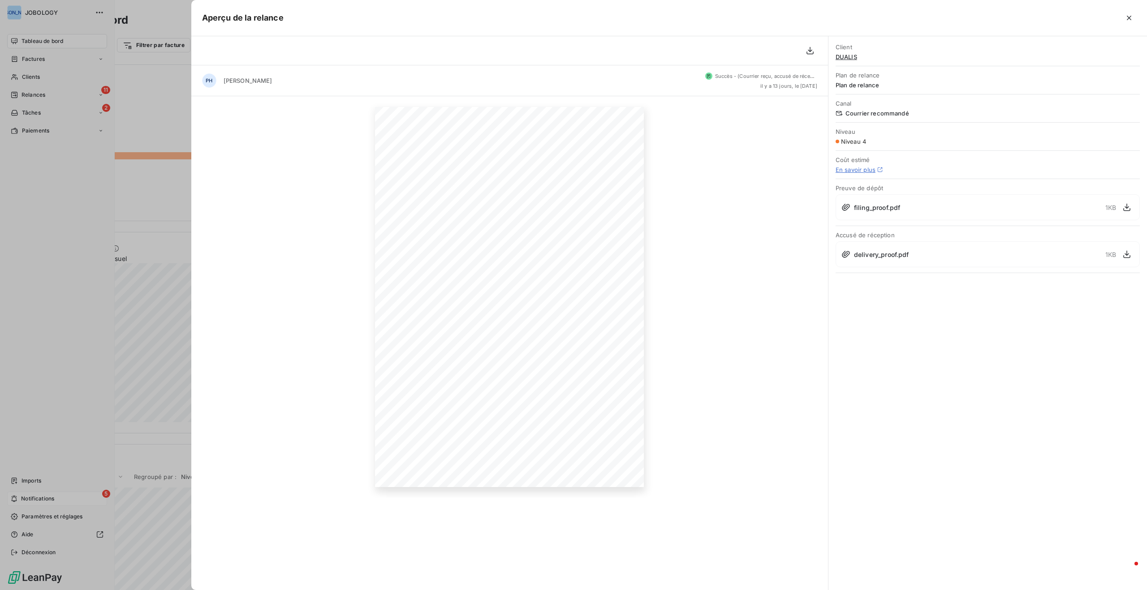
click at [81, 494] on div at bounding box center [573, 295] width 1147 height 590
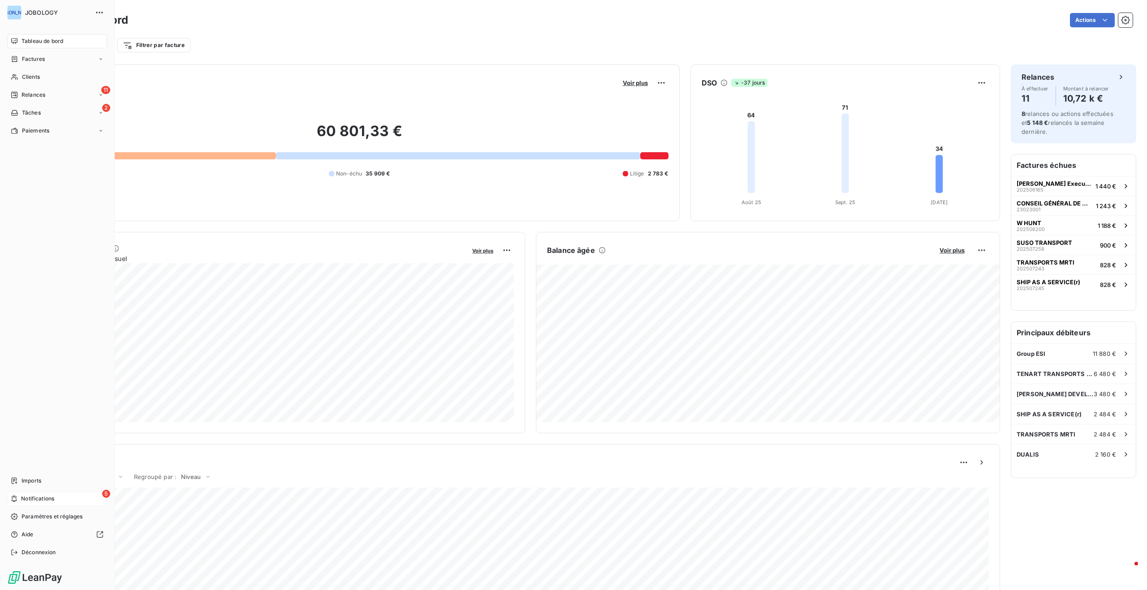
click at [76, 495] on div "5 Notifications" at bounding box center [57, 499] width 100 height 14
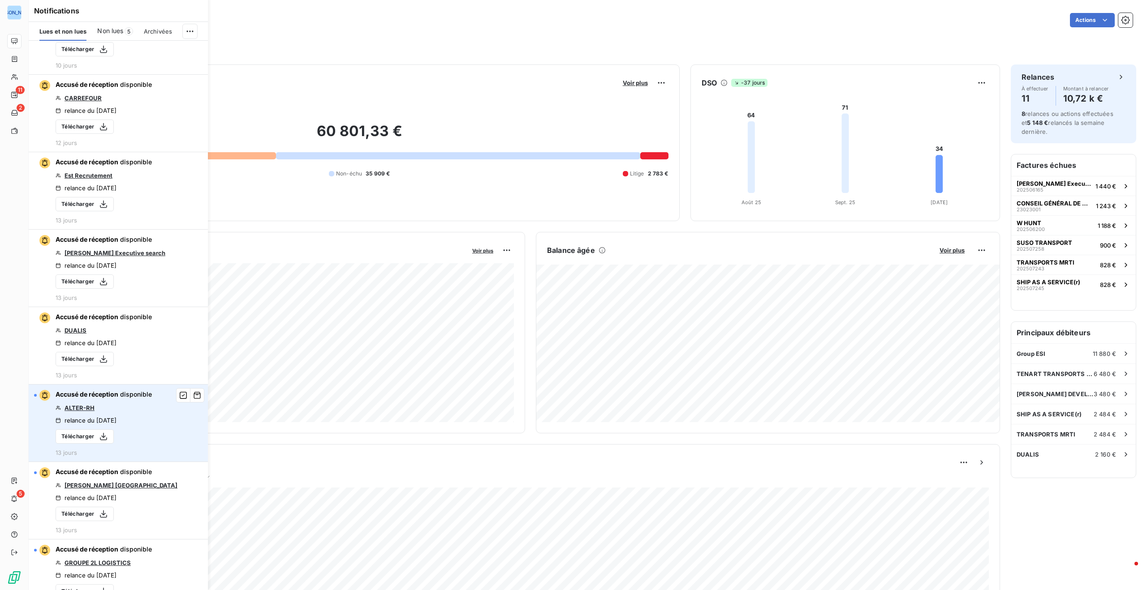
scroll to position [317, 0]
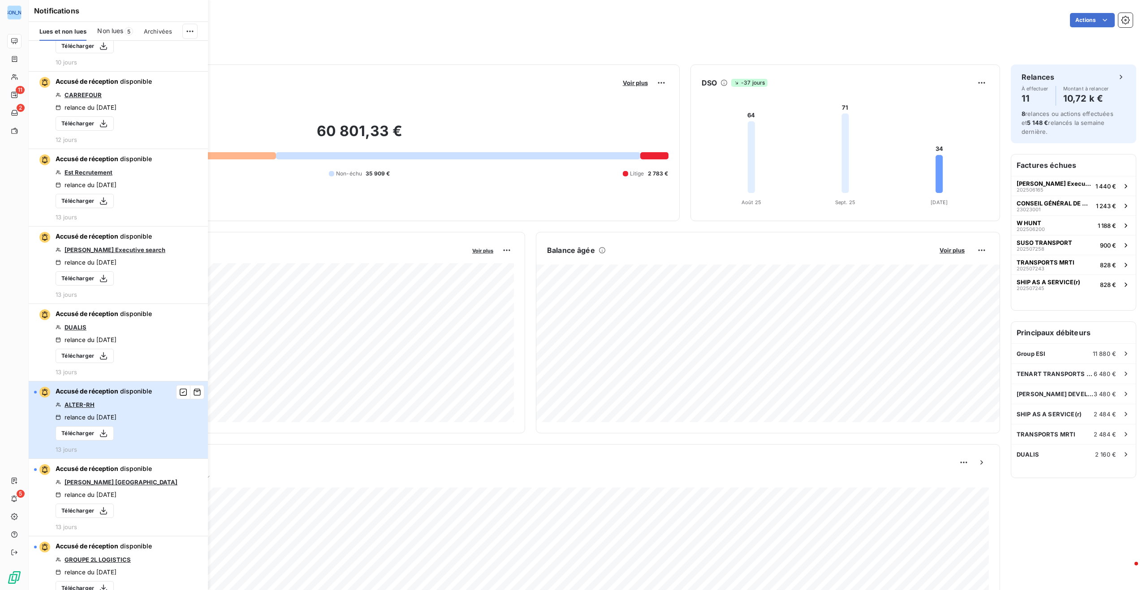
click at [140, 412] on div "Accusé de réception disponible ALTER-RH relance du [DATE] Télécharger 13 jours" at bounding box center [104, 420] width 96 height 66
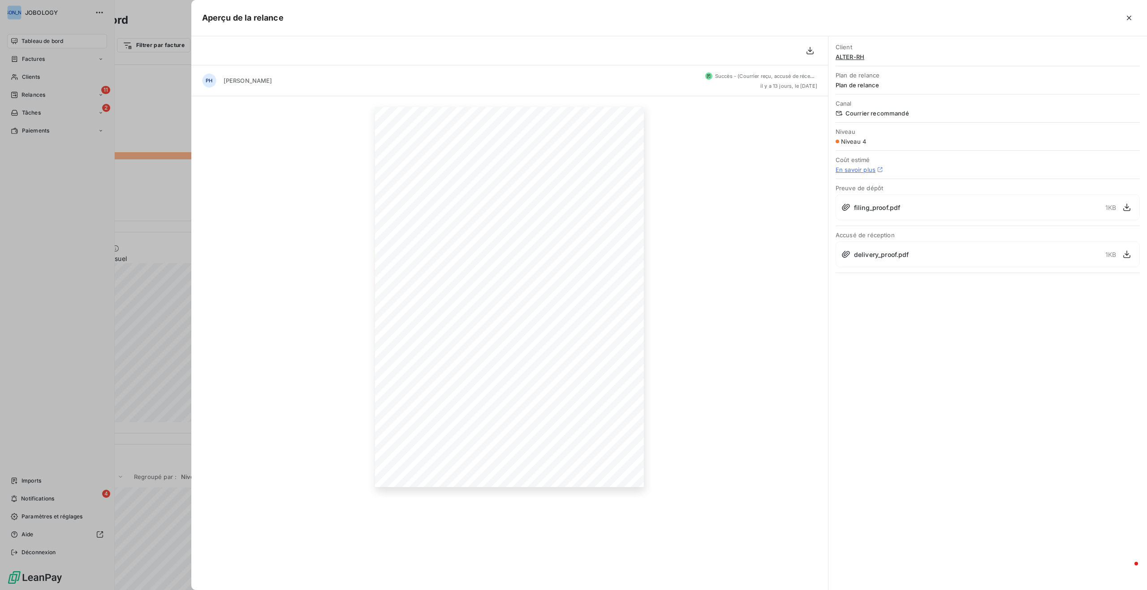
click at [76, 497] on div at bounding box center [573, 295] width 1147 height 590
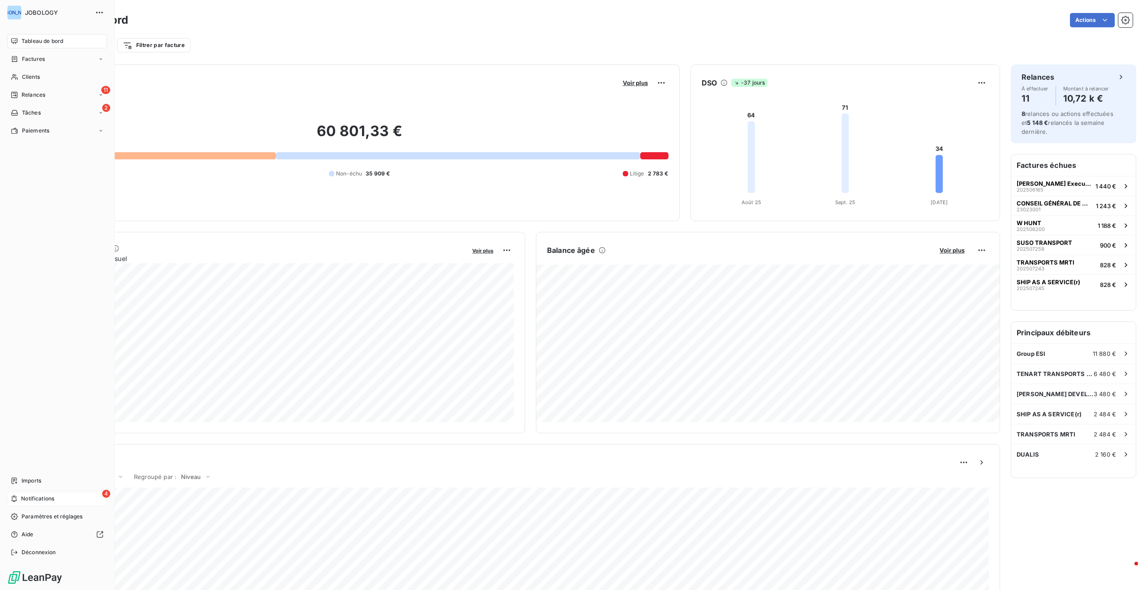
click at [69, 498] on div "4 Notifications" at bounding box center [57, 499] width 100 height 14
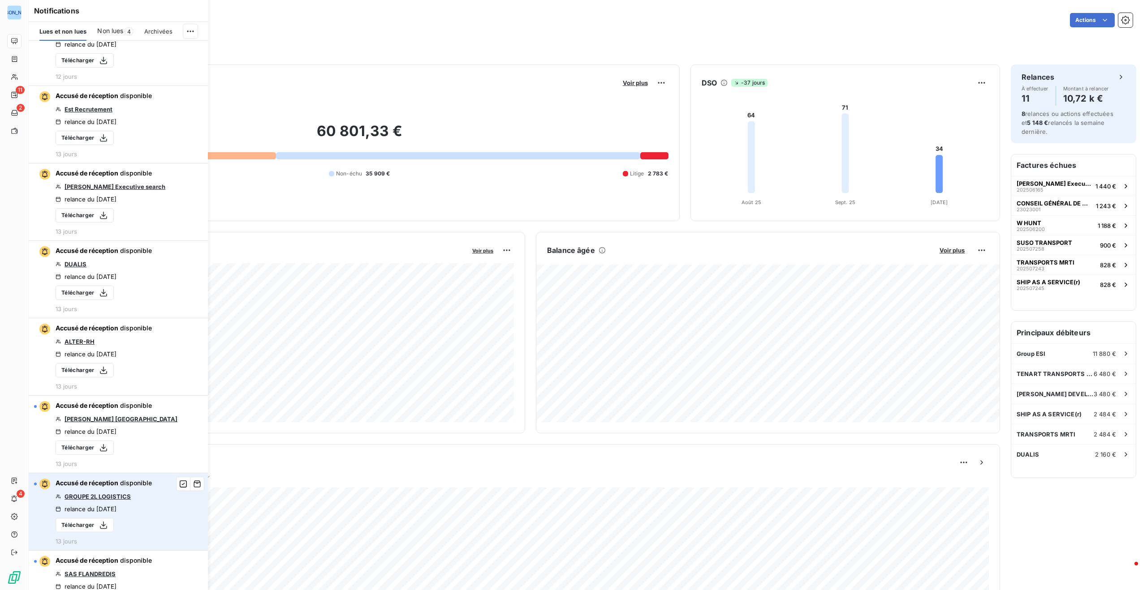
scroll to position [434, 0]
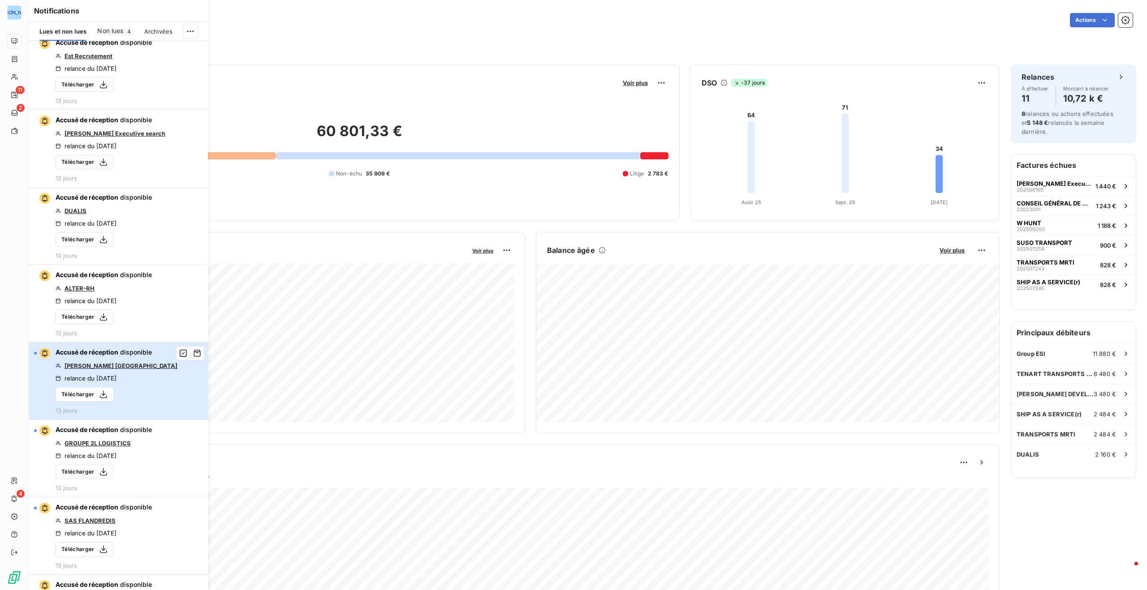
click at [138, 370] on div "Accusé de réception disponible [PERSON_NAME] [GEOGRAPHIC_DATA] relance du [DATE…" at bounding box center [117, 381] width 122 height 66
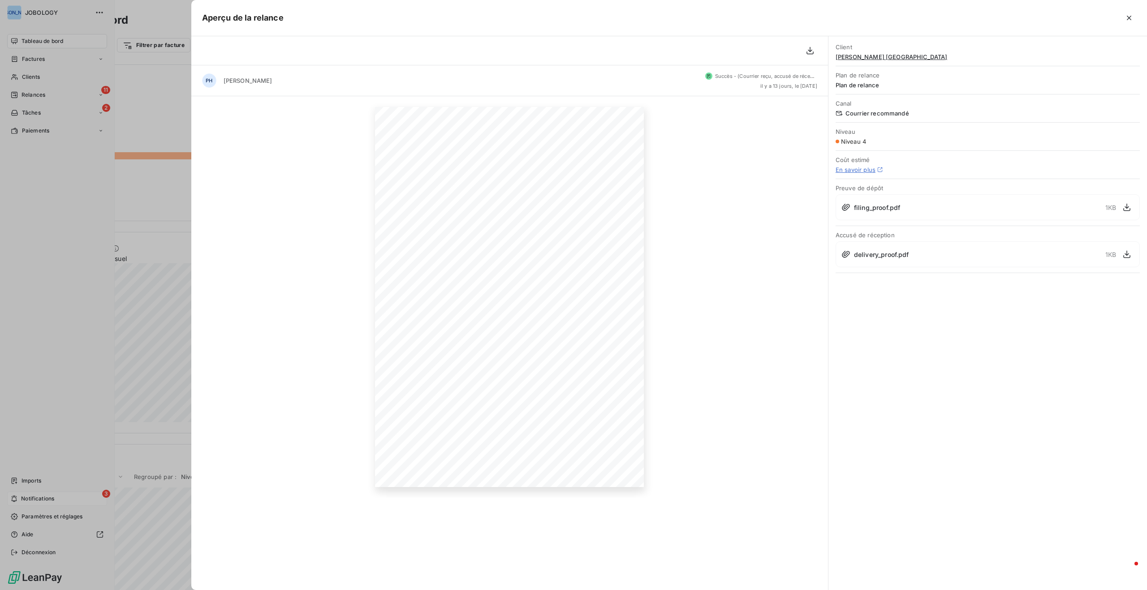
drag, startPoint x: 80, startPoint y: 496, endPoint x: 75, endPoint y: 496, distance: 4.9
click at [79, 496] on div at bounding box center [573, 295] width 1147 height 590
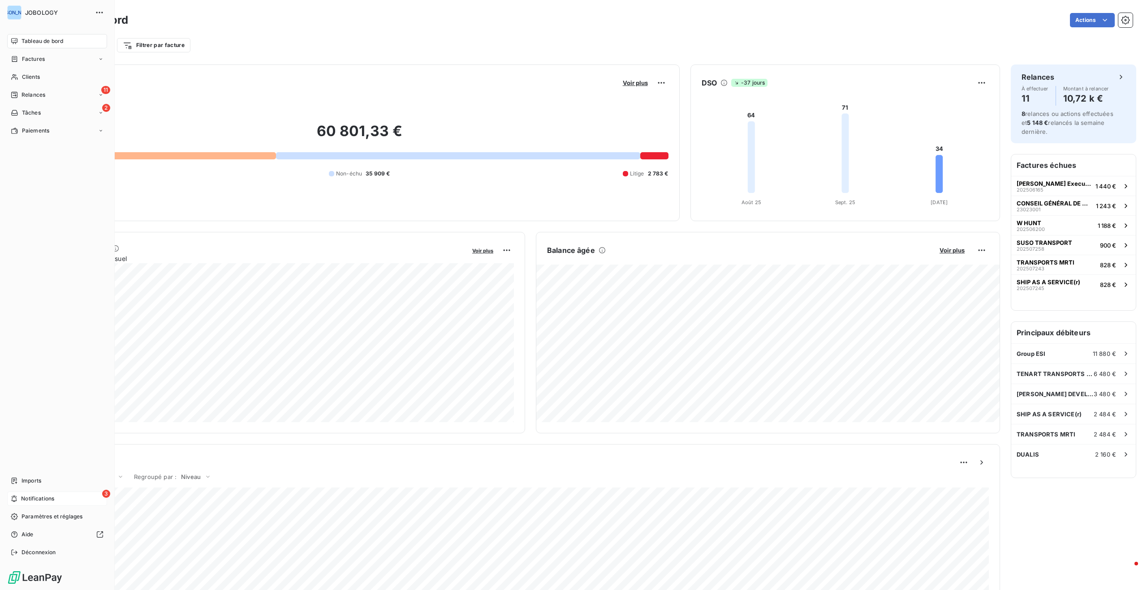
click at [69, 497] on div "3 Notifications" at bounding box center [57, 499] width 100 height 14
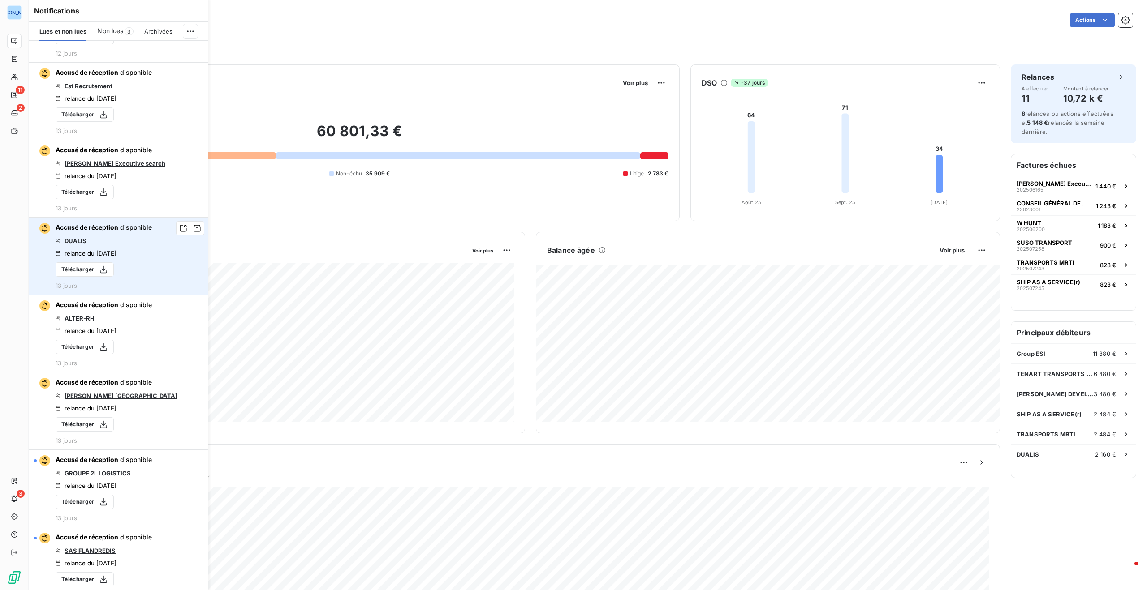
scroll to position [407, 0]
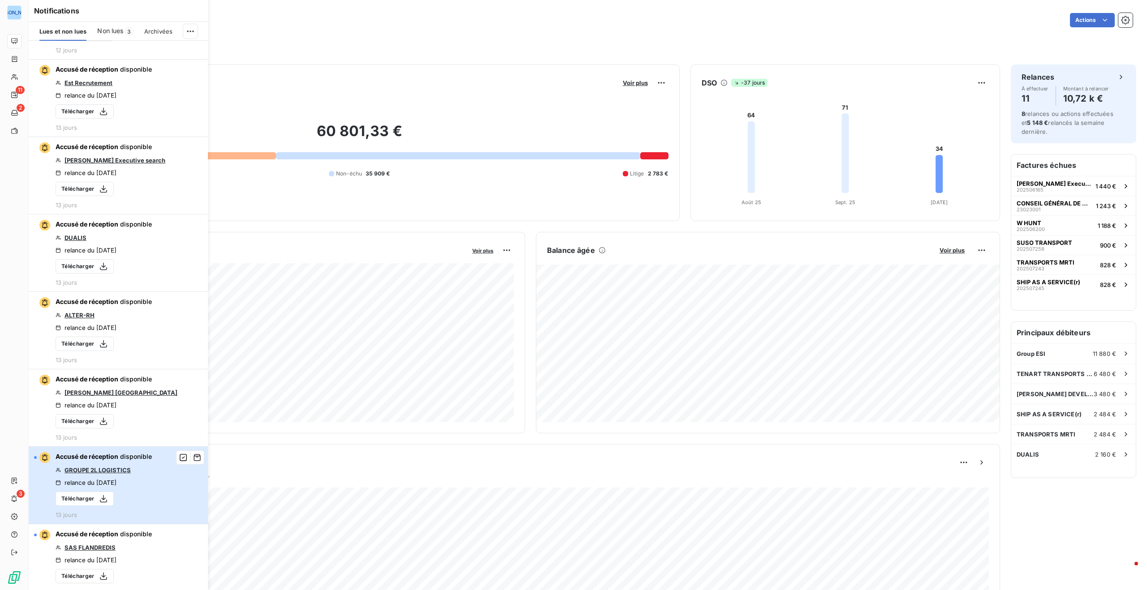
click at [156, 483] on button "Accusé de réception disponible GROUPE 2L LOGISTICS relance du [DATE] Télécharge…" at bounding box center [118, 485] width 179 height 77
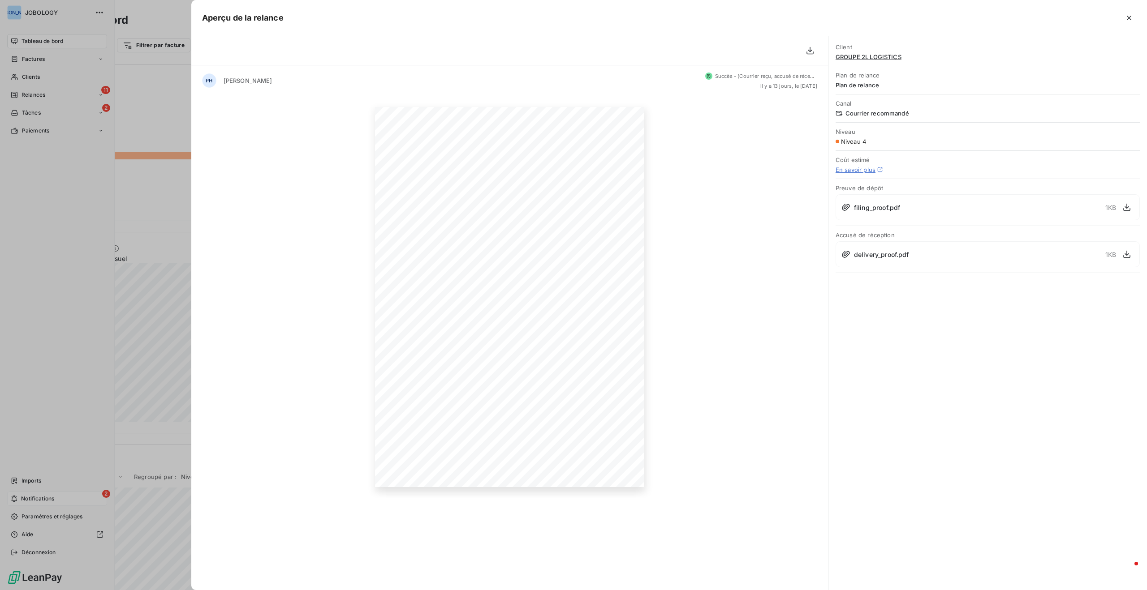
drag, startPoint x: 86, startPoint y: 501, endPoint x: 79, endPoint y: 499, distance: 7.1
click at [86, 501] on div at bounding box center [573, 295] width 1147 height 590
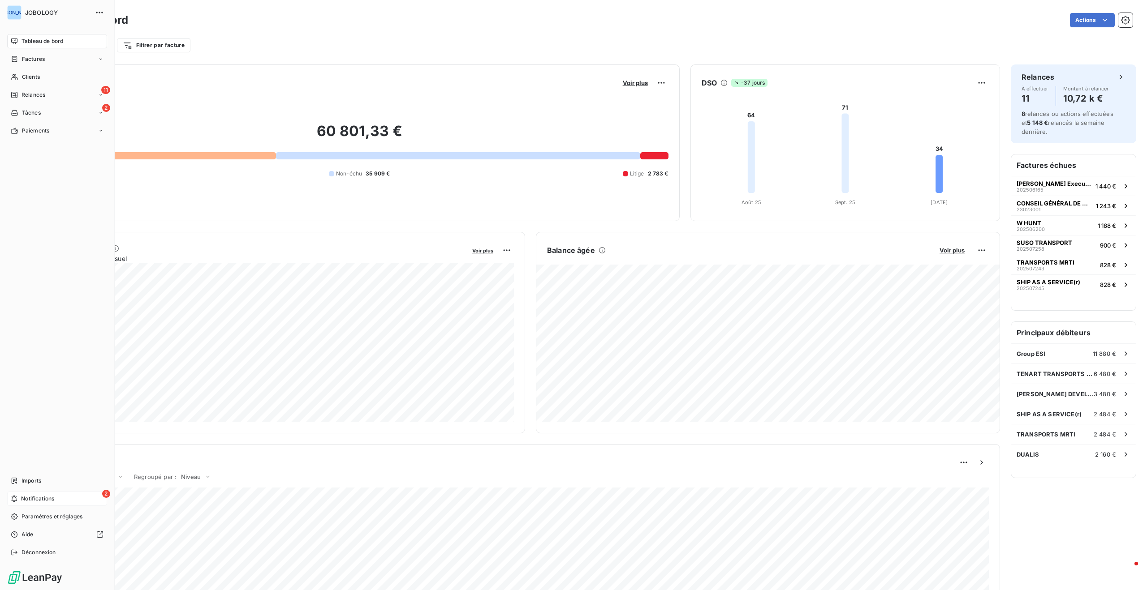
click at [76, 494] on div "2 Notifications" at bounding box center [57, 499] width 100 height 14
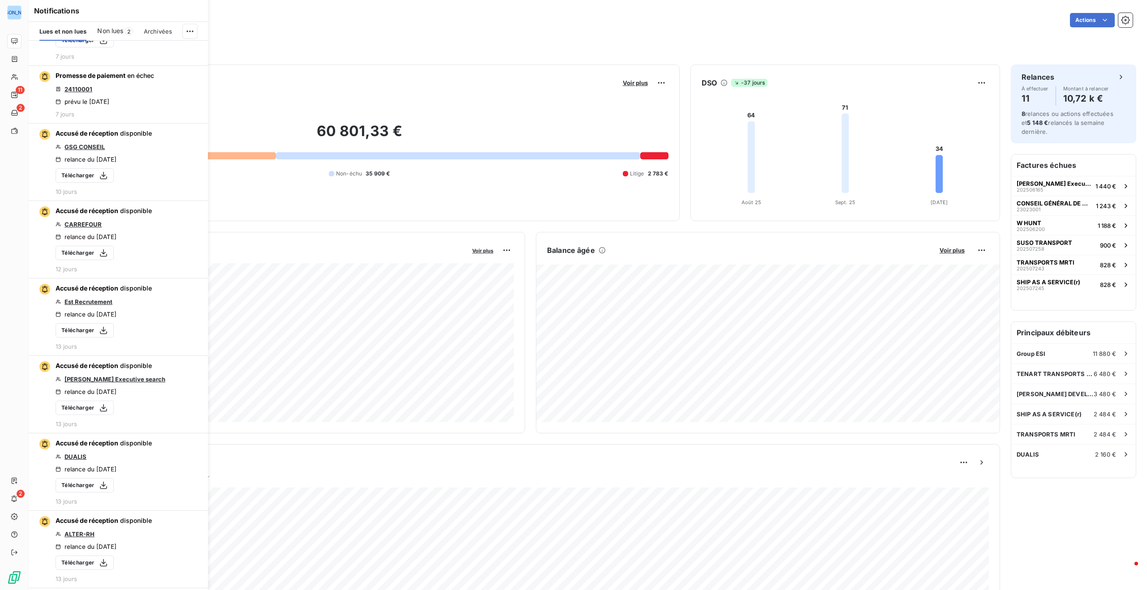
scroll to position [0, 0]
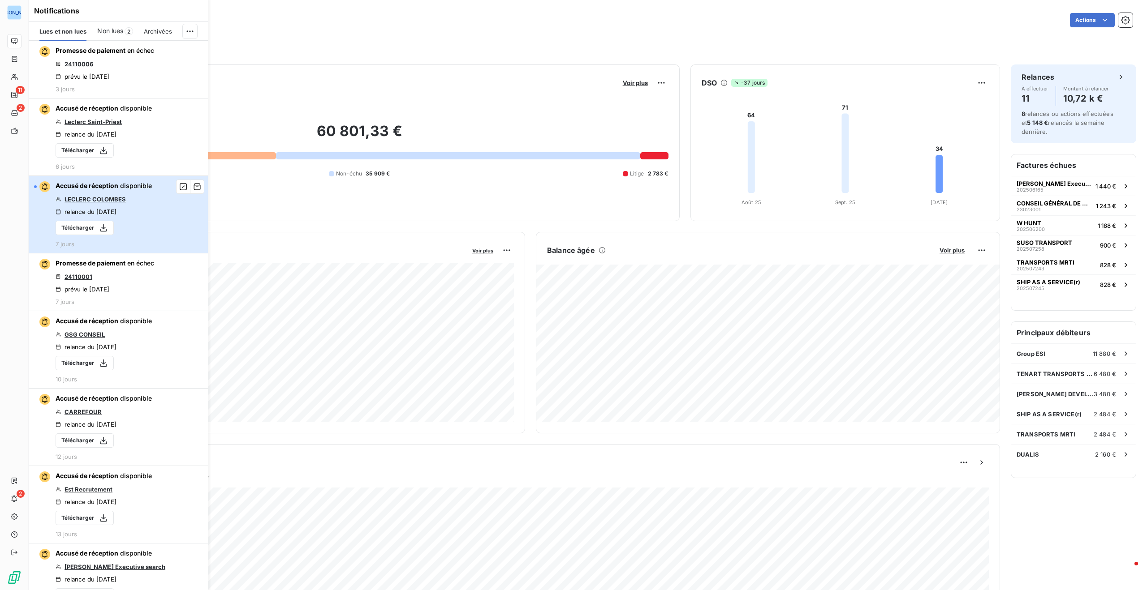
click at [164, 240] on button "Accusé de réception disponible [PERSON_NAME] COLOMBES relance du [DATE] Télécha…" at bounding box center [118, 214] width 179 height 77
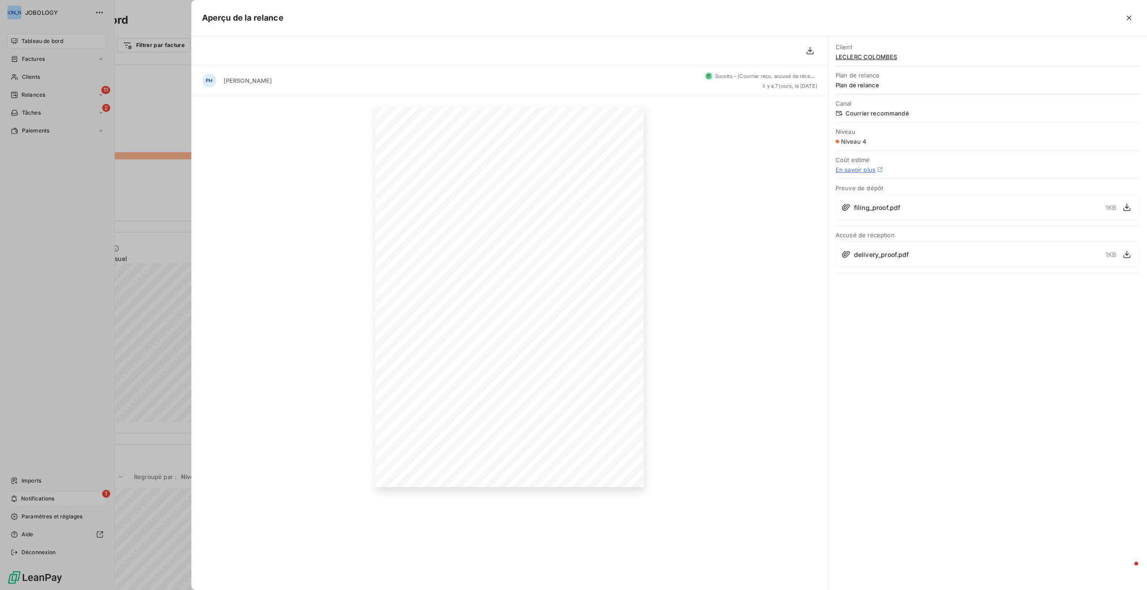
drag, startPoint x: 52, startPoint y: 502, endPoint x: 47, endPoint y: 499, distance: 5.6
click at [52, 502] on div at bounding box center [573, 295] width 1147 height 590
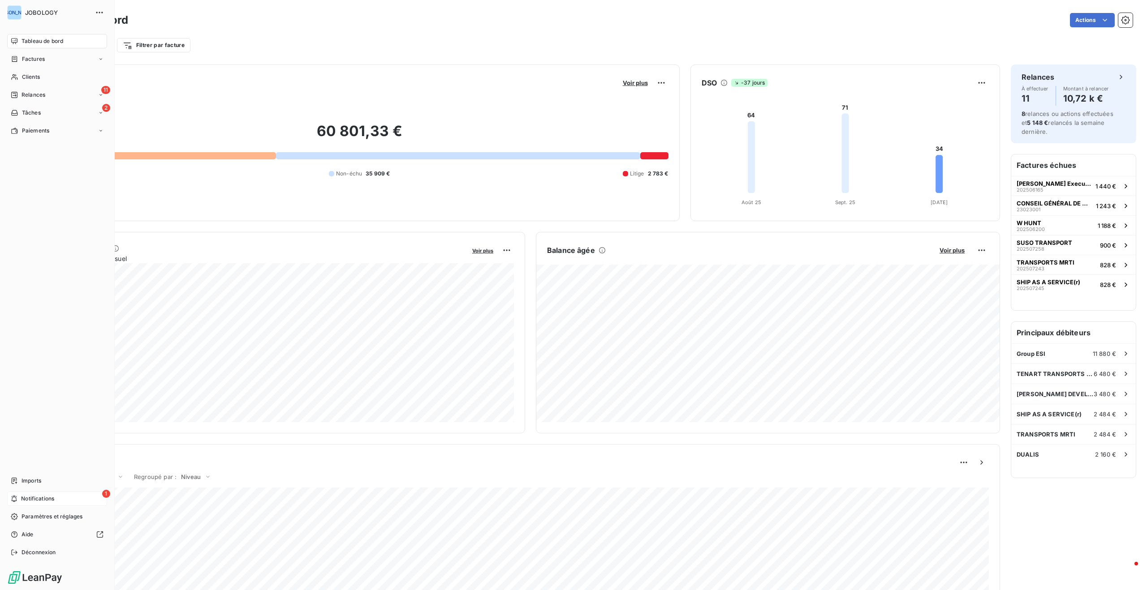
click at [39, 493] on div "1 Notifications" at bounding box center [57, 499] width 100 height 14
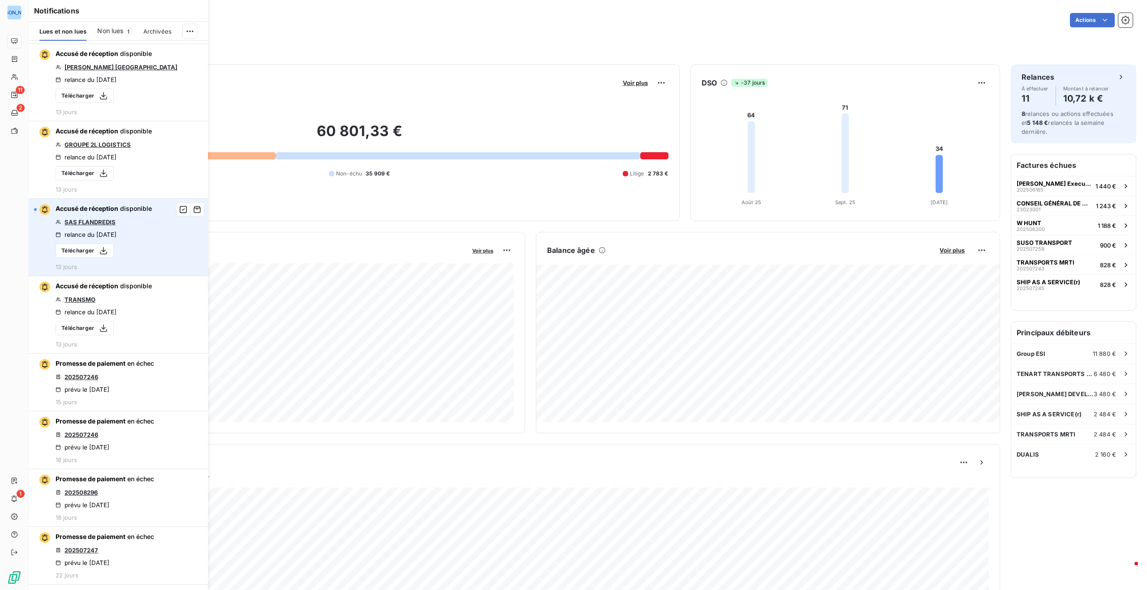
scroll to position [734, 0]
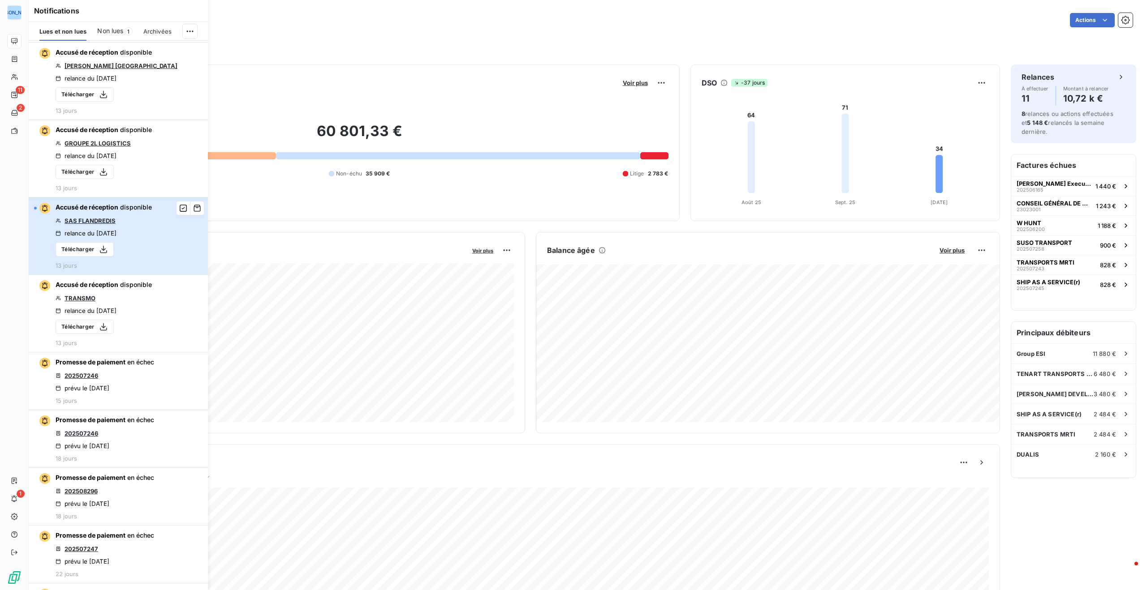
click at [139, 215] on div "Accusé de réception disponible SAS FLANDREDIS relance du [DATE] Télécharger 13 …" at bounding box center [104, 236] width 96 height 66
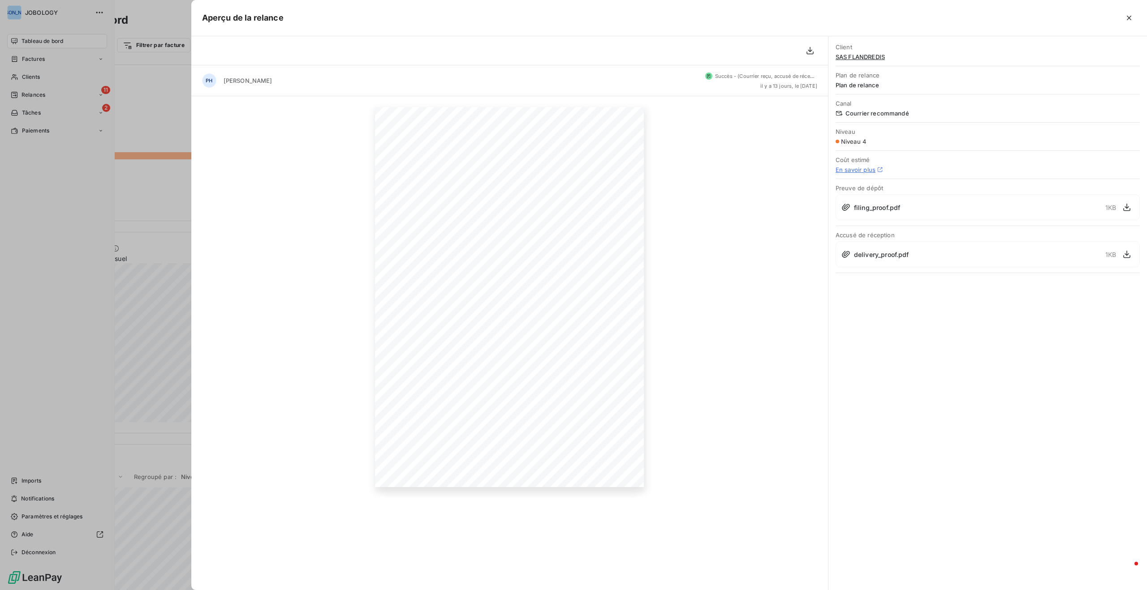
click at [1134, 16] on button "button" at bounding box center [1129, 18] width 14 height 14
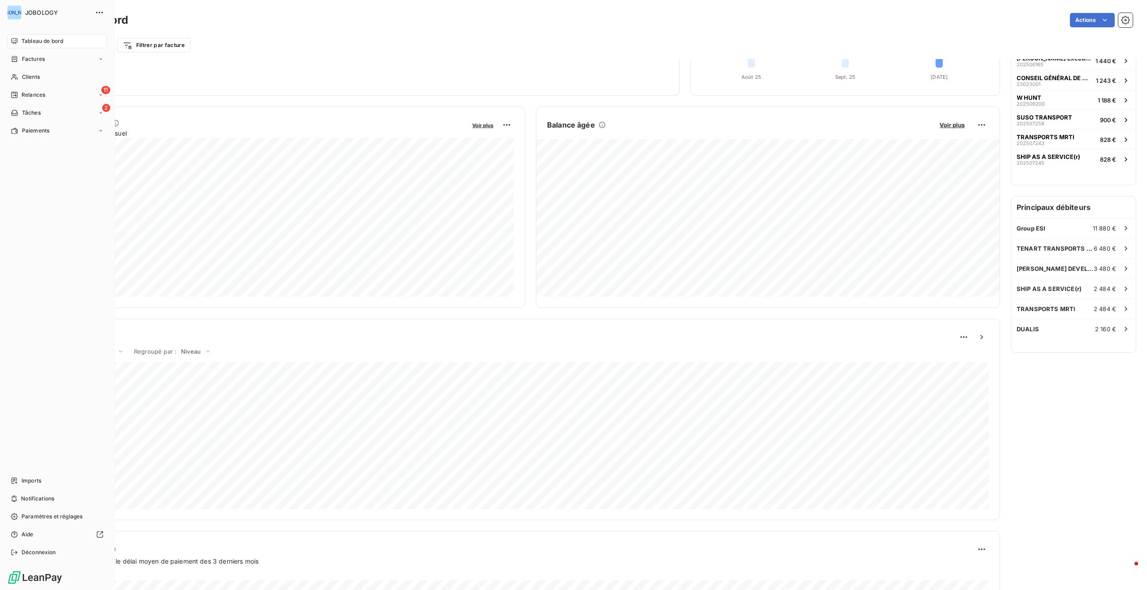
scroll to position [0, 0]
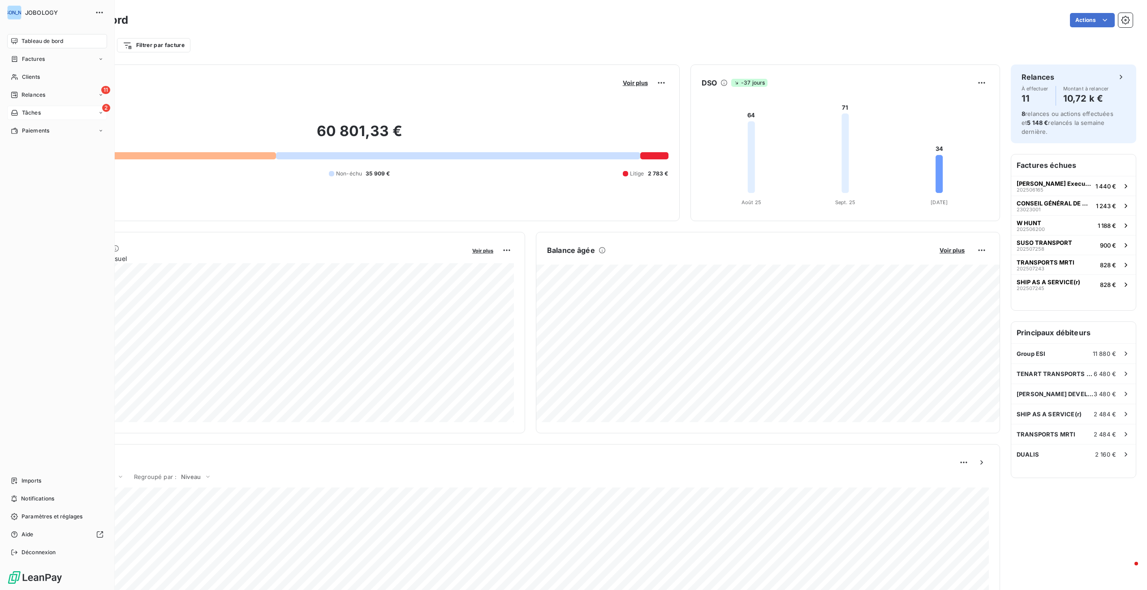
click at [28, 110] on span "Tâches" at bounding box center [31, 113] width 19 height 8
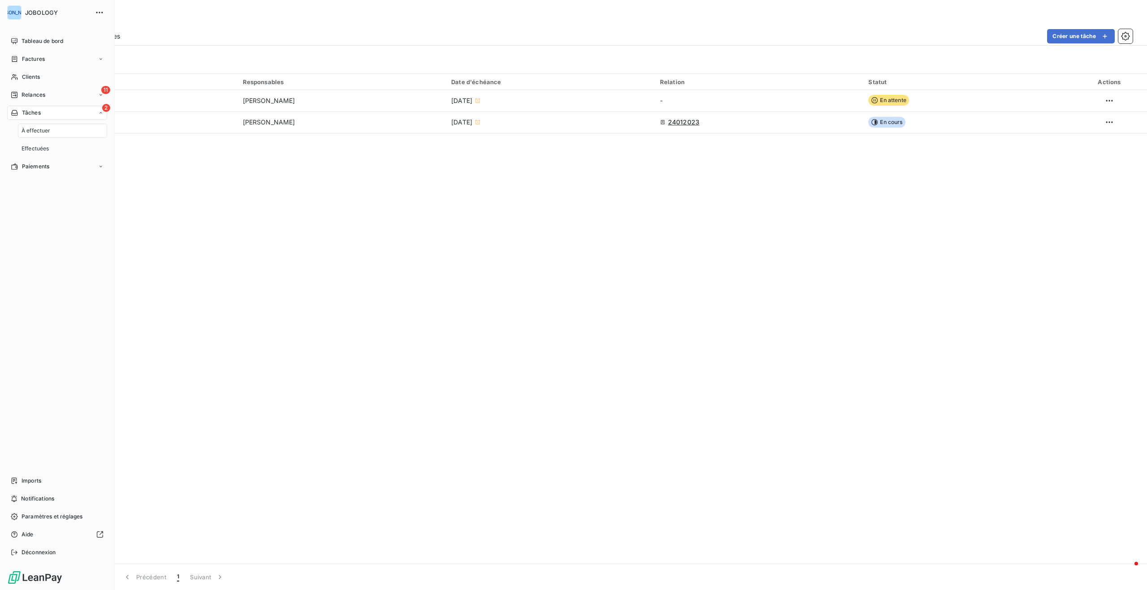
click at [36, 130] on span "À effectuer" at bounding box center [35, 131] width 29 height 8
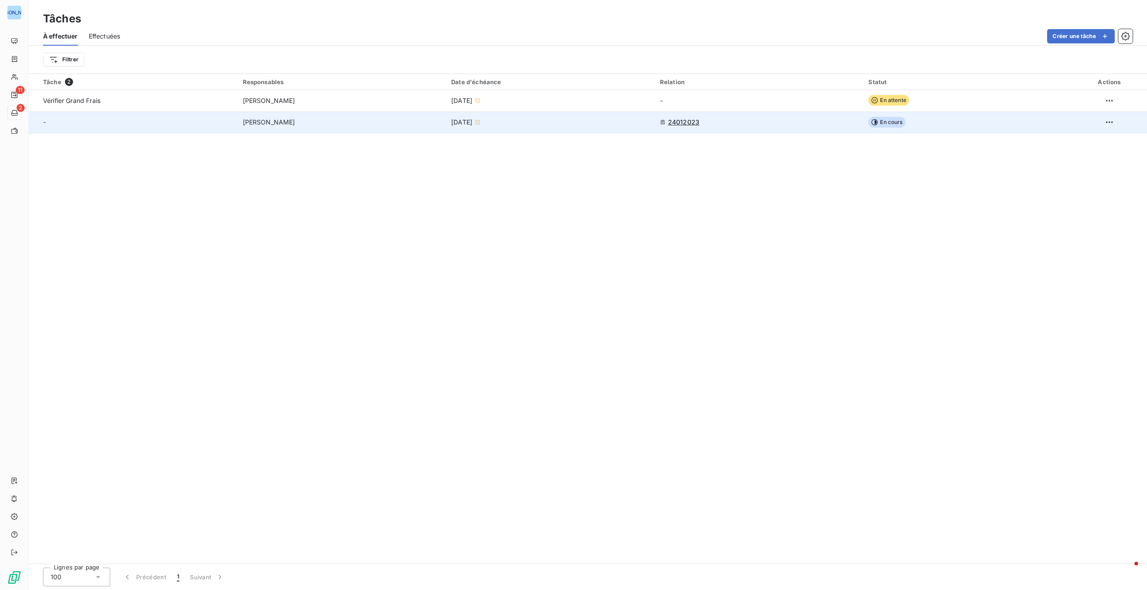
click at [442, 119] on td "[PERSON_NAME]" at bounding box center [341, 122] width 209 height 21
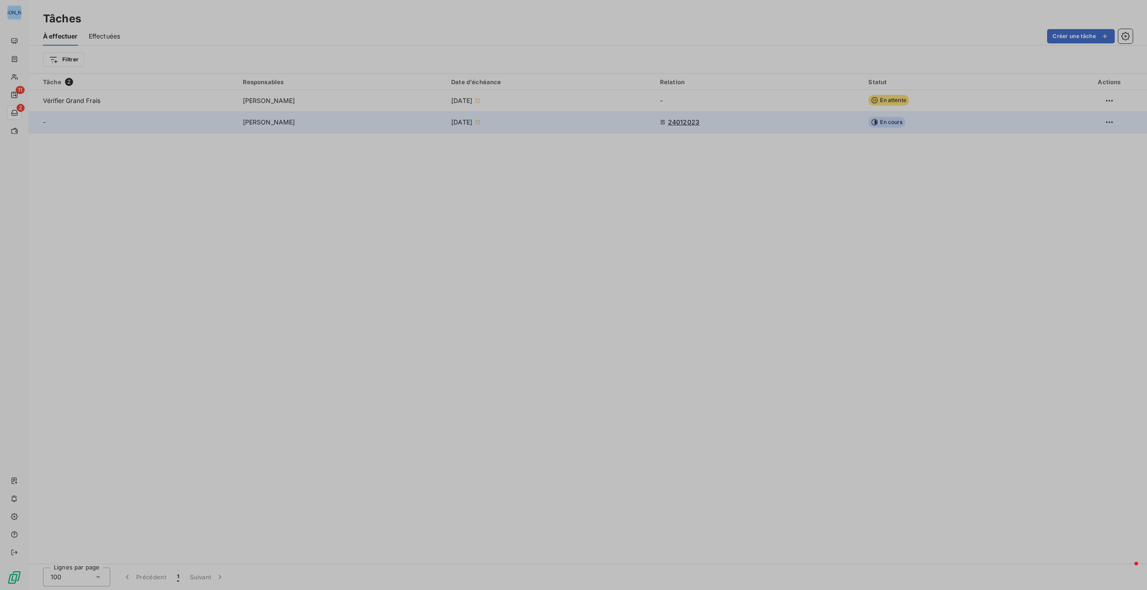
type input "05/09/2025"
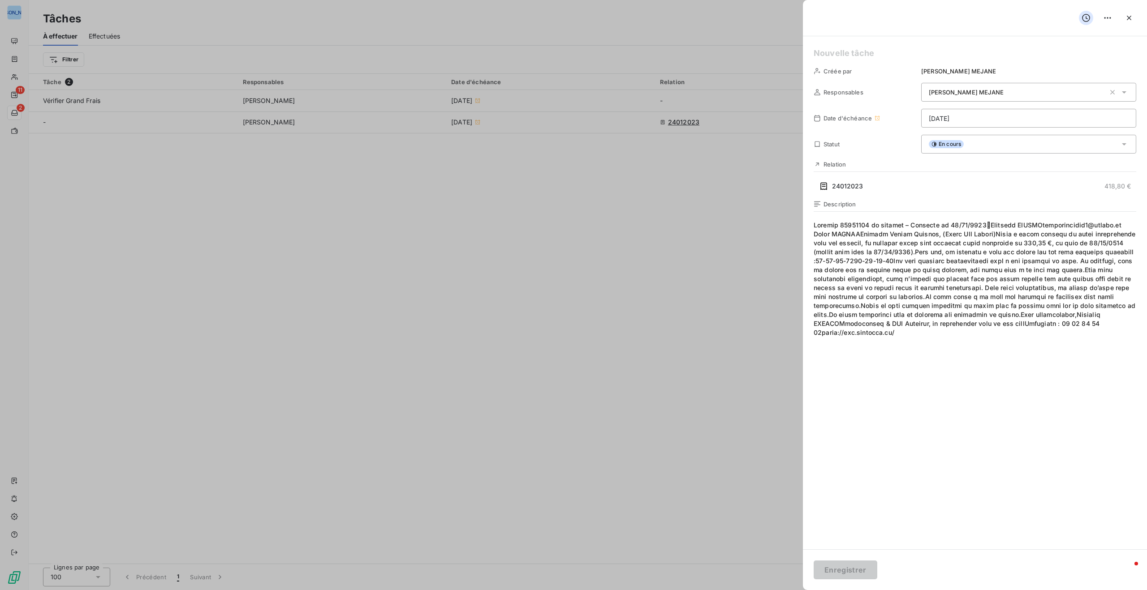
click at [708, 277] on div at bounding box center [573, 295] width 1147 height 590
click at [17, 21] on div at bounding box center [573, 295] width 1147 height 590
click at [1126, 14] on icon "button" at bounding box center [1128, 17] width 9 height 9
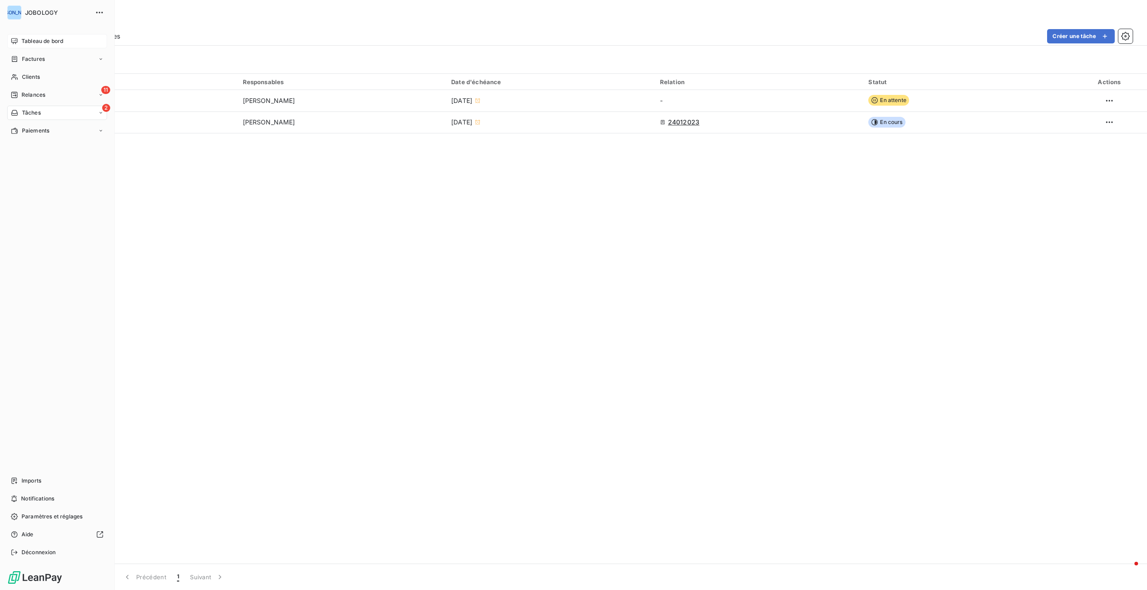
click at [13, 38] on icon at bounding box center [14, 41] width 7 height 7
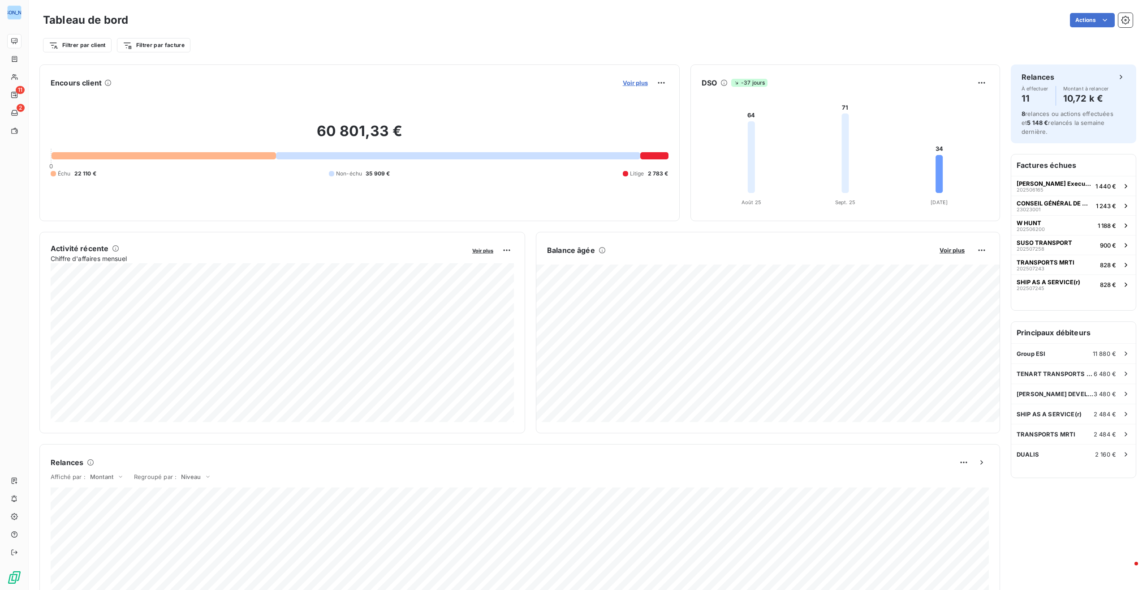
click at [630, 81] on span "Voir plus" at bounding box center [635, 82] width 25 height 7
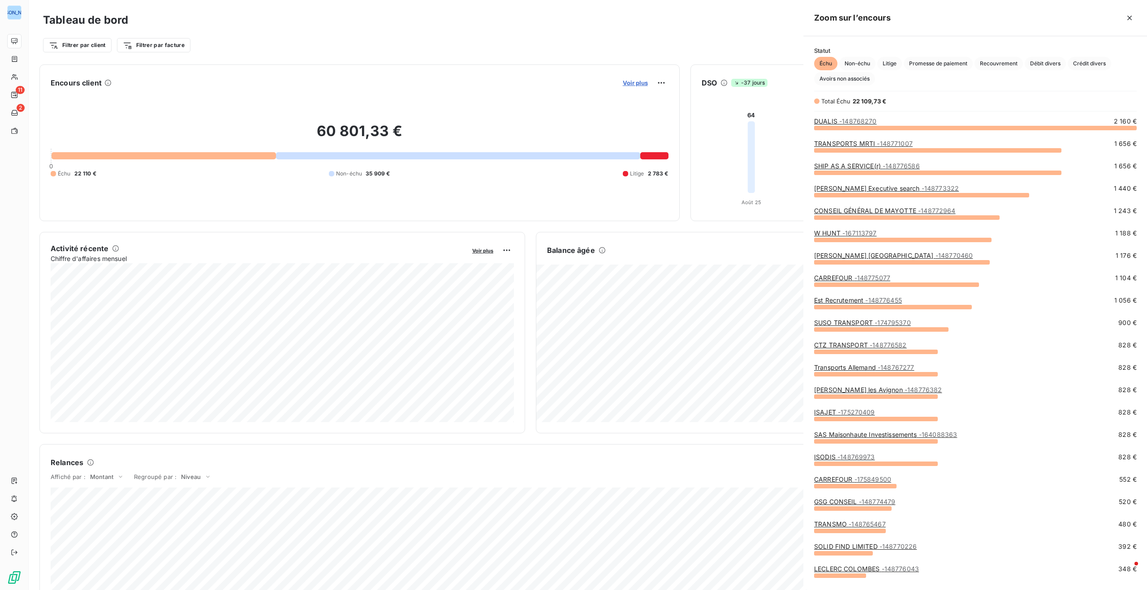
scroll to position [463, 344]
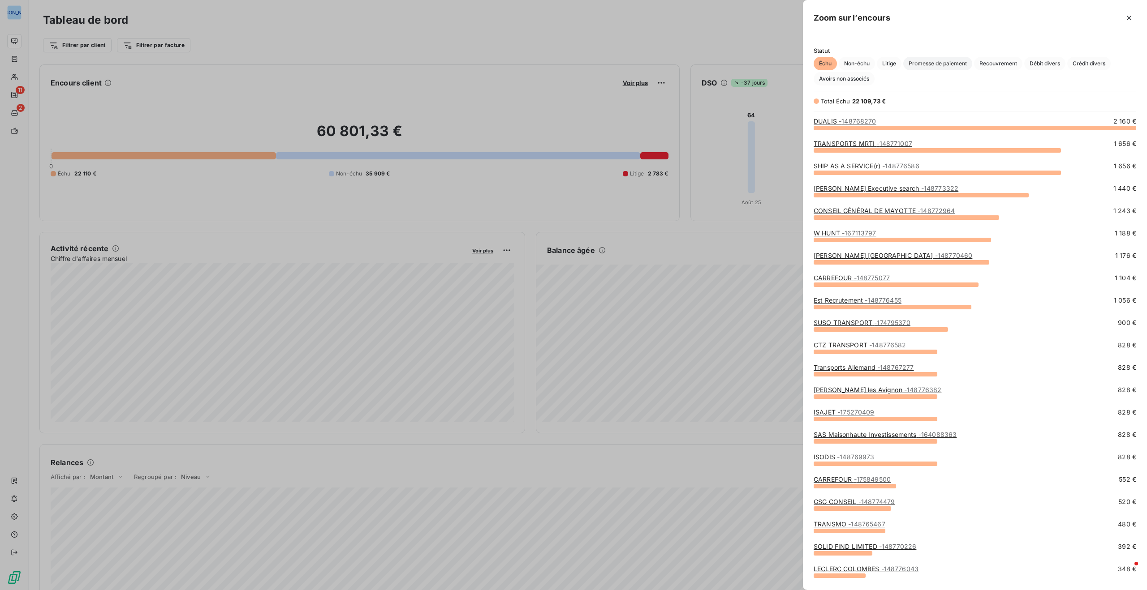
click at [943, 62] on span "Promesse de paiement" at bounding box center [937, 63] width 69 height 13
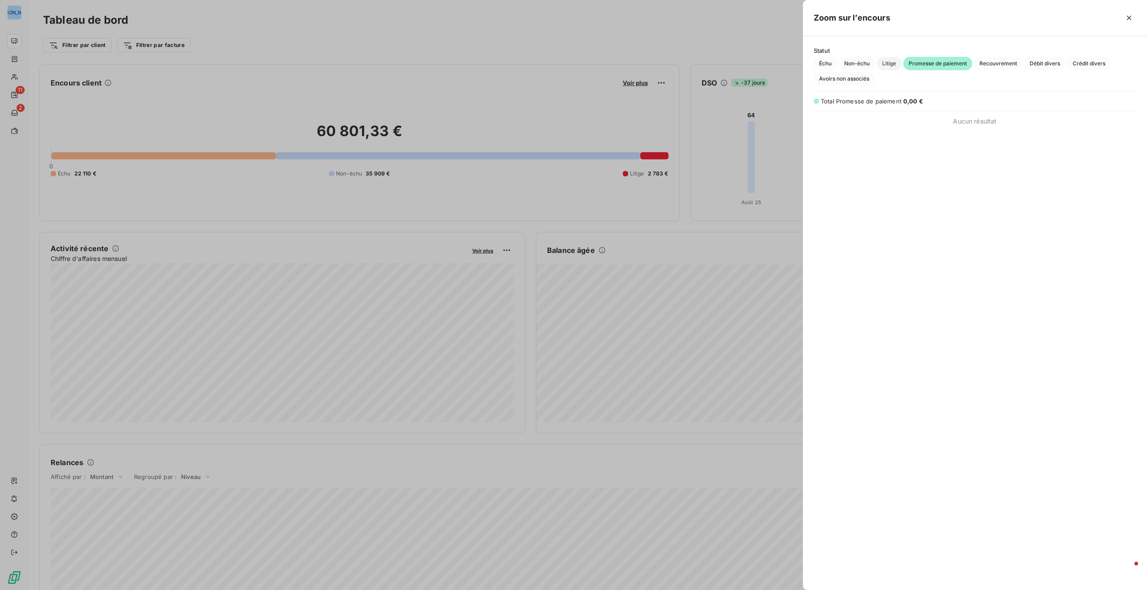
click at [893, 62] on span "Litige" at bounding box center [889, 63] width 25 height 13
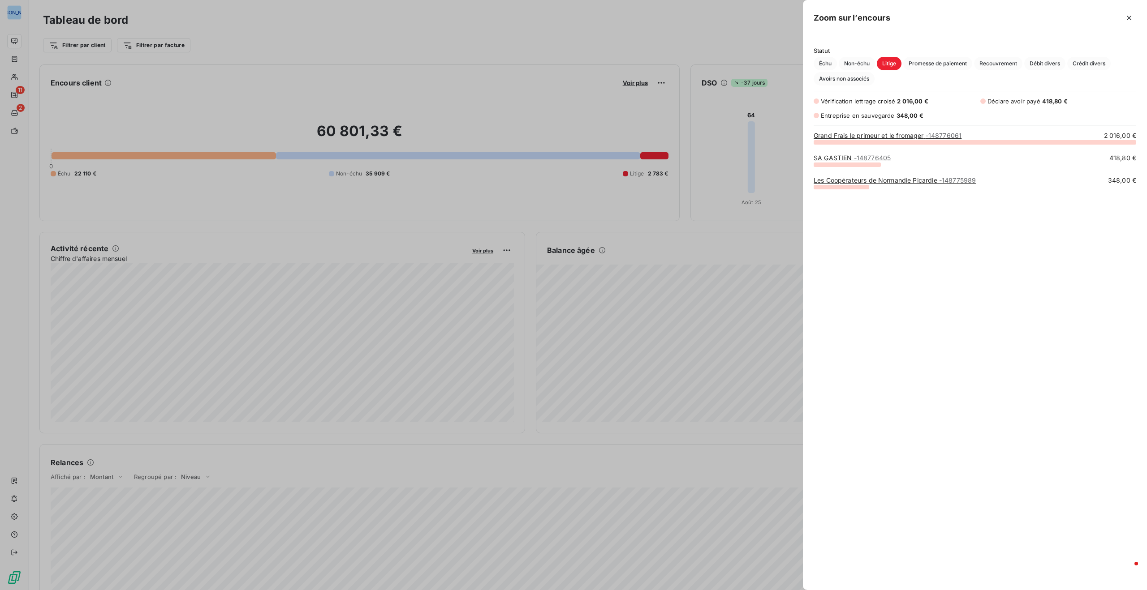
scroll to position [448, 344]
click at [852, 63] on span "Non-échu" at bounding box center [856, 63] width 36 height 13
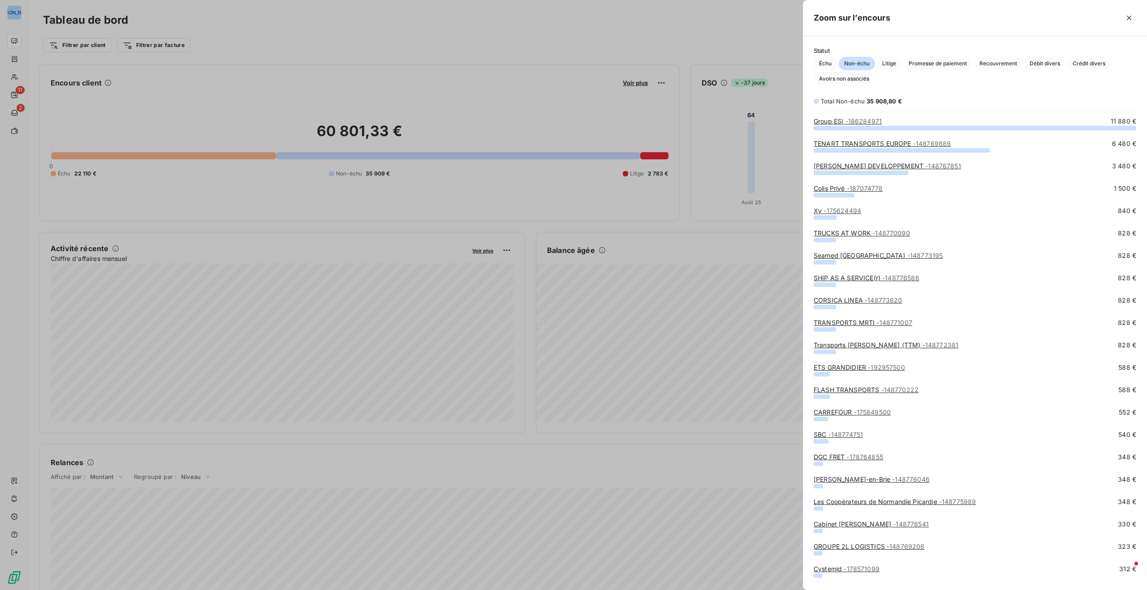
scroll to position [463, 344]
click at [888, 63] on span "Litige" at bounding box center [889, 63] width 25 height 13
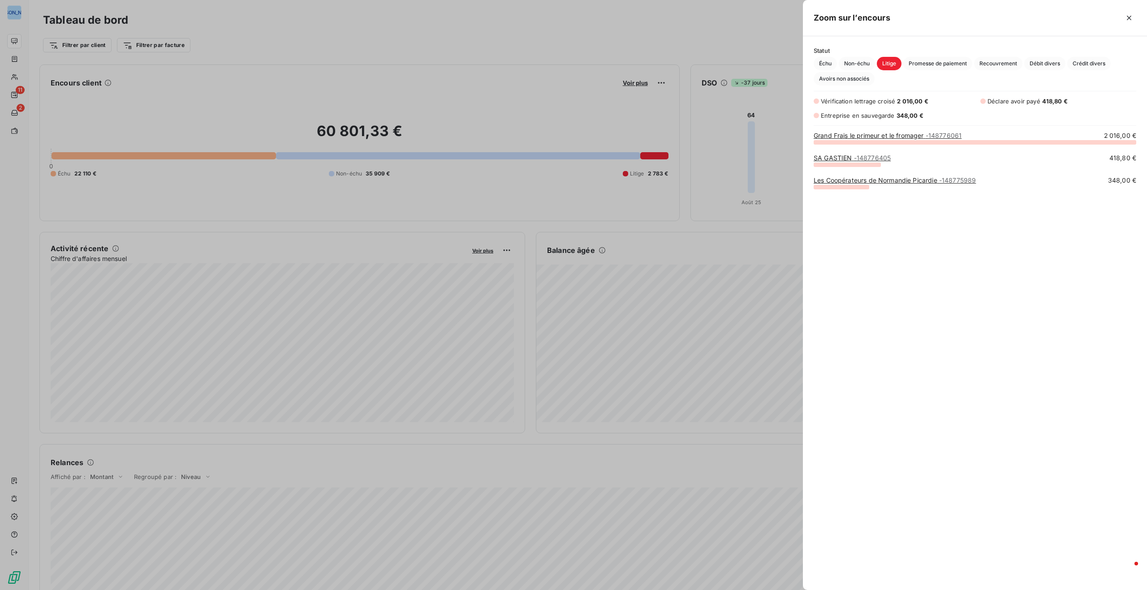
scroll to position [448, 344]
click at [827, 63] on span "Échu" at bounding box center [824, 63] width 23 height 13
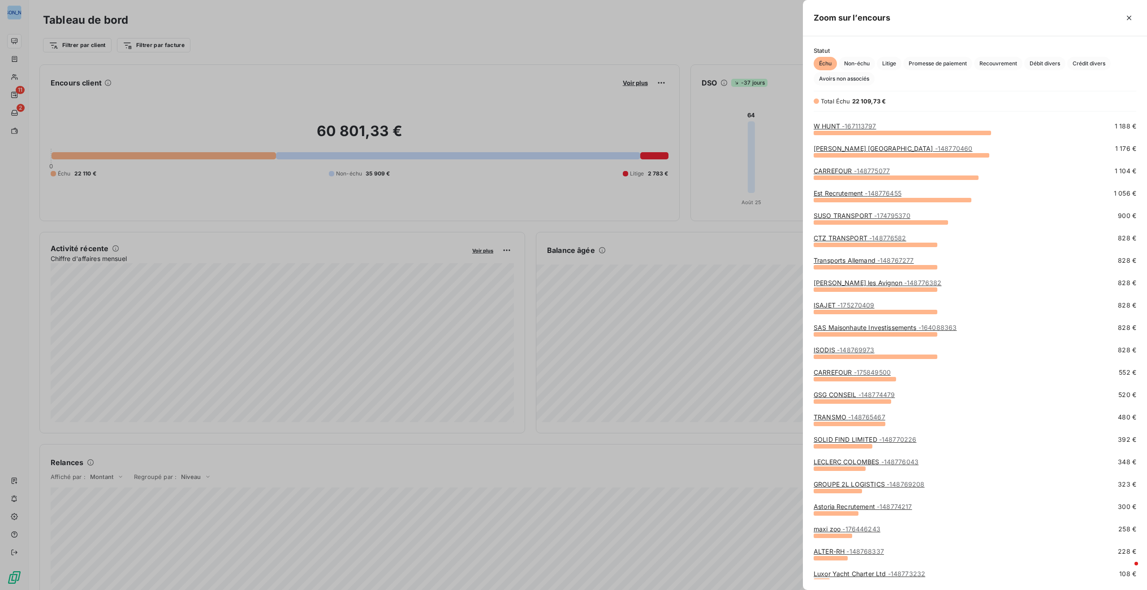
scroll to position [153, 0]
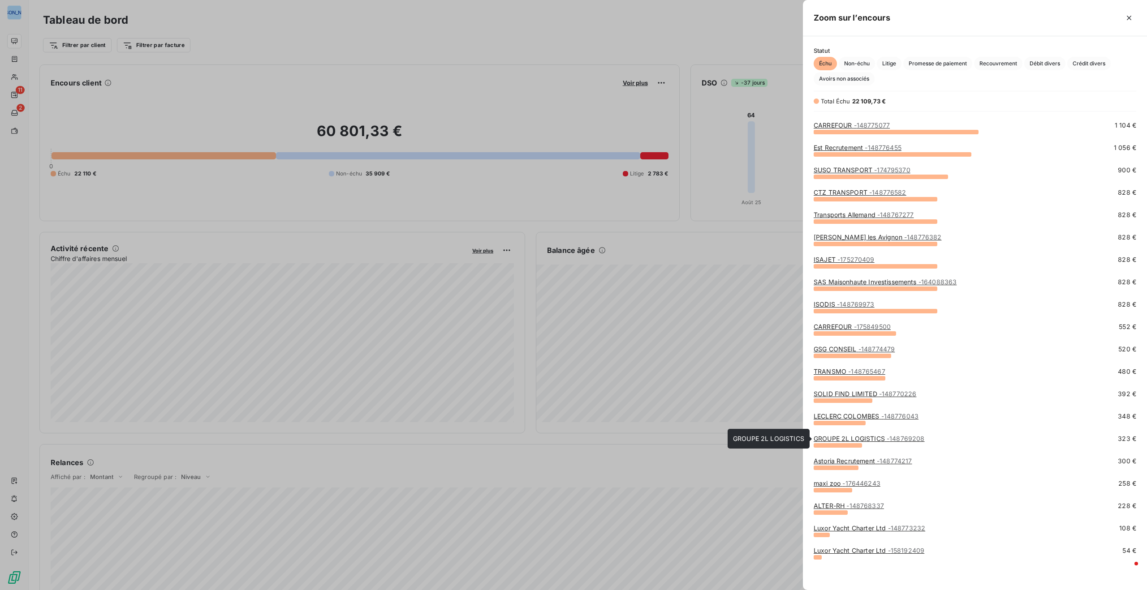
click at [898, 441] on span "- 148769208" at bounding box center [905, 439] width 38 height 8
